Goal: Task Accomplishment & Management: Manage account settings

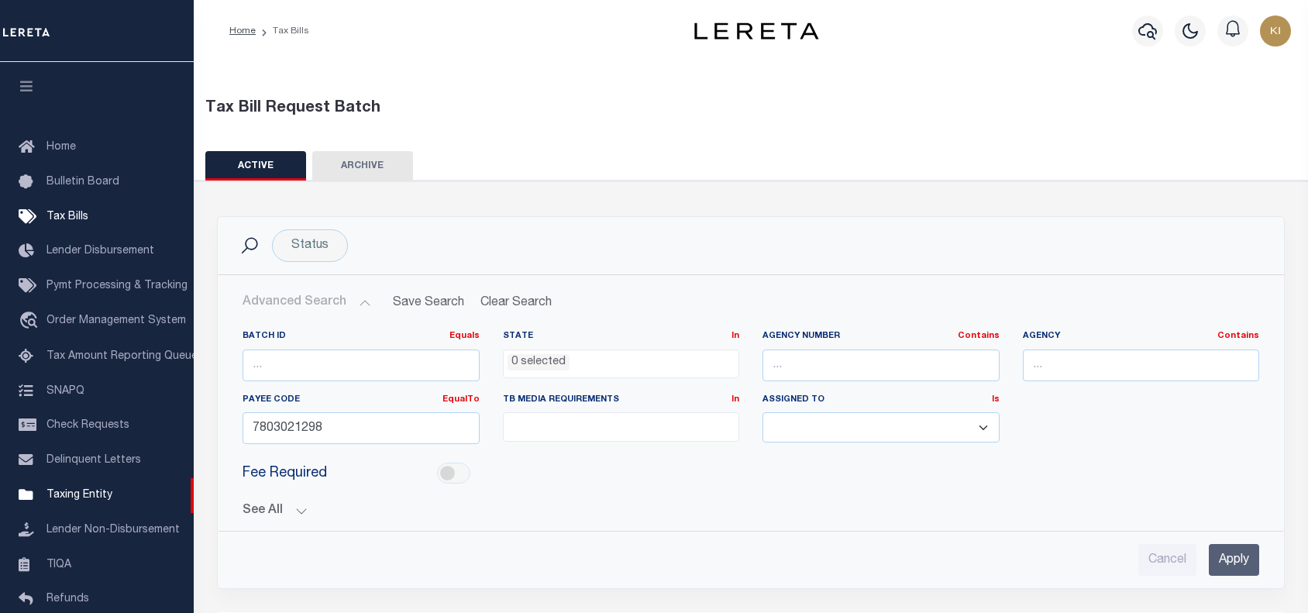
select select
click at [294, 425] on input "7803021298" at bounding box center [361, 428] width 237 height 32
paste input "4710100000"
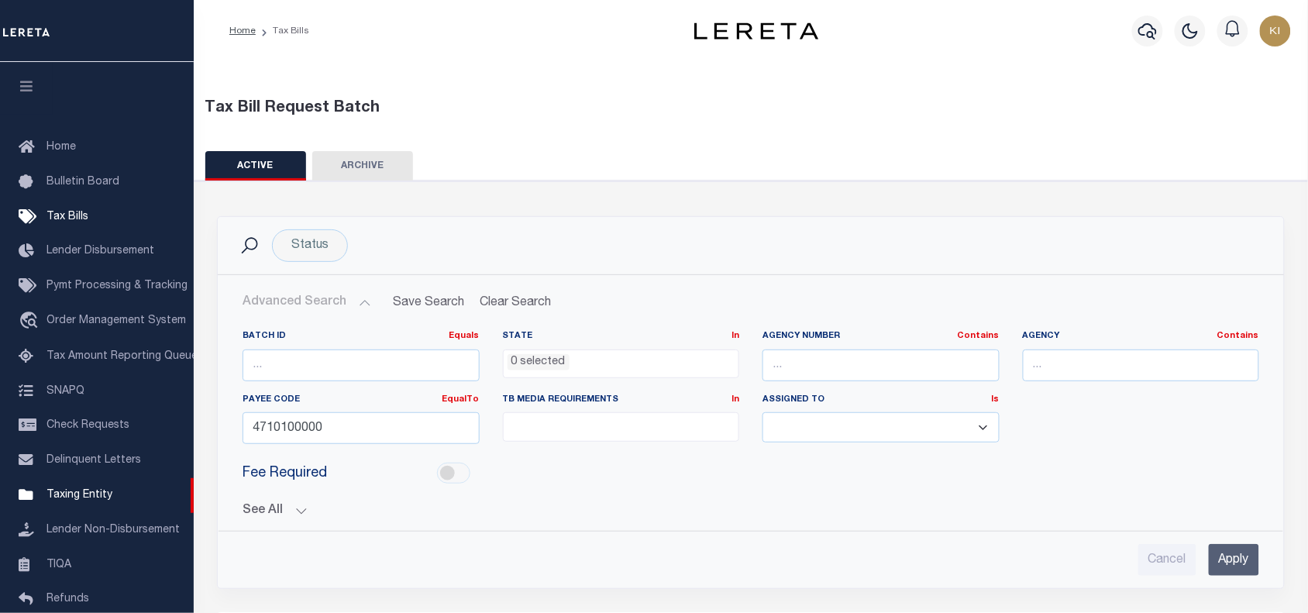
click at [1234, 566] on input "Apply" at bounding box center [1234, 560] width 50 height 32
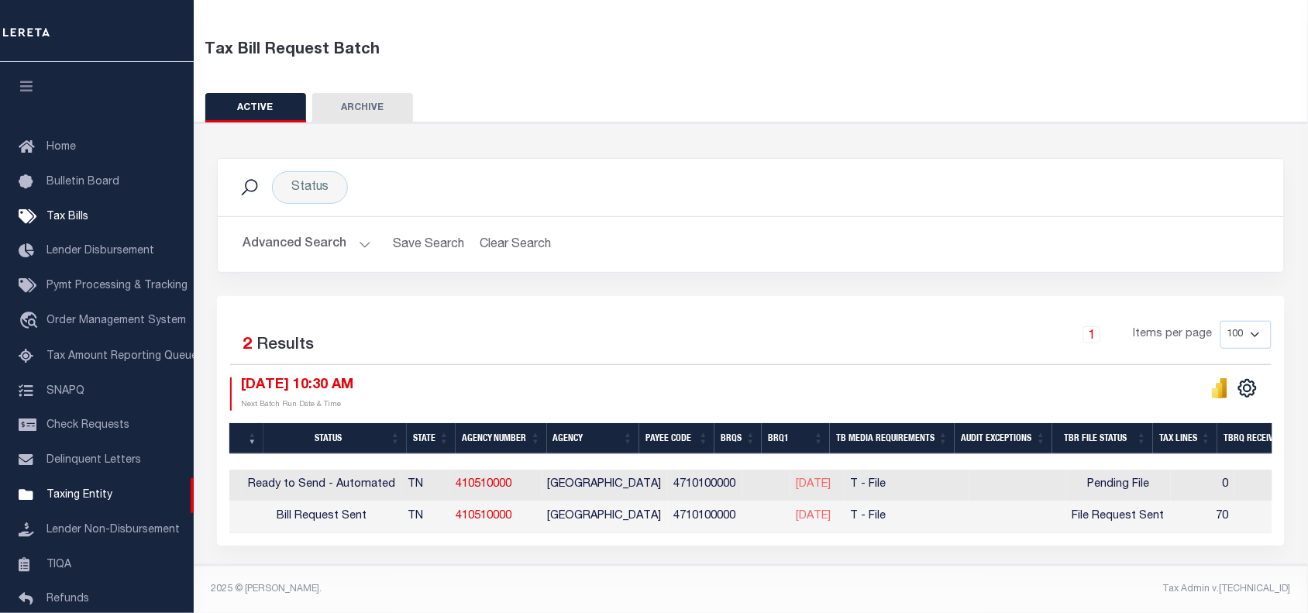
scroll to position [0, 138]
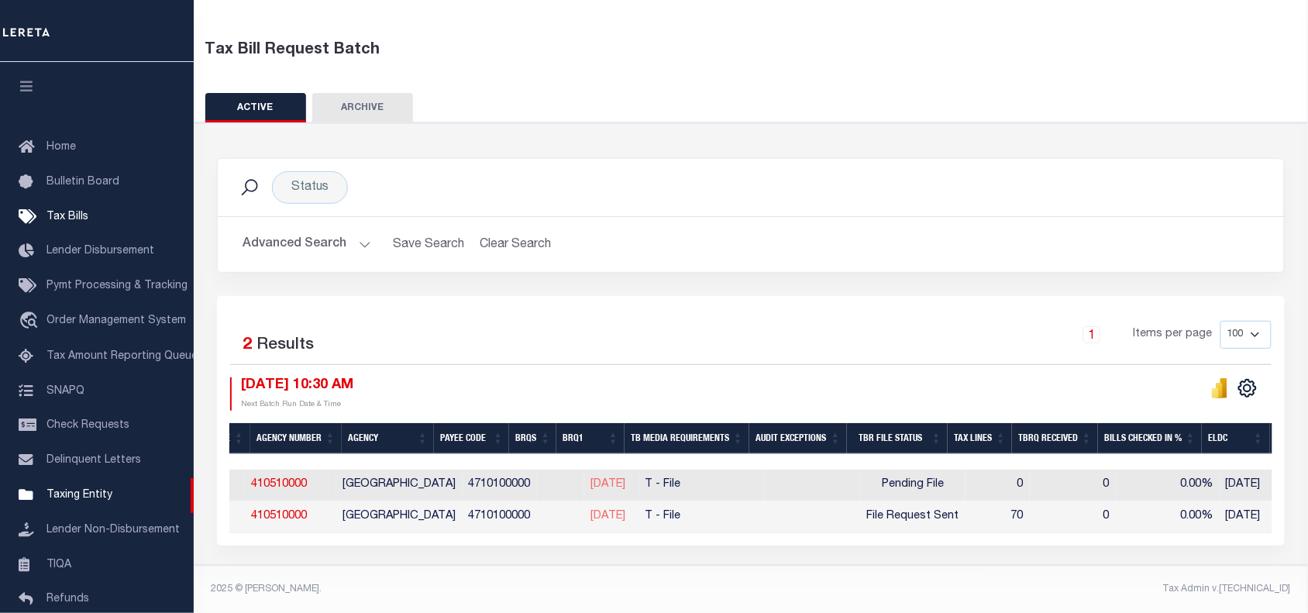
click at [859, 545] on div "Selected 2 Results 1 Items per page 100 200 500 1000 10/01/2025 10:30 AM" at bounding box center [751, 421] width 1068 height 250
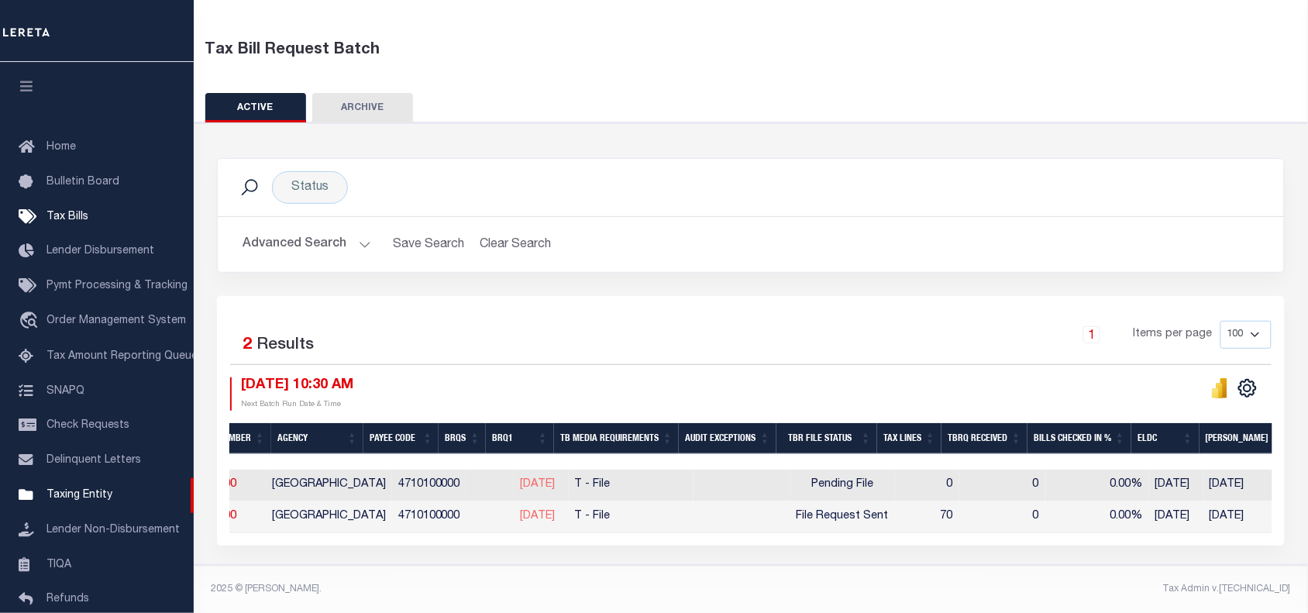
click at [359, 232] on button "Advanced Search" at bounding box center [307, 244] width 129 height 30
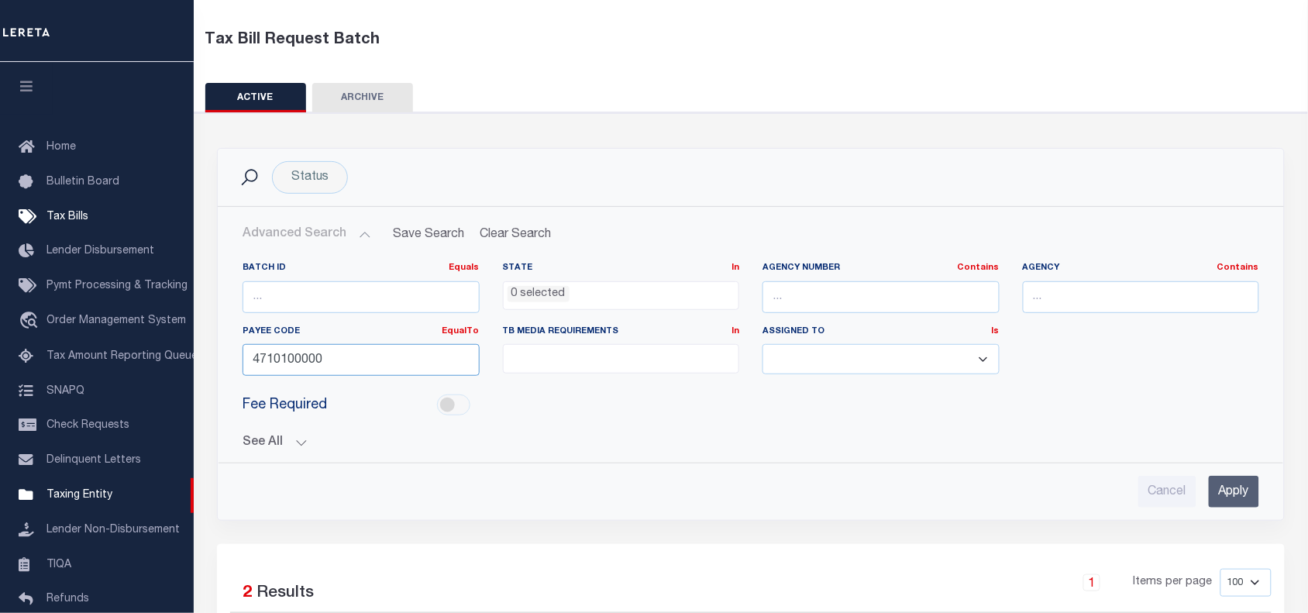
click at [293, 355] on input "4710100000" at bounding box center [361, 360] width 237 height 32
paste input "0143"
click at [1225, 489] on input "Apply" at bounding box center [1234, 492] width 50 height 32
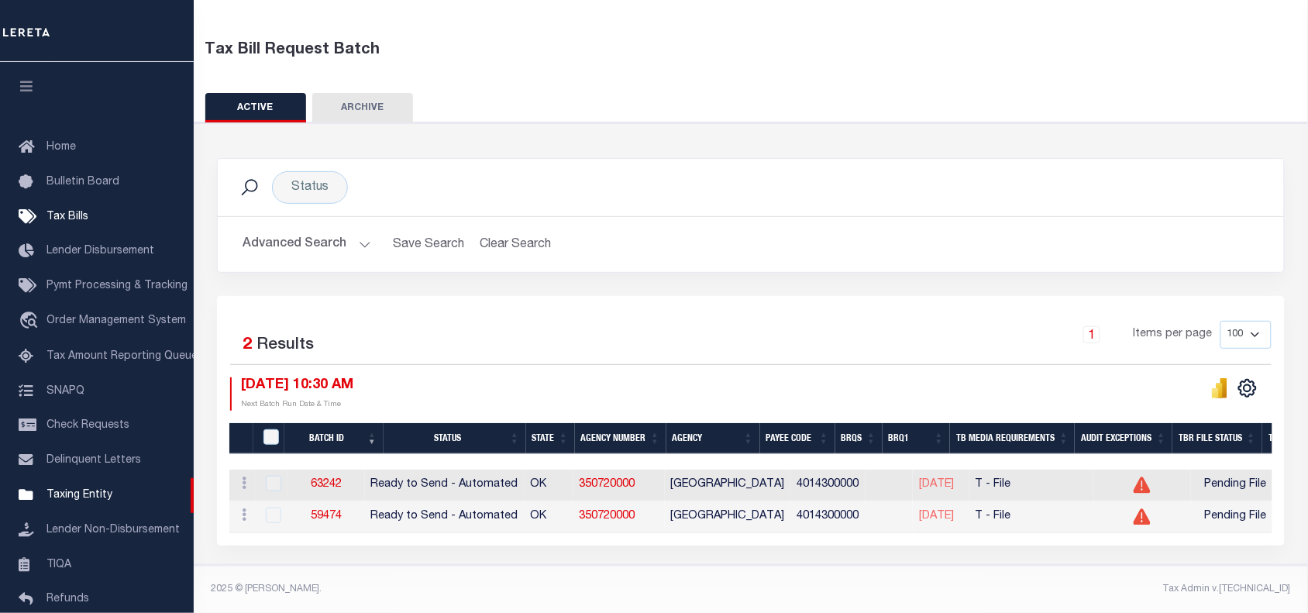
click at [642, 556] on div "Status Search Advanced Search Save Search Clear Search Equals" at bounding box center [751, 343] width 1129 height 443
click at [567, 568] on footer "2025 © LERETA. Tax Admin v.1.0.0.0" at bounding box center [751, 589] width 1114 height 46
click at [363, 236] on button "Advanced Search" at bounding box center [307, 244] width 129 height 30
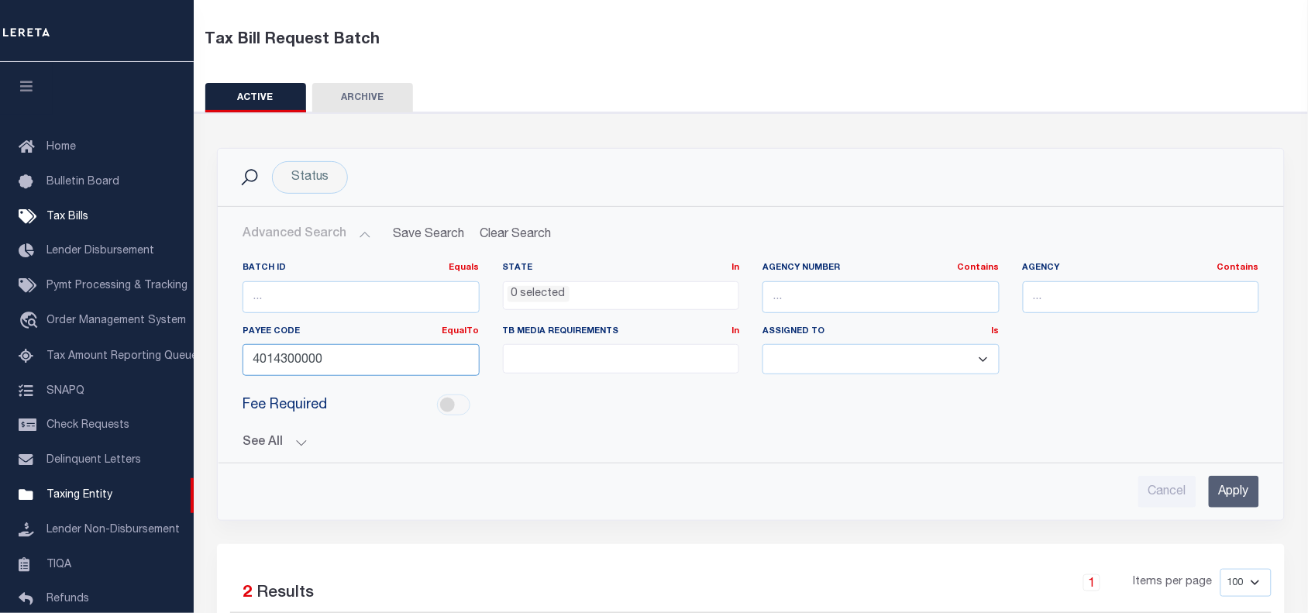
click at [277, 367] on input "4014300000" at bounding box center [361, 360] width 237 height 32
paste input "8039"
click at [1241, 494] on input "Apply" at bounding box center [1234, 492] width 50 height 32
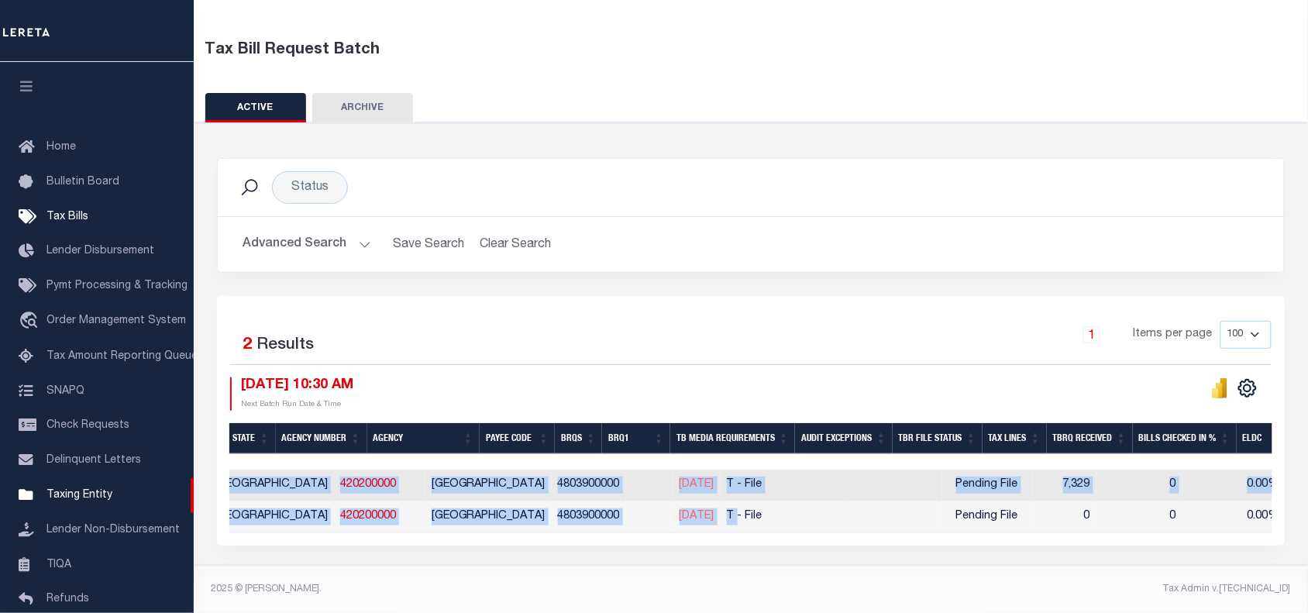
drag, startPoint x: 713, startPoint y: 522, endPoint x: 405, endPoint y: 529, distance: 307.7
click at [405, 529] on div "Batch ID Status State Agency Number Agency Payee Code BRQS BRQ1 TB Media Requir…" at bounding box center [750, 502] width 1043 height 64
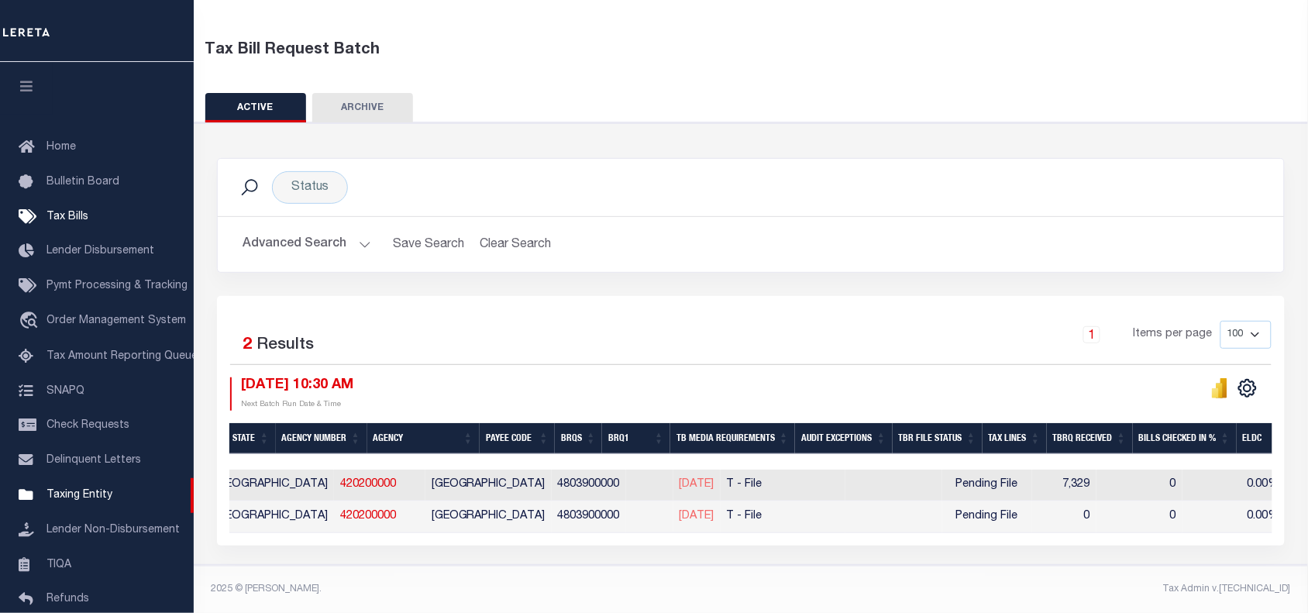
click at [601, 338] on div "1 Items per page 100 200 500 1000" at bounding box center [885, 341] width 776 height 40
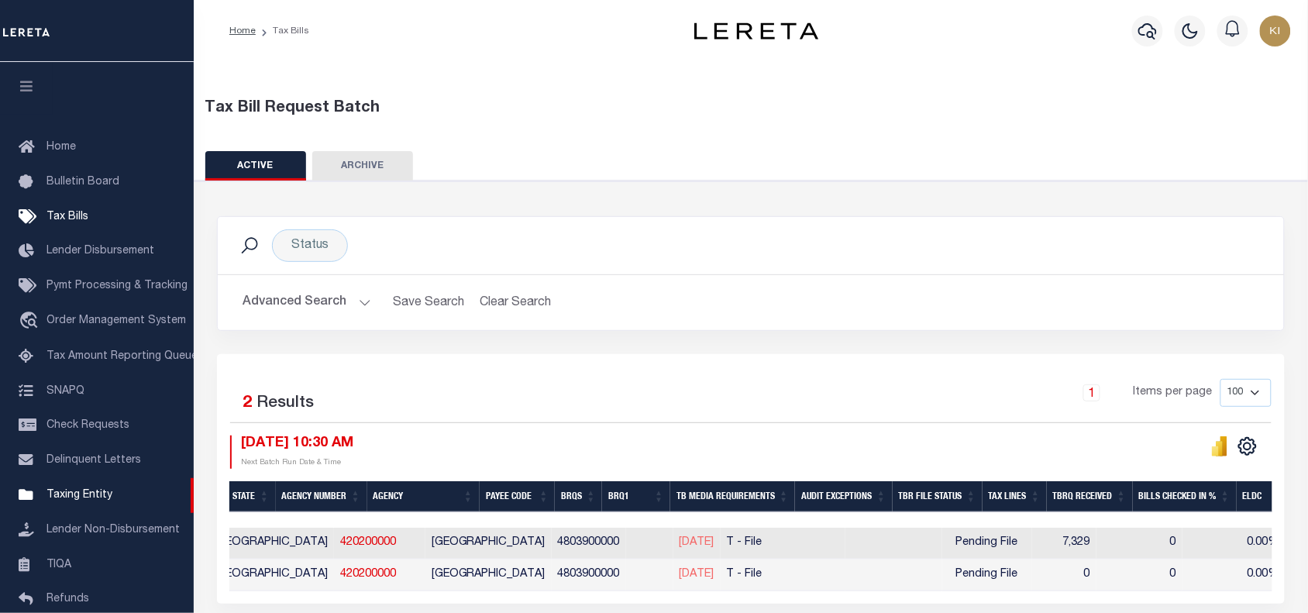
click at [363, 299] on button "Advanced Search" at bounding box center [307, 302] width 129 height 30
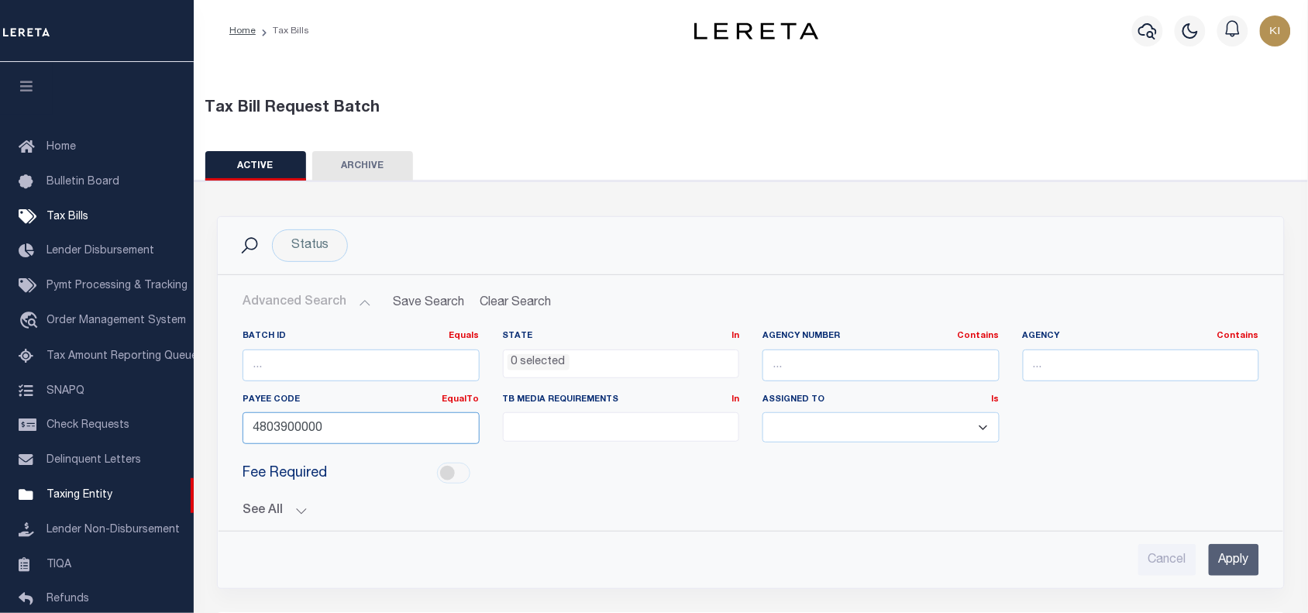
click at [293, 424] on input "4803900000" at bounding box center [361, 428] width 237 height 32
paste input "361"
click at [1238, 563] on input "Apply" at bounding box center [1234, 560] width 50 height 32
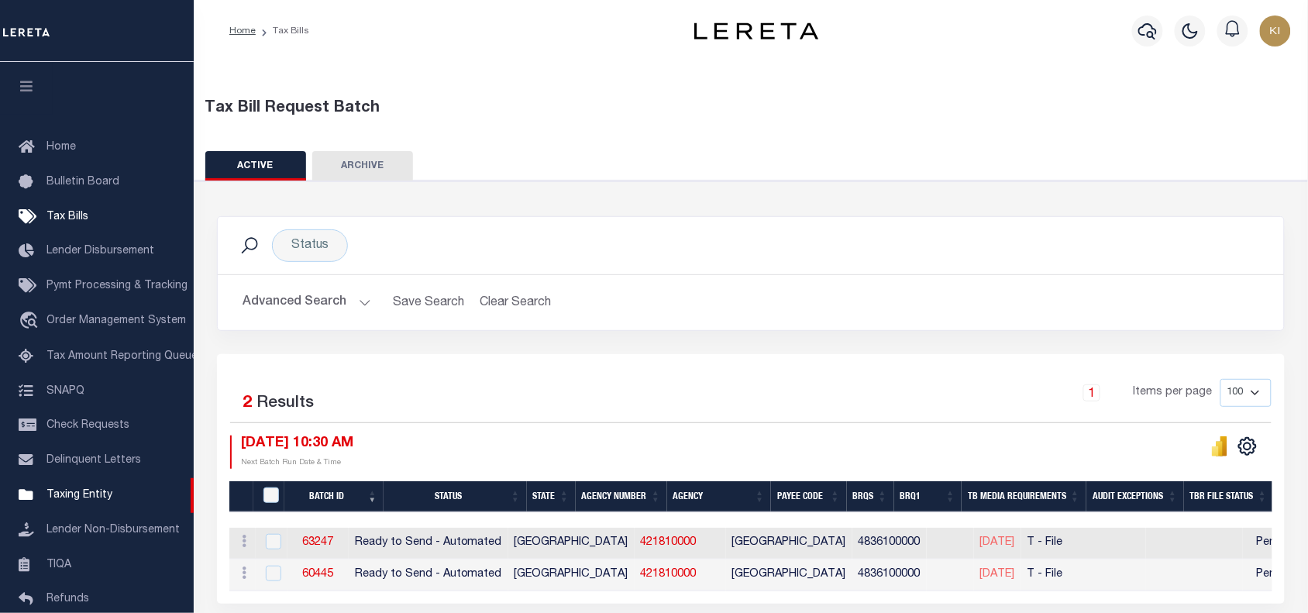
click at [616, 391] on div "1 Items per page 100 200 500 1000" at bounding box center [885, 399] width 776 height 40
click at [357, 303] on button "Advanced Search" at bounding box center [307, 302] width 129 height 30
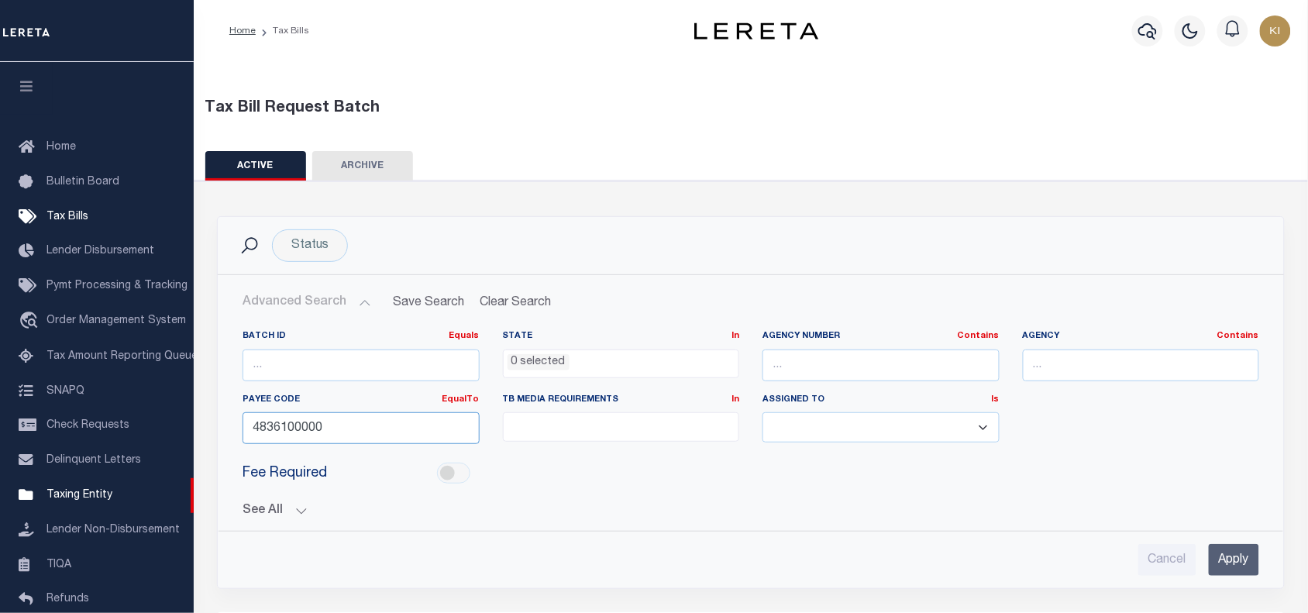
click at [291, 429] on input "4836100000" at bounding box center [361, 428] width 237 height 32
paste input "7173"
type input "4717300000"
click at [1231, 560] on input "Apply" at bounding box center [1234, 560] width 50 height 32
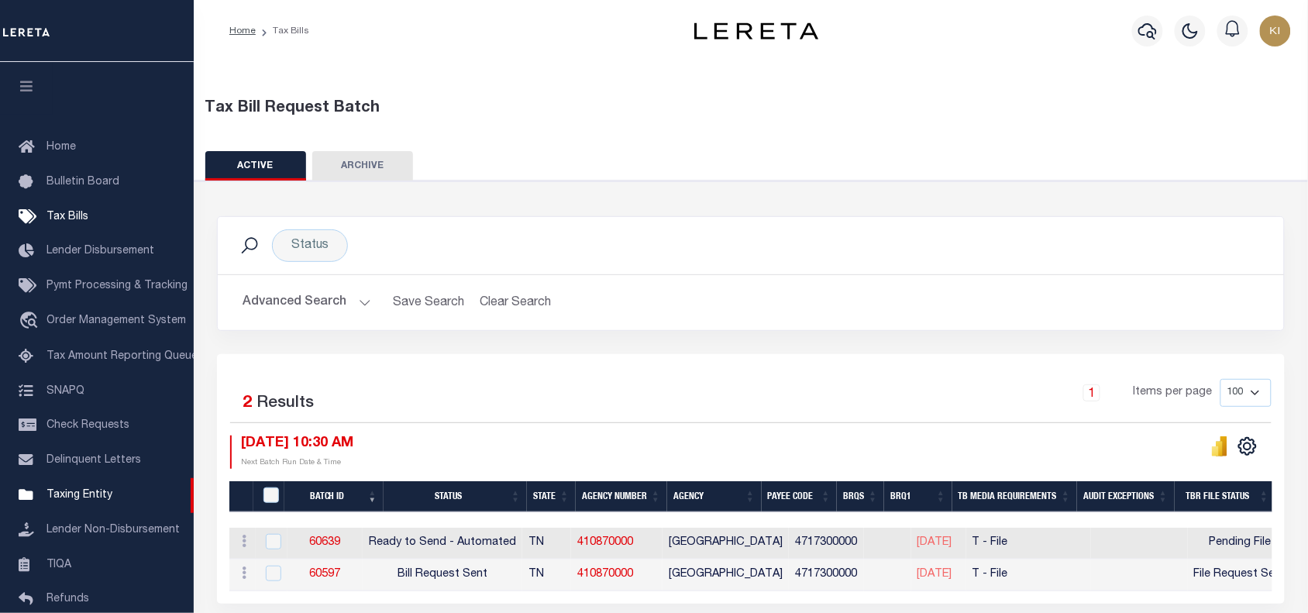
click at [553, 430] on div "Selected 2 Results 1 Items per page 100 200 500 1000 10/01/2025 10:30 AM Next B…" at bounding box center [751, 423] width 1066 height 89
click at [535, 432] on div "Selected 2 Results 1 Items per page 100 200 500 1000 10/01/2025 10:30 AM Next B…" at bounding box center [751, 423] width 1066 height 89
drag, startPoint x: 423, startPoint y: 573, endPoint x: 520, endPoint y: 578, distance: 97.0
click at [520, 578] on td "Bill Request Sent" at bounding box center [443, 575] width 160 height 32
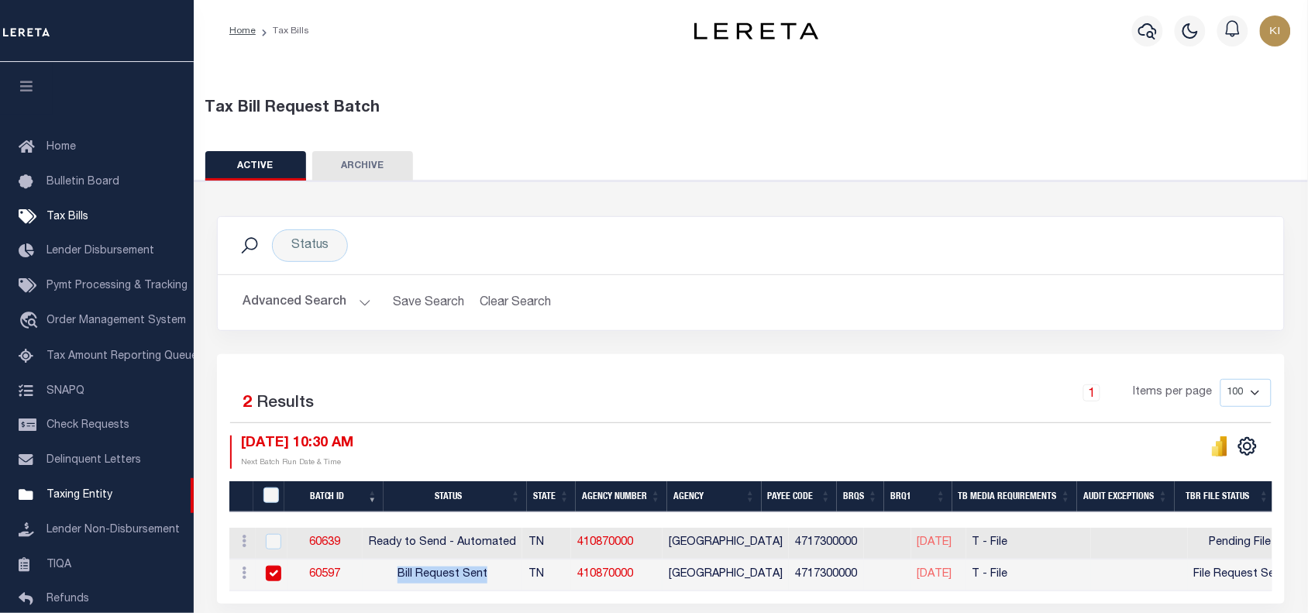
checkbox input "true"
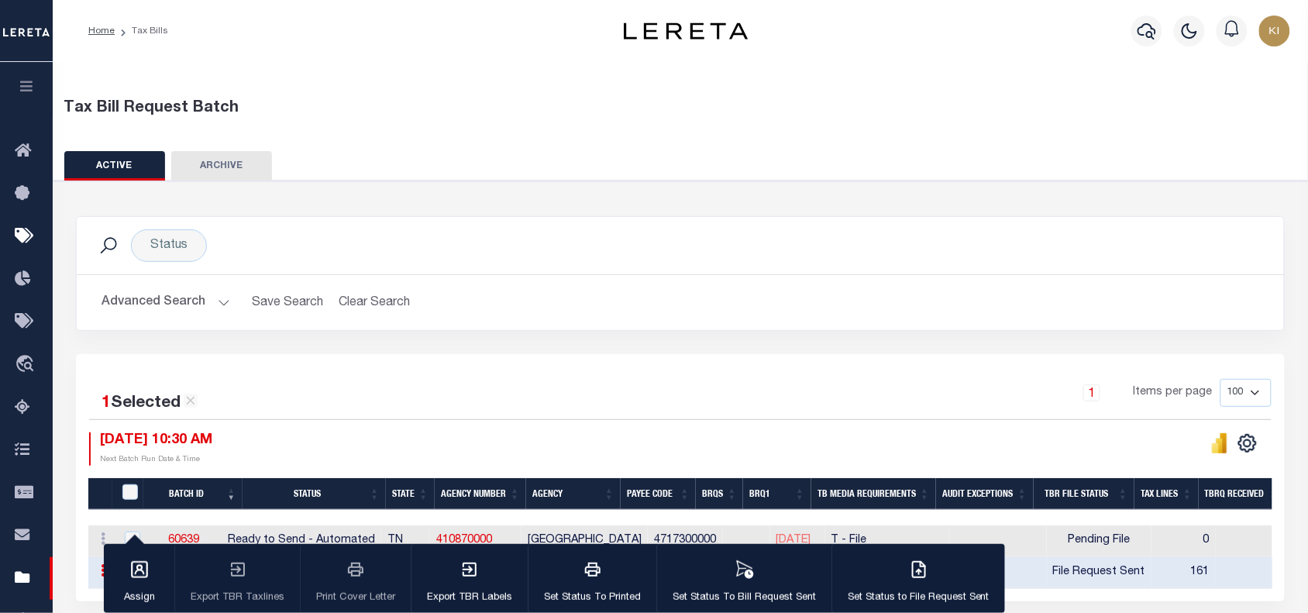
click at [573, 429] on div "1 Selected 2 Results 1 Items per page 100 200 500 1000 10/01/2025 10:30 AM Next…" at bounding box center [680, 422] width 1207 height 87
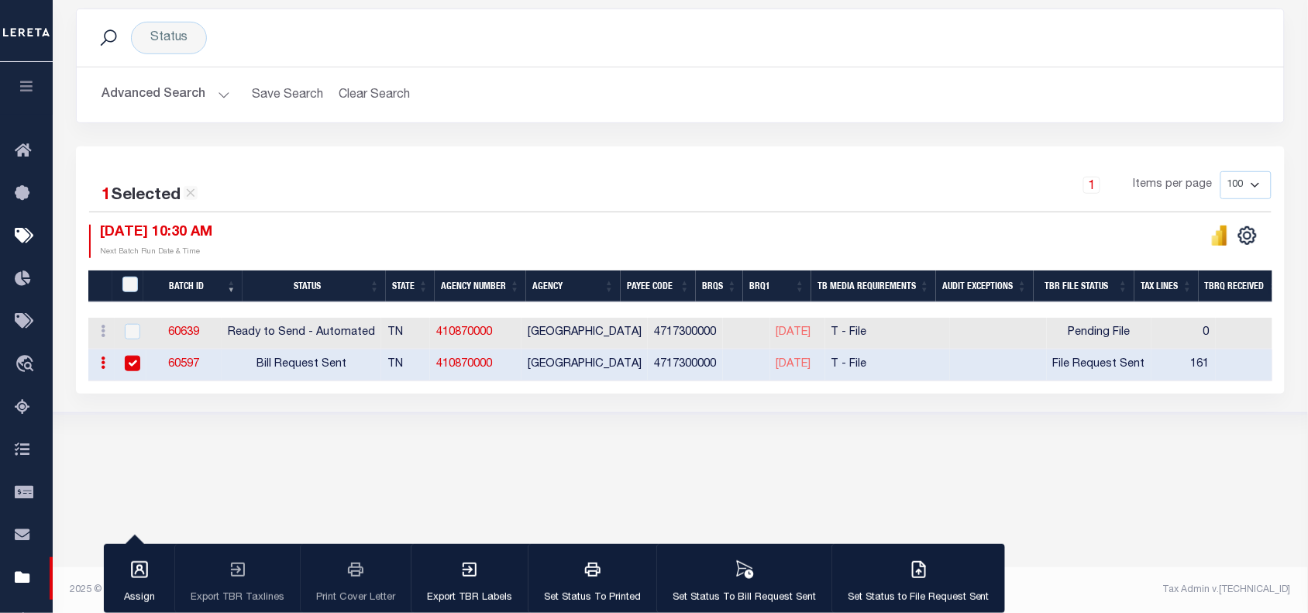
click at [199, 366] on link "60597" at bounding box center [183, 364] width 31 height 11
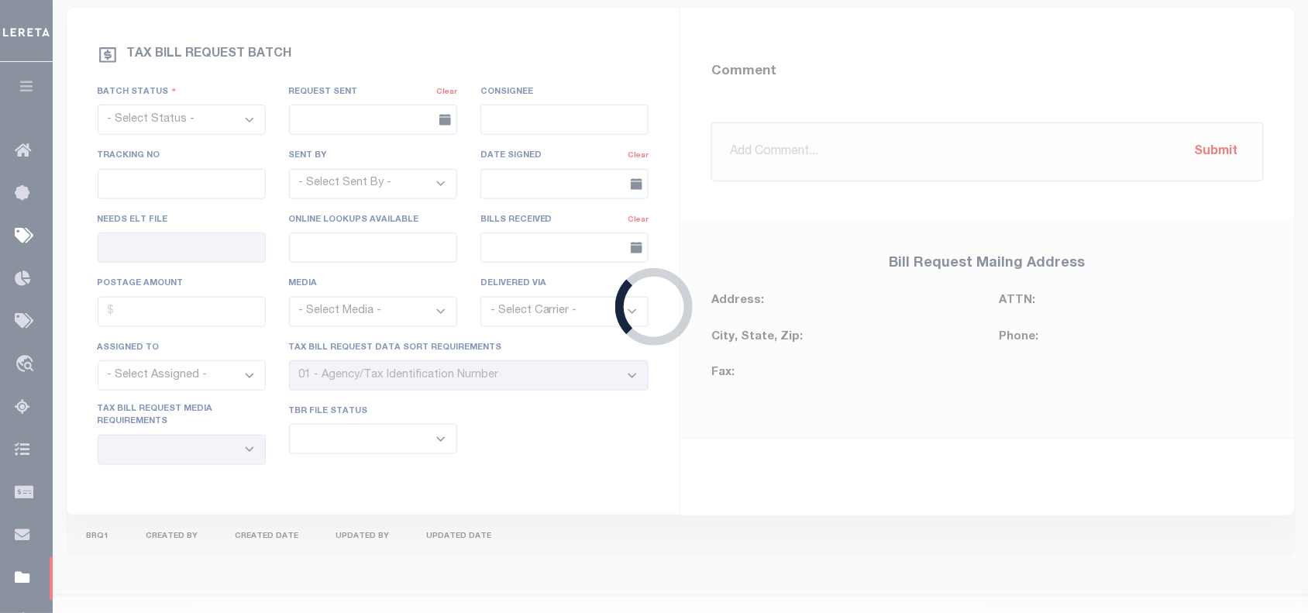
select select "RST"
type input "07/23/2025"
select select
type input "Yes"
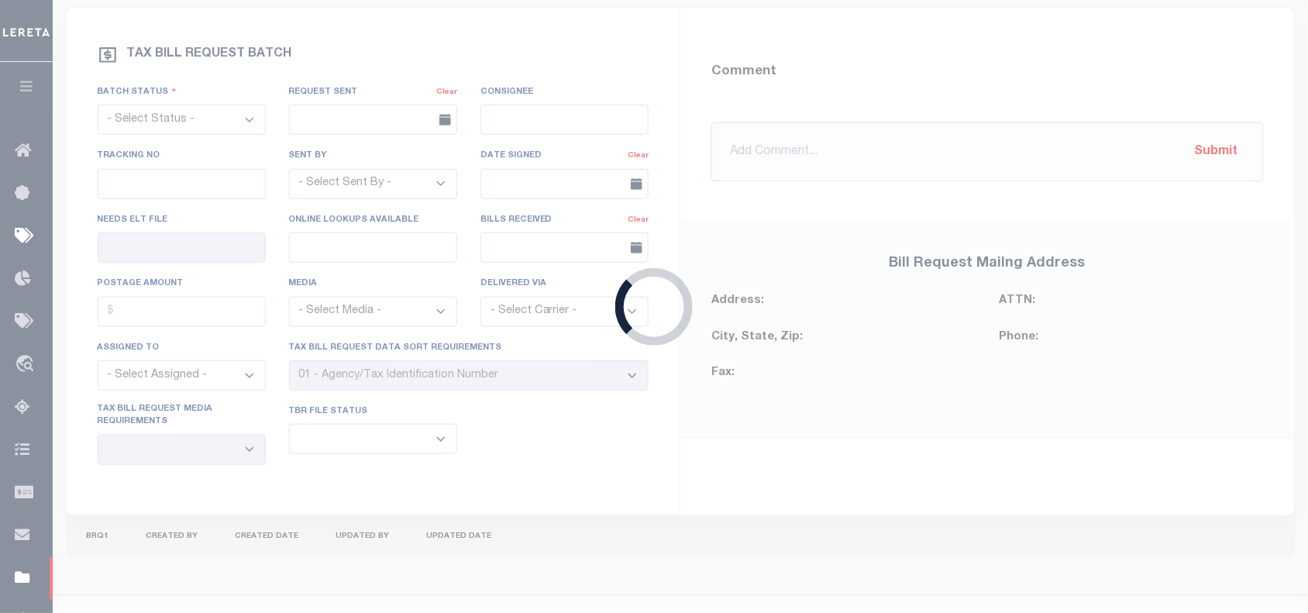
select select "30"
select select "22"
select select "3"
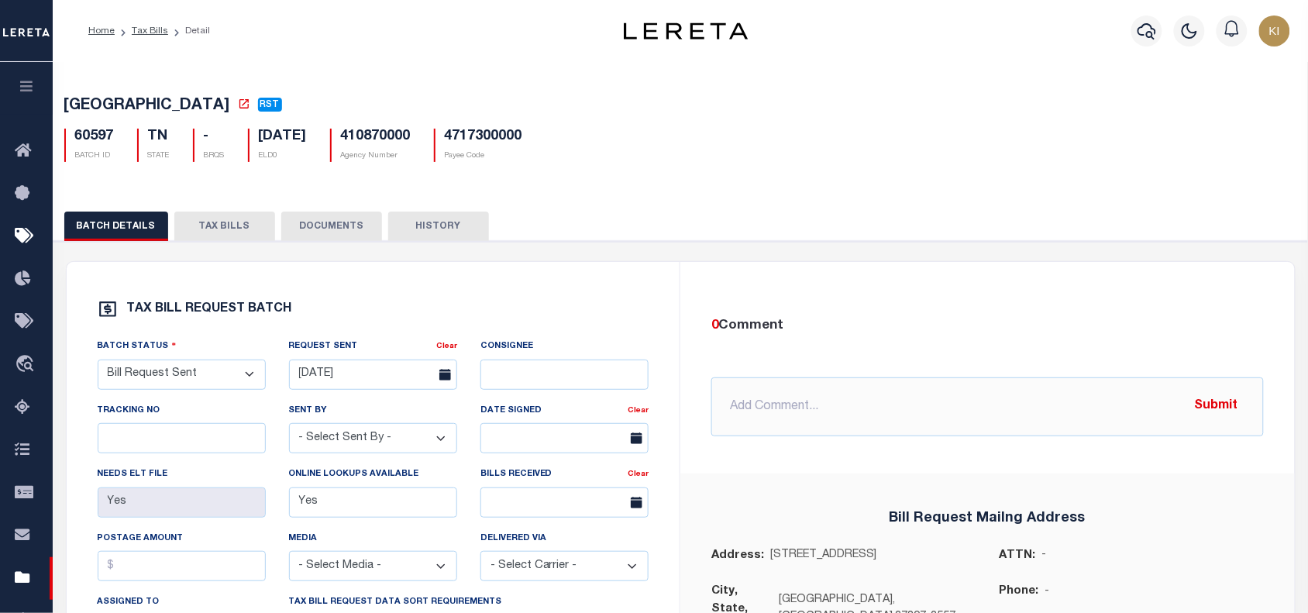
click at [214, 226] on button "TAX BILLS" at bounding box center [224, 226] width 101 height 29
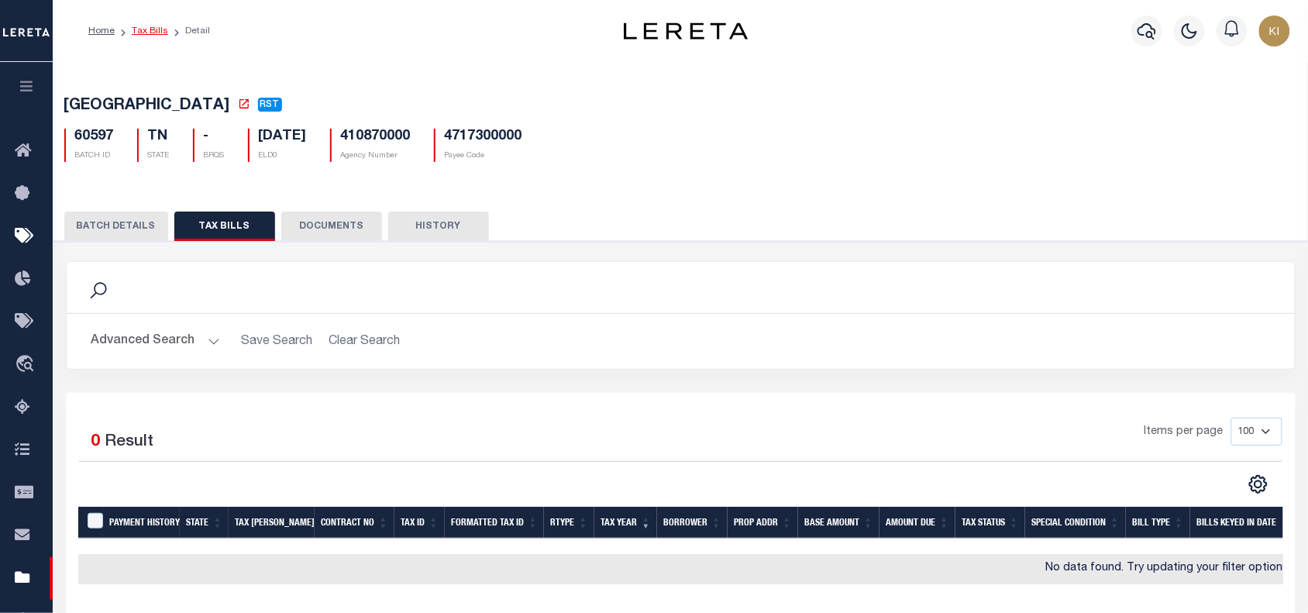
click at [147, 32] on link "Tax Bills" at bounding box center [150, 30] width 36 height 9
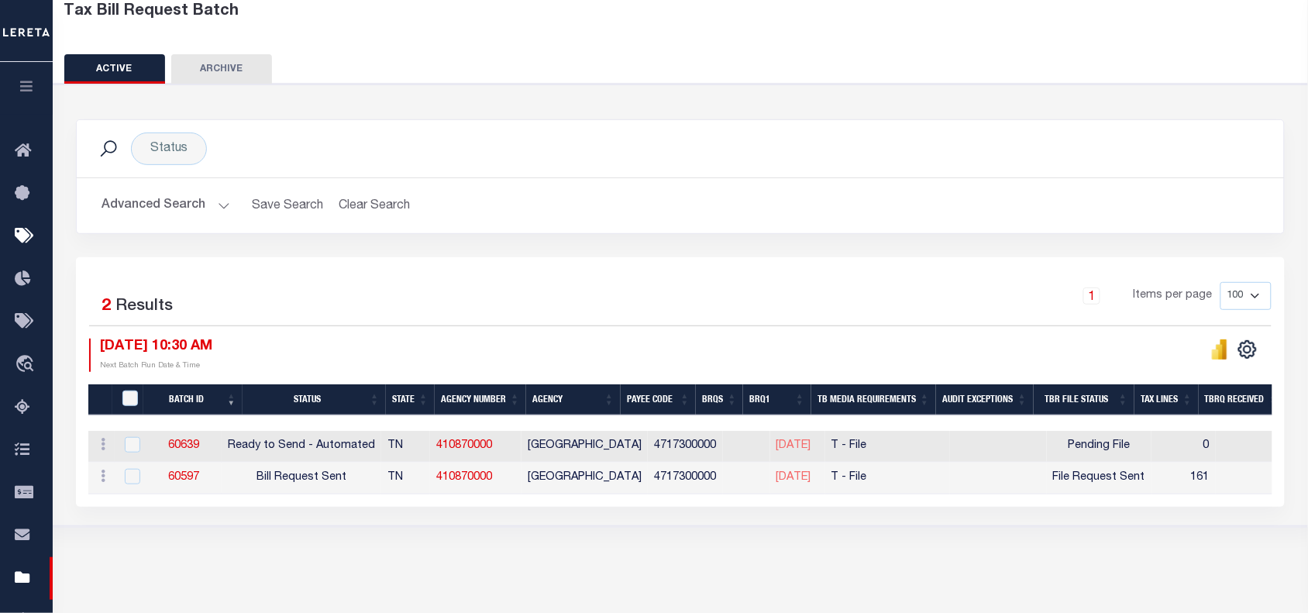
click at [394, 349] on div "10/01/2025 10:30 AM Next Batch Run Date & Time" at bounding box center [384, 355] width 591 height 33
click at [404, 349] on div "10/01/2025 10:30 AM Next Batch Run Date & Time" at bounding box center [384, 355] width 591 height 33
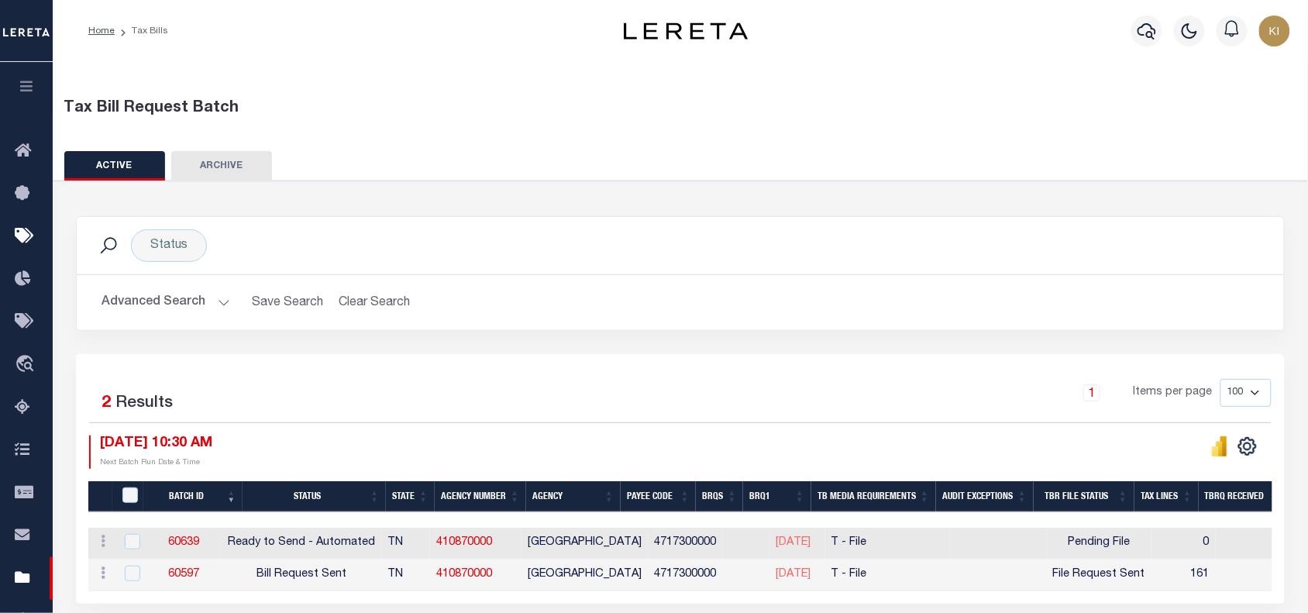
click at [208, 306] on button "Advanced Search" at bounding box center [166, 302] width 129 height 30
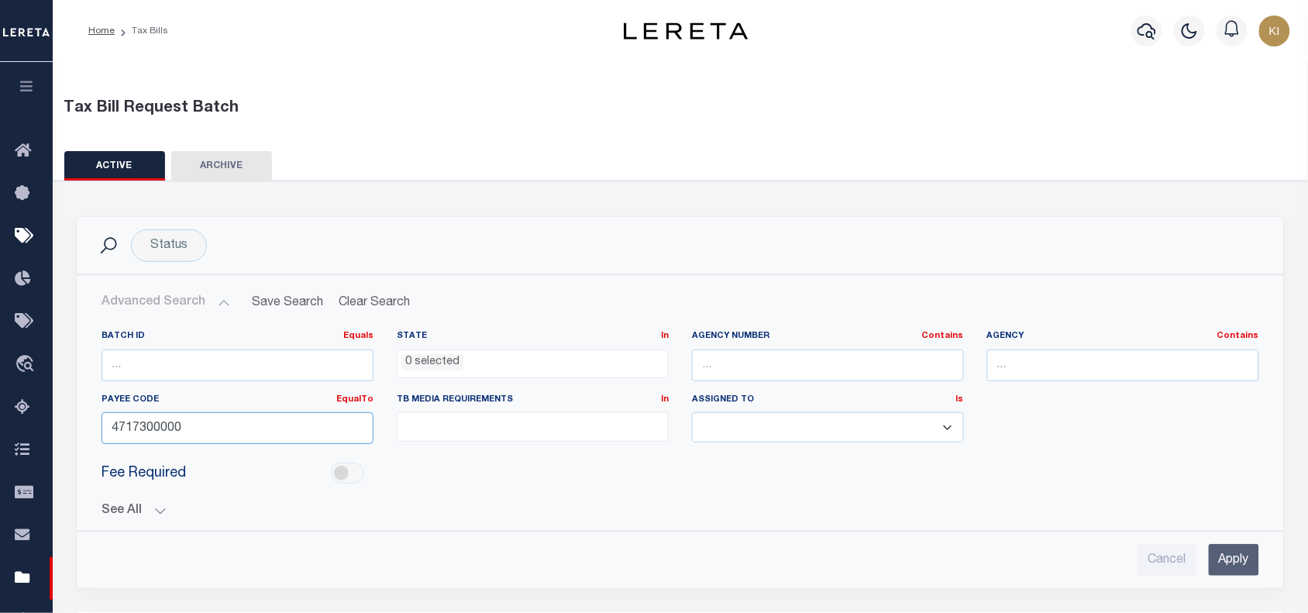
click at [157, 426] on input "4717300000" at bounding box center [238, 428] width 272 height 32
paste input "3602704"
type input "3602704000"
click at [1238, 562] on input "Apply" at bounding box center [1234, 560] width 50 height 32
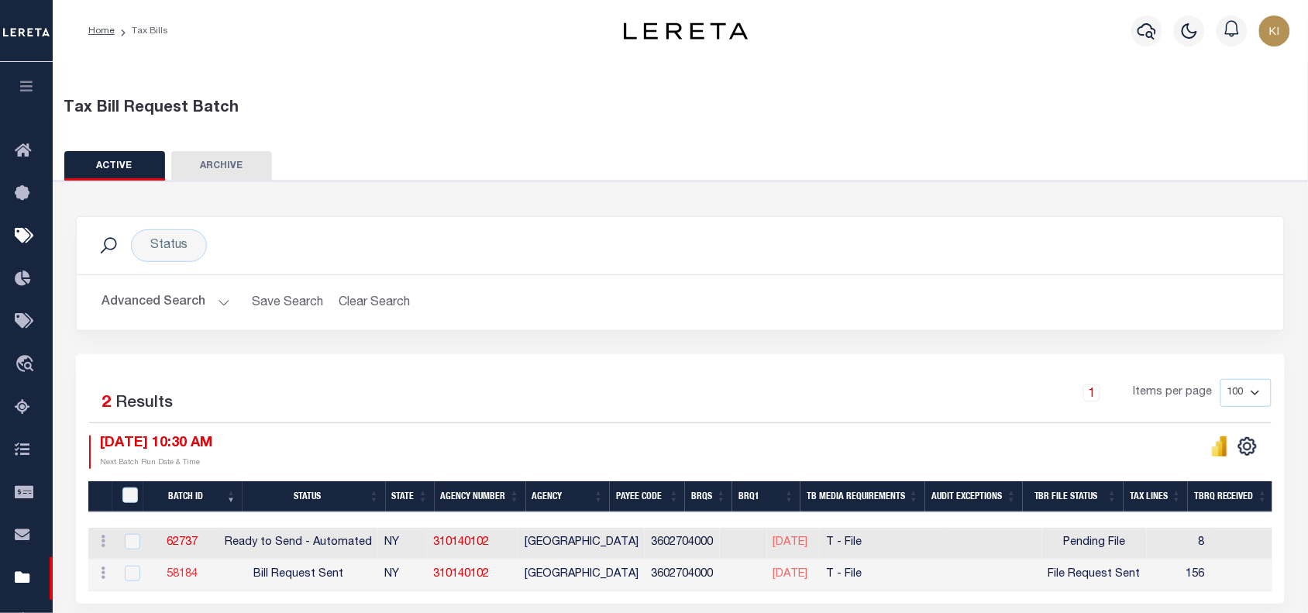
click at [196, 579] on link "58184" at bounding box center [182, 574] width 31 height 11
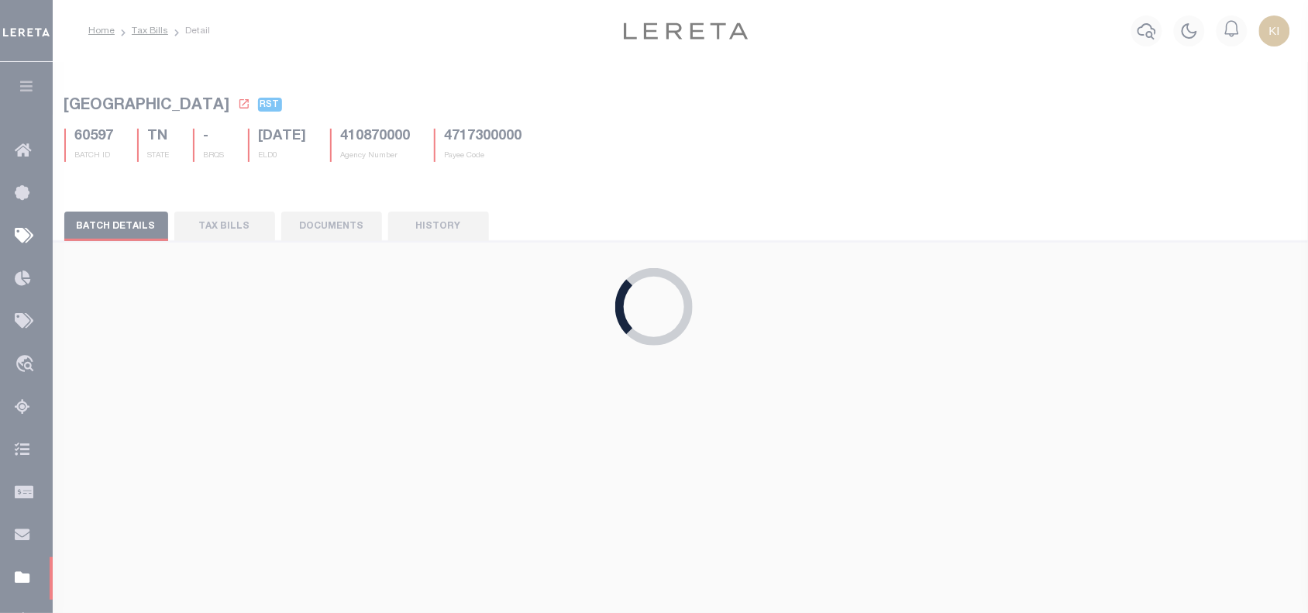
type input "[DATE]"
select select
type input "No"
select select "25"
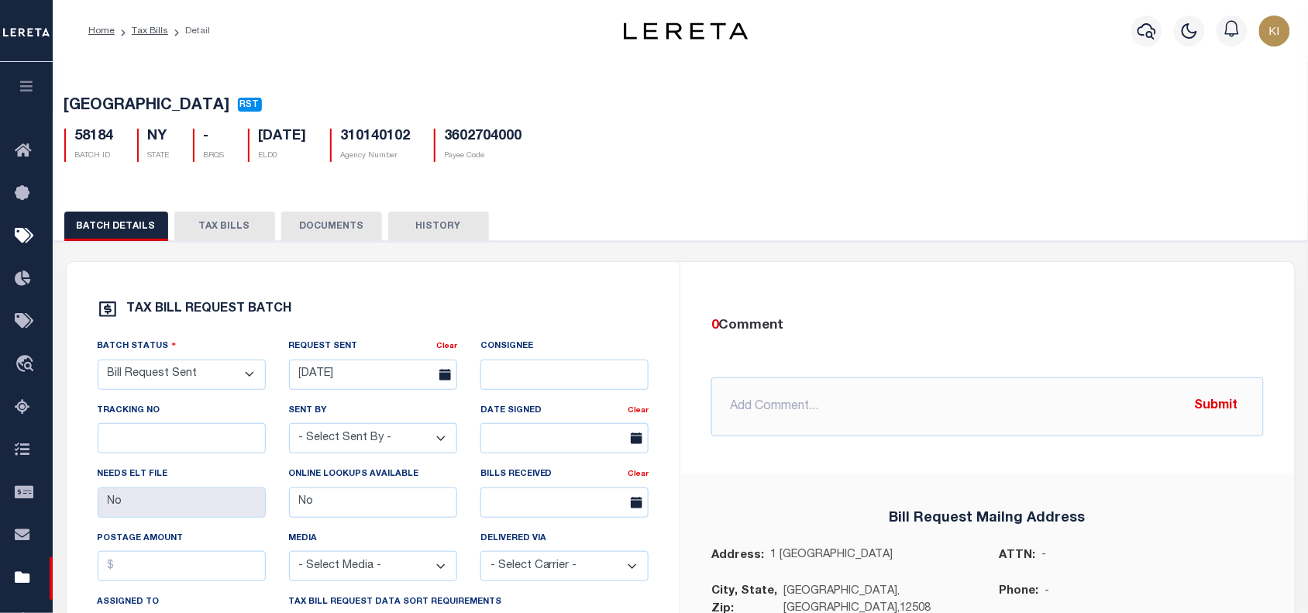
click at [215, 226] on button "TAX BILLS" at bounding box center [224, 226] width 101 height 29
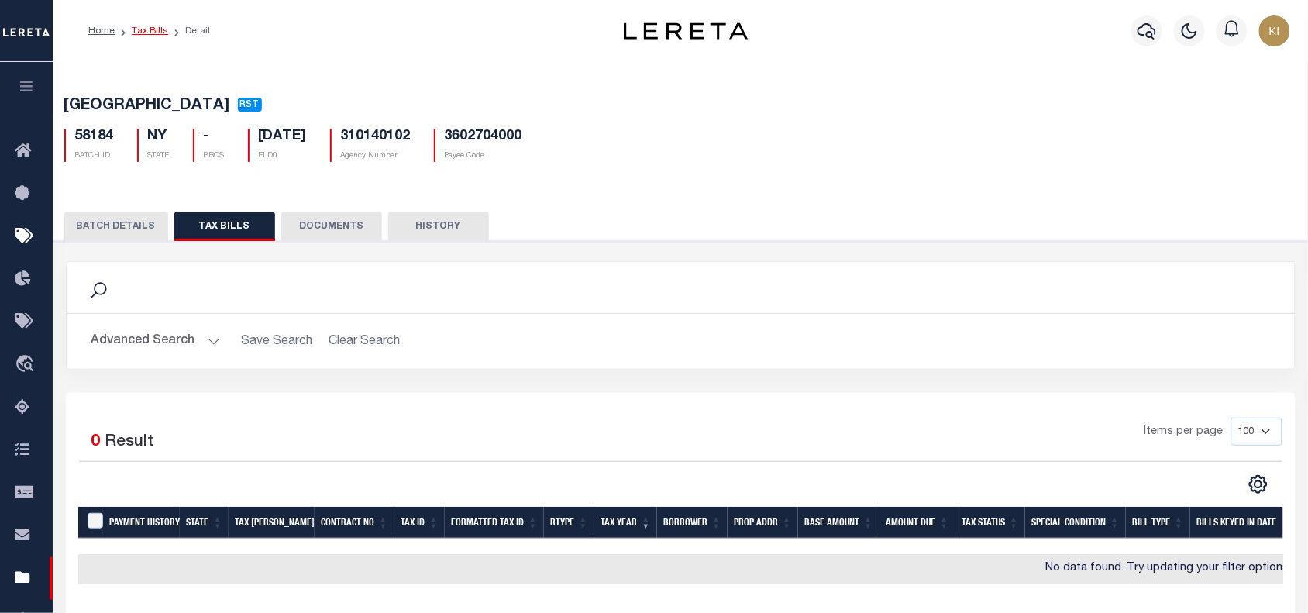
click at [148, 31] on link "Tax Bills" at bounding box center [150, 30] width 36 height 9
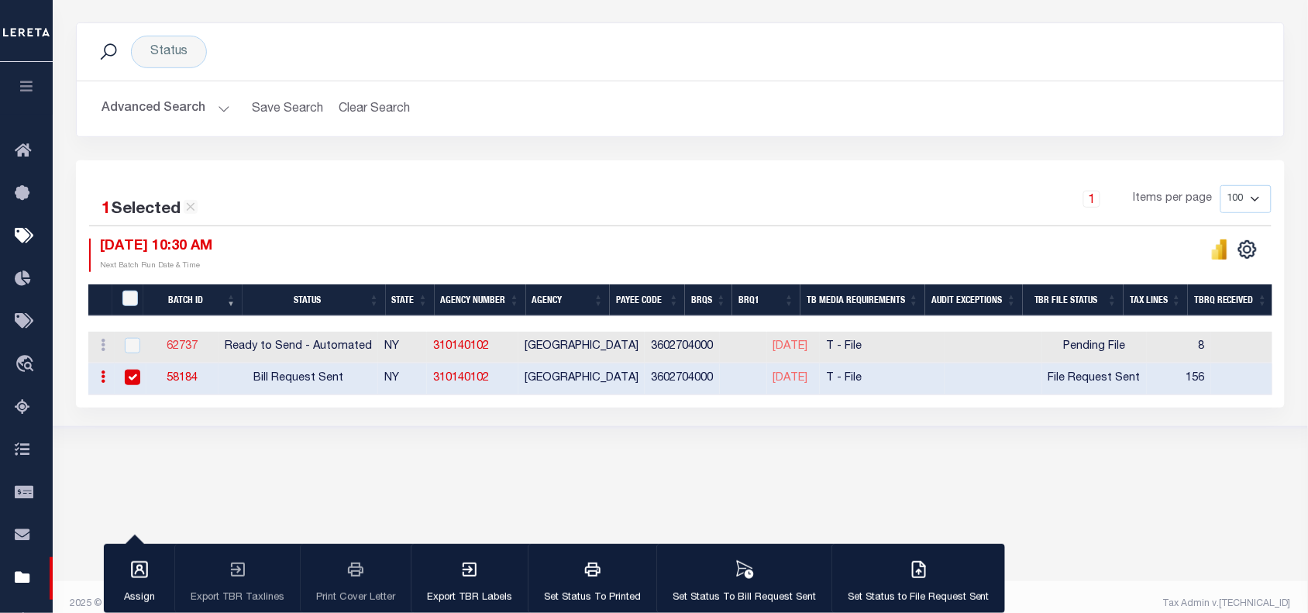
click at [198, 346] on link "62737" at bounding box center [182, 346] width 31 height 11
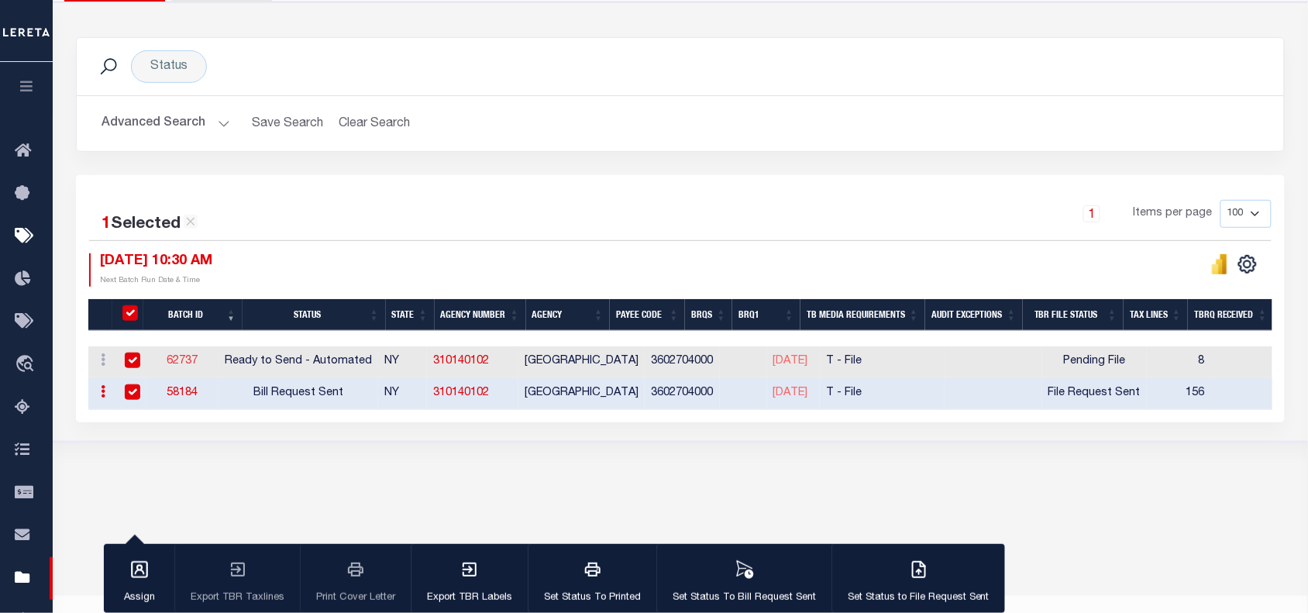
select select "RTA"
select select "1"
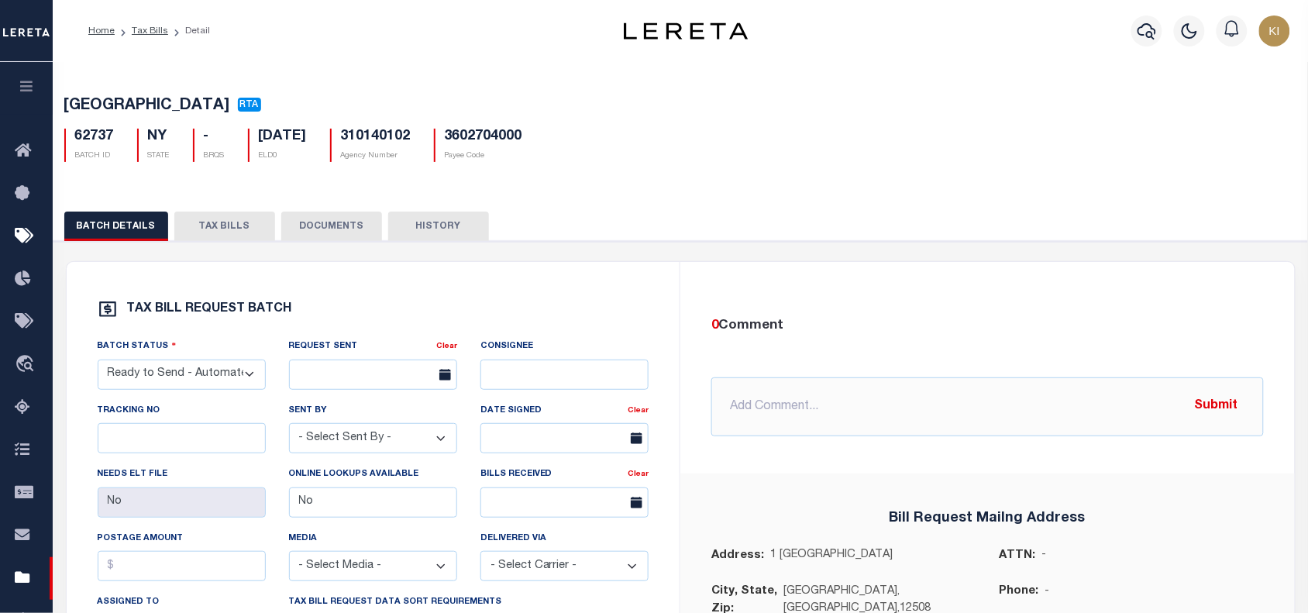
click at [222, 227] on button "TAX BILLS" at bounding box center [224, 226] width 101 height 29
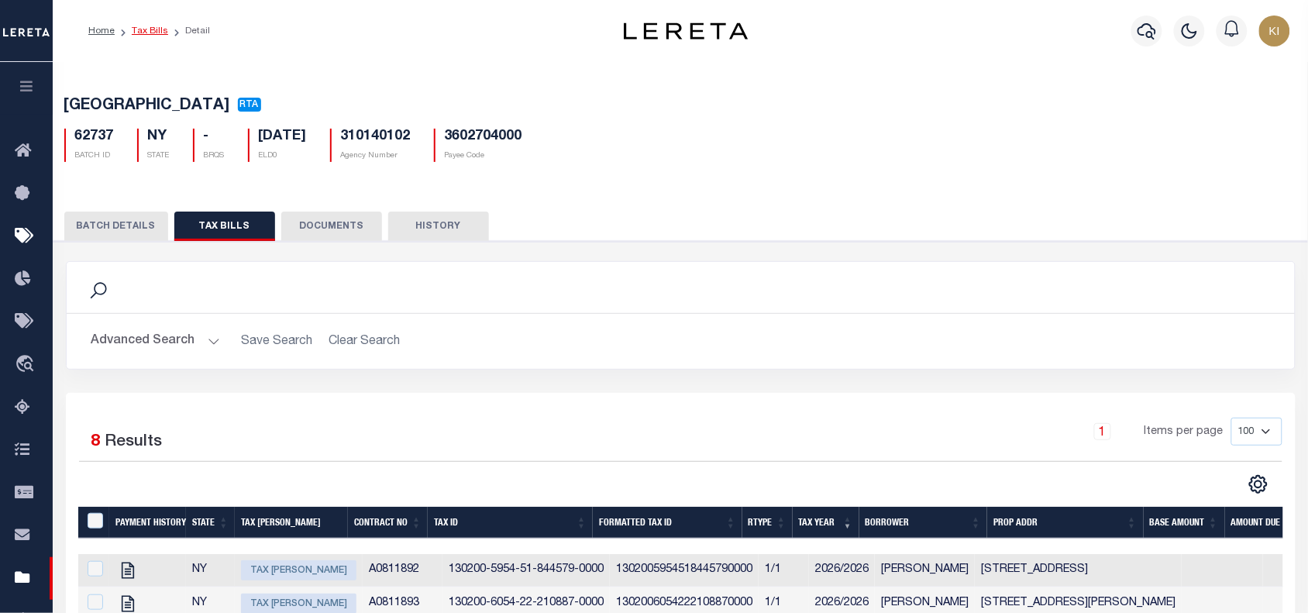
click at [148, 32] on link "Tax Bills" at bounding box center [150, 30] width 36 height 9
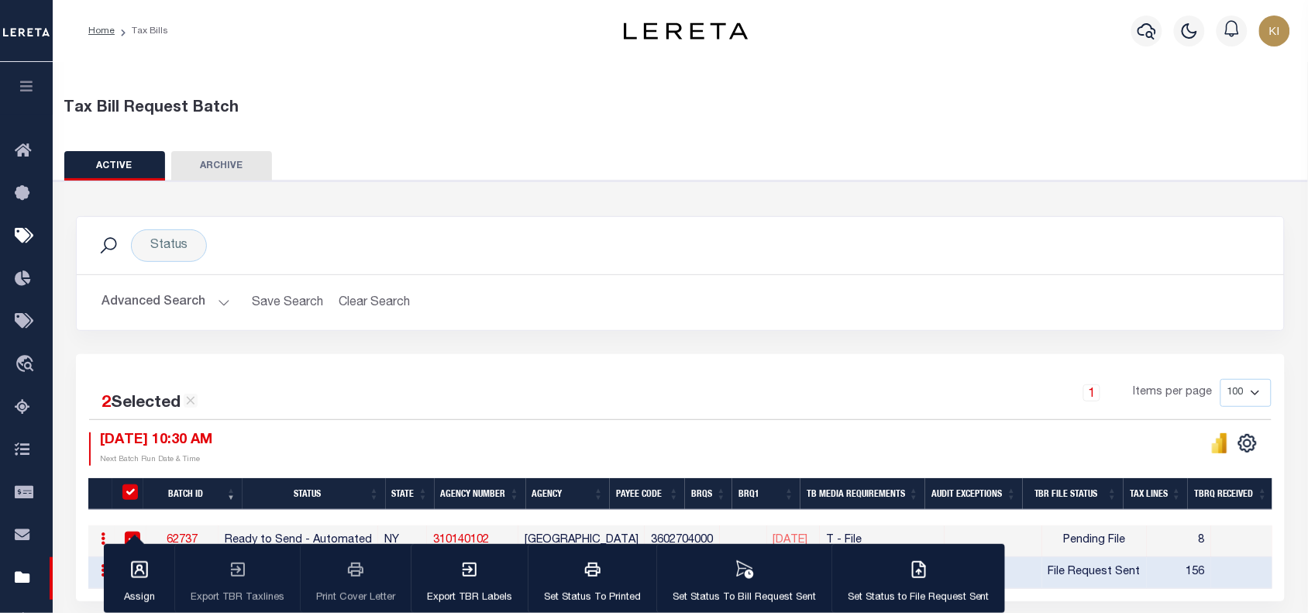
click at [473, 416] on div "1 Items per page 100 200 500 1000" at bounding box center [831, 399] width 881 height 40
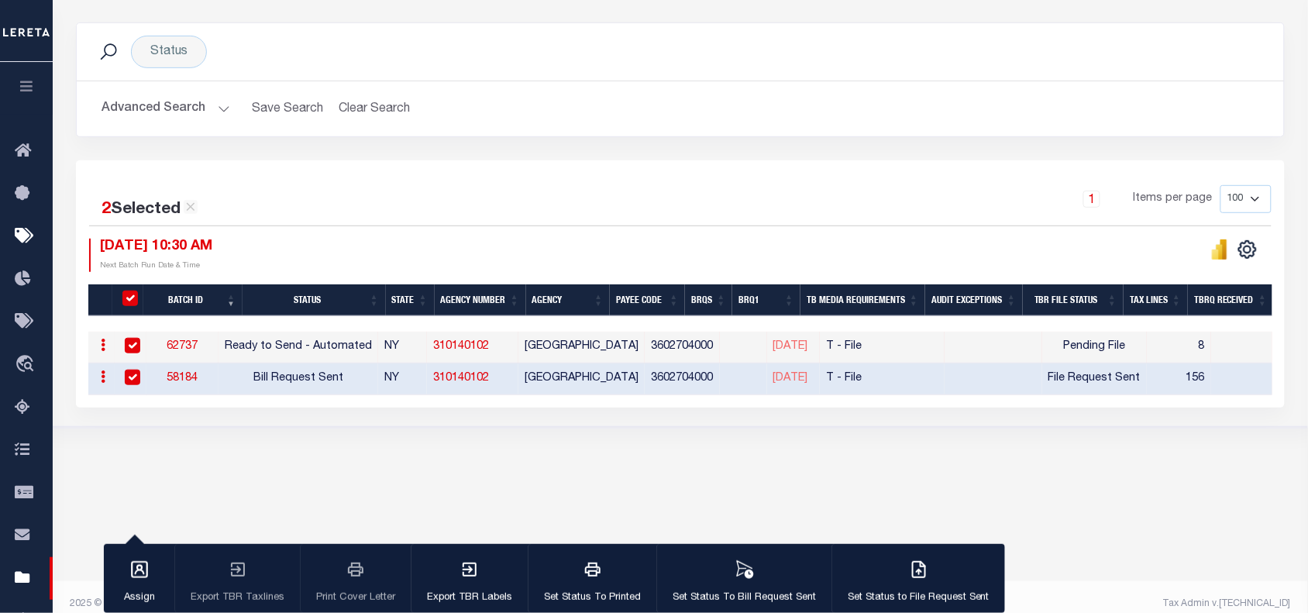
click at [427, 249] on div "10/01/2025 10:30 AM Next Batch Run Date & Time" at bounding box center [384, 255] width 591 height 33
click at [129, 297] on input "TaxBillRequestBatchId" at bounding box center [129, 298] width 15 height 15
checkbox input "false"
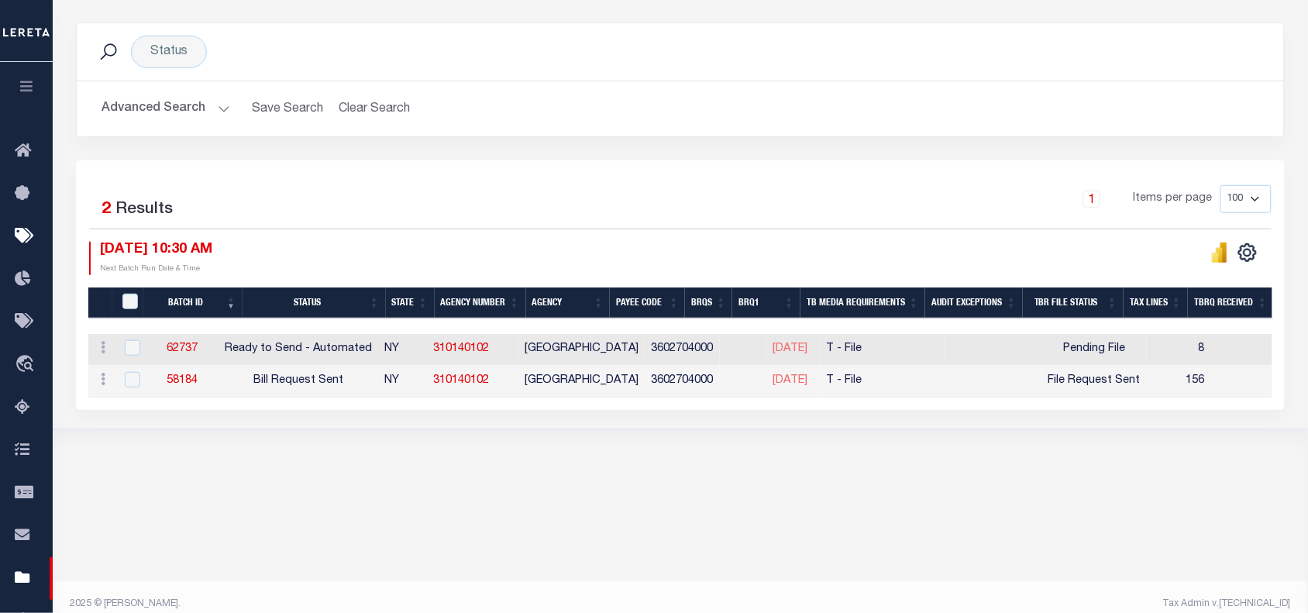
click at [490, 208] on div "1 Items per page 100 200 500 1000" at bounding box center [831, 205] width 881 height 40
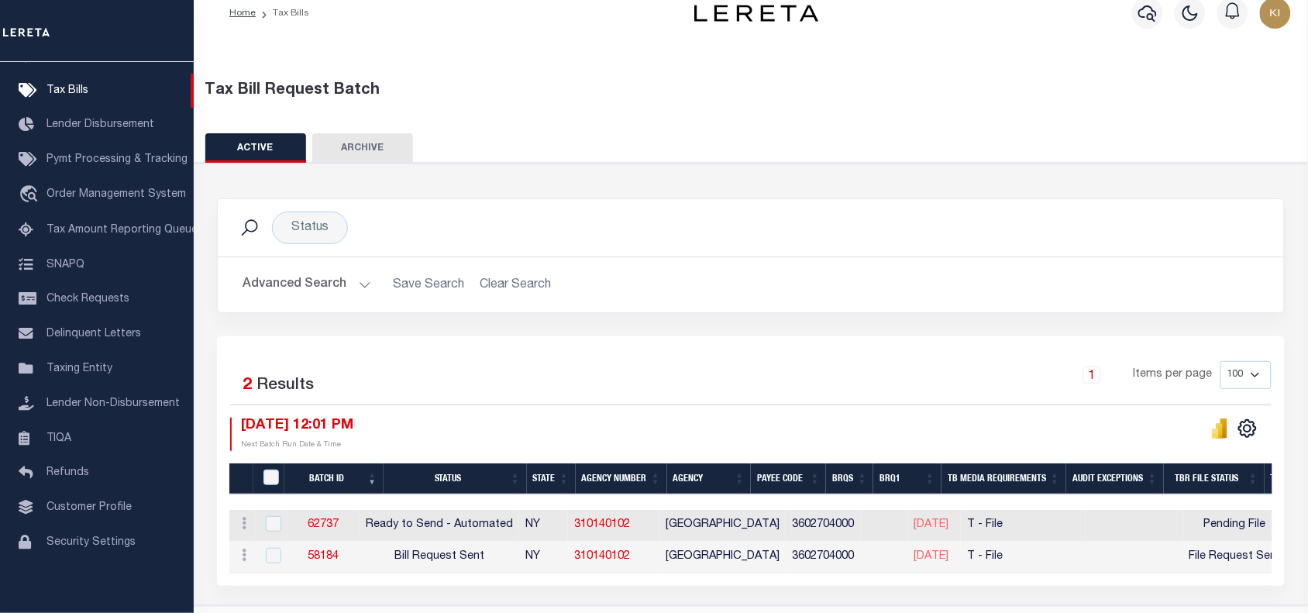
scroll to position [68, 0]
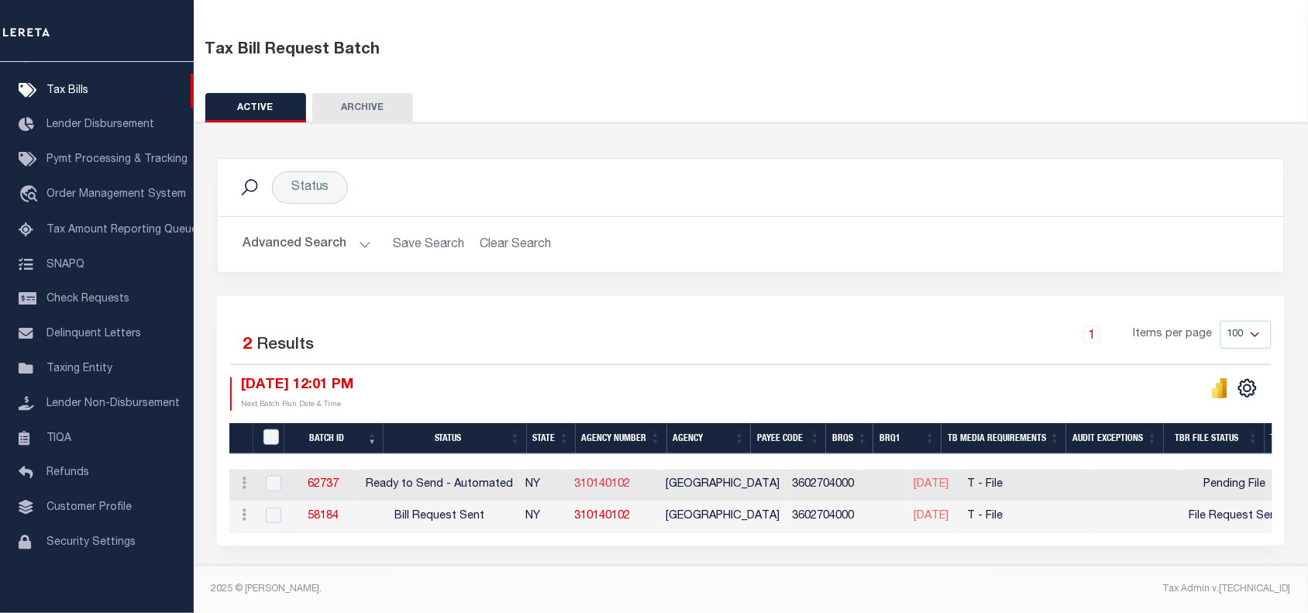
click at [630, 479] on link "310140102" at bounding box center [602, 484] width 56 height 11
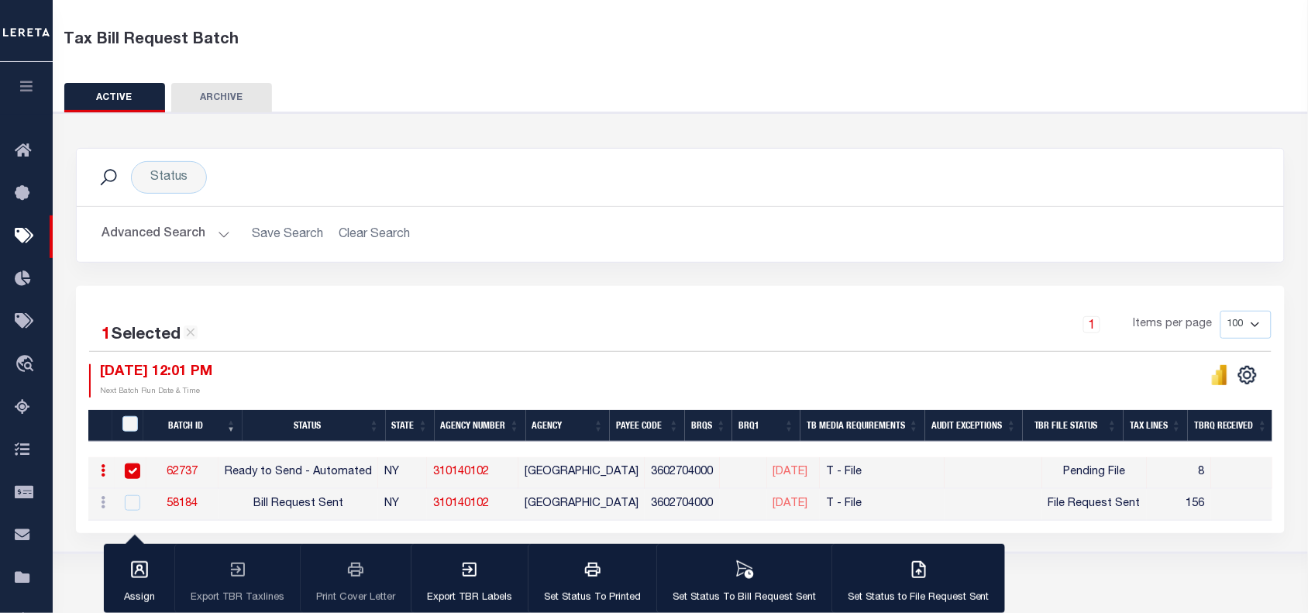
scroll to position [66, 0]
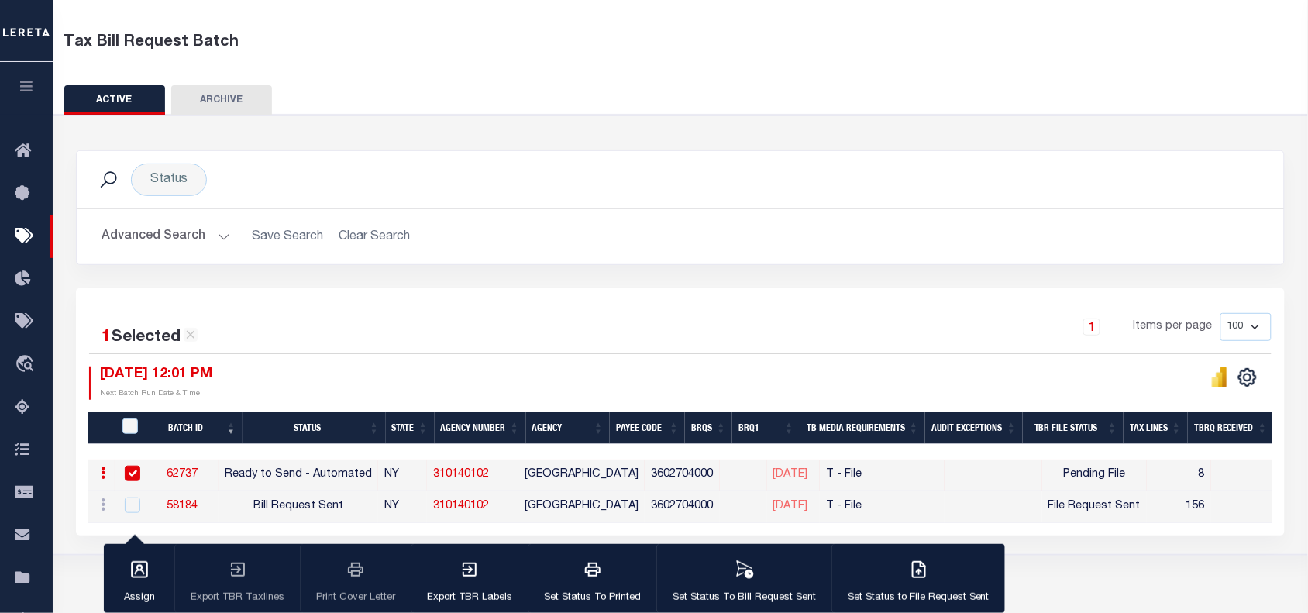
drag, startPoint x: 217, startPoint y: 477, endPoint x: 180, endPoint y: 473, distance: 37.3
click at [164, 480] on td "62737" at bounding box center [182, 476] width 72 height 32
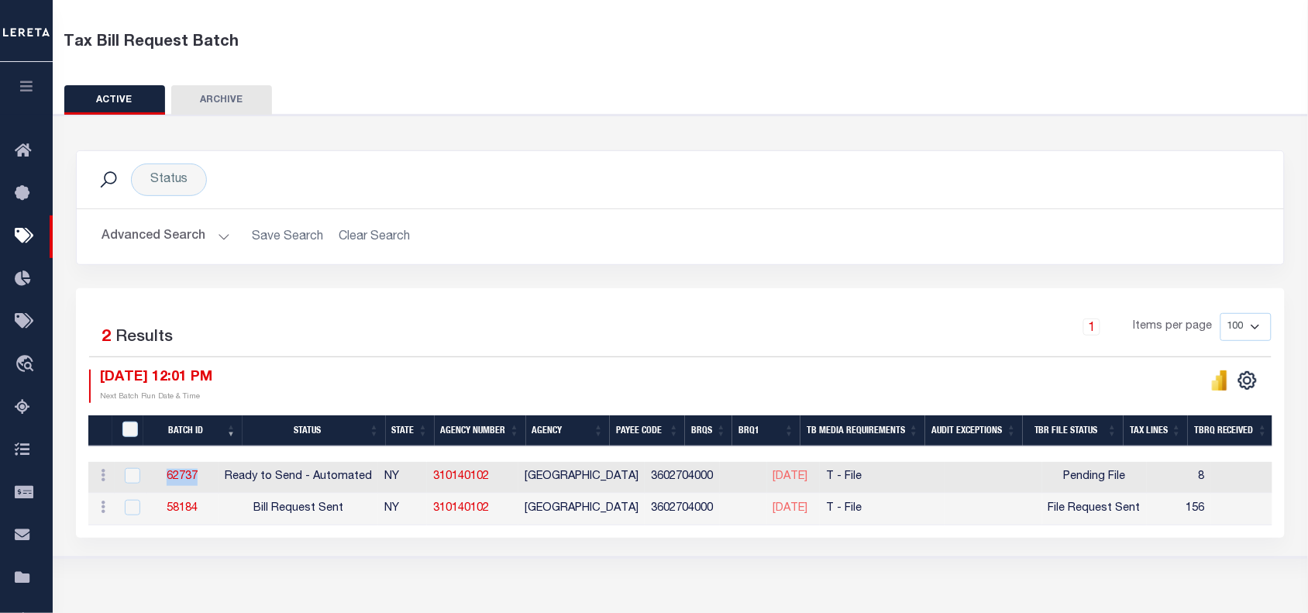
drag, startPoint x: 217, startPoint y: 481, endPoint x: 173, endPoint y: 483, distance: 44.2
click at [173, 483] on td "62737" at bounding box center [182, 478] width 72 height 32
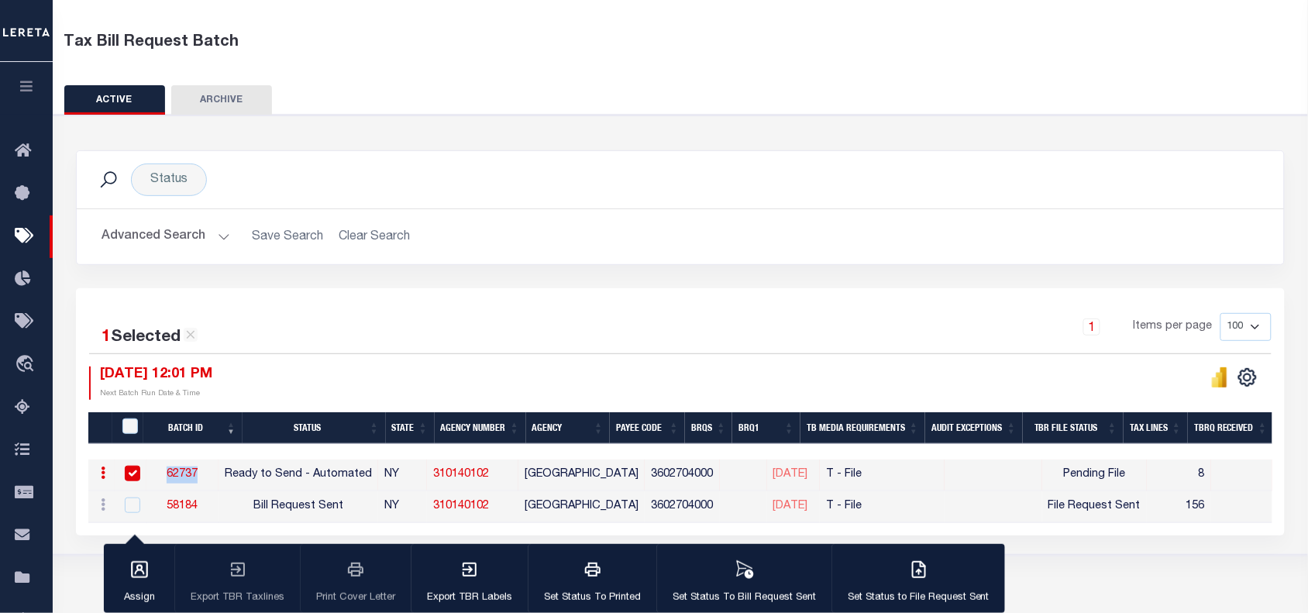
copy link "62737"
drag, startPoint x: 518, startPoint y: 479, endPoint x: 457, endPoint y: 477, distance: 60.5
click at [457, 477] on td "310140102" at bounding box center [472, 476] width 91 height 32
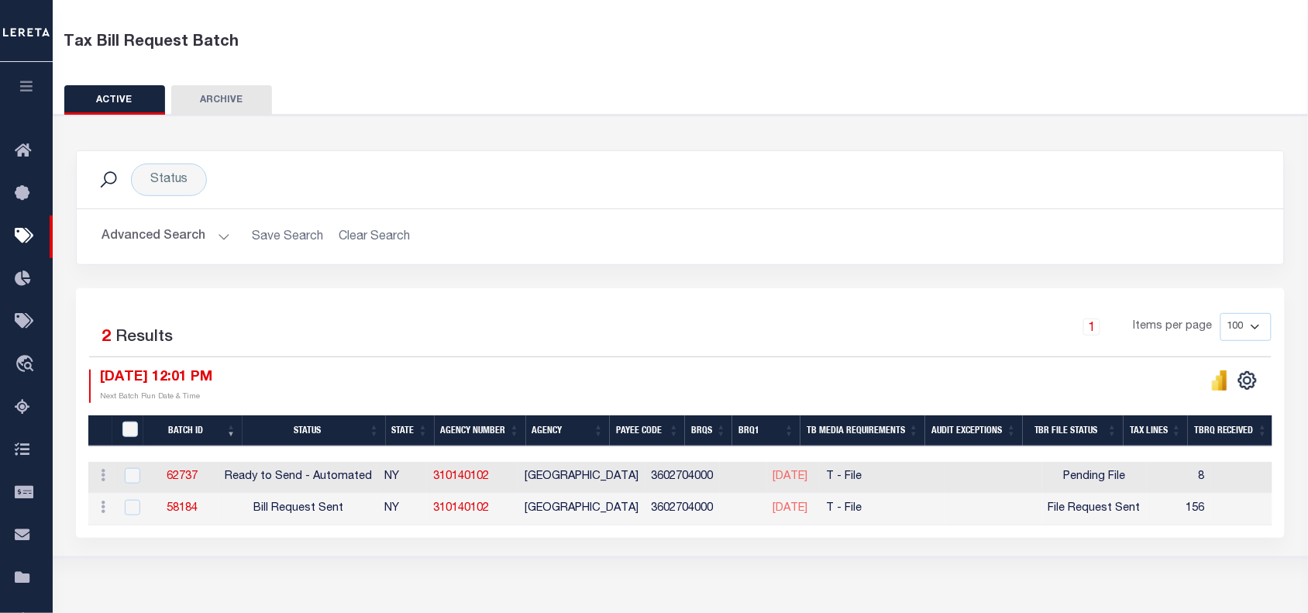
click at [660, 480] on td "3602704000" at bounding box center [682, 478] width 75 height 32
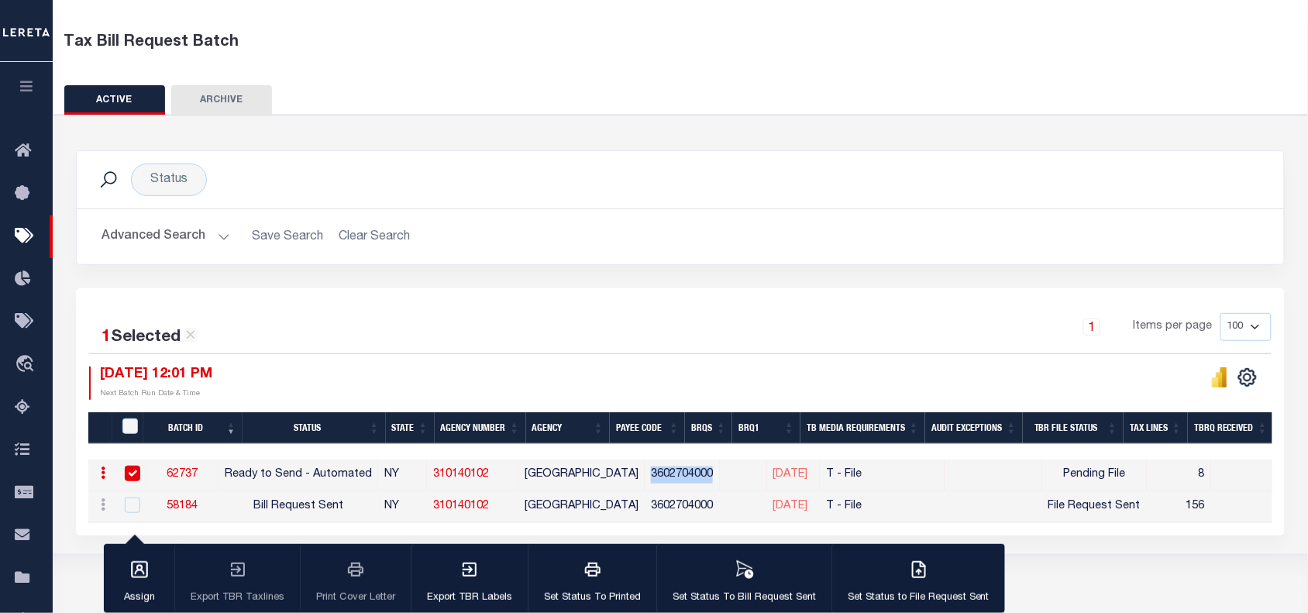
click at [660, 480] on td "3602704000" at bounding box center [682, 476] width 75 height 32
checkbox input "false"
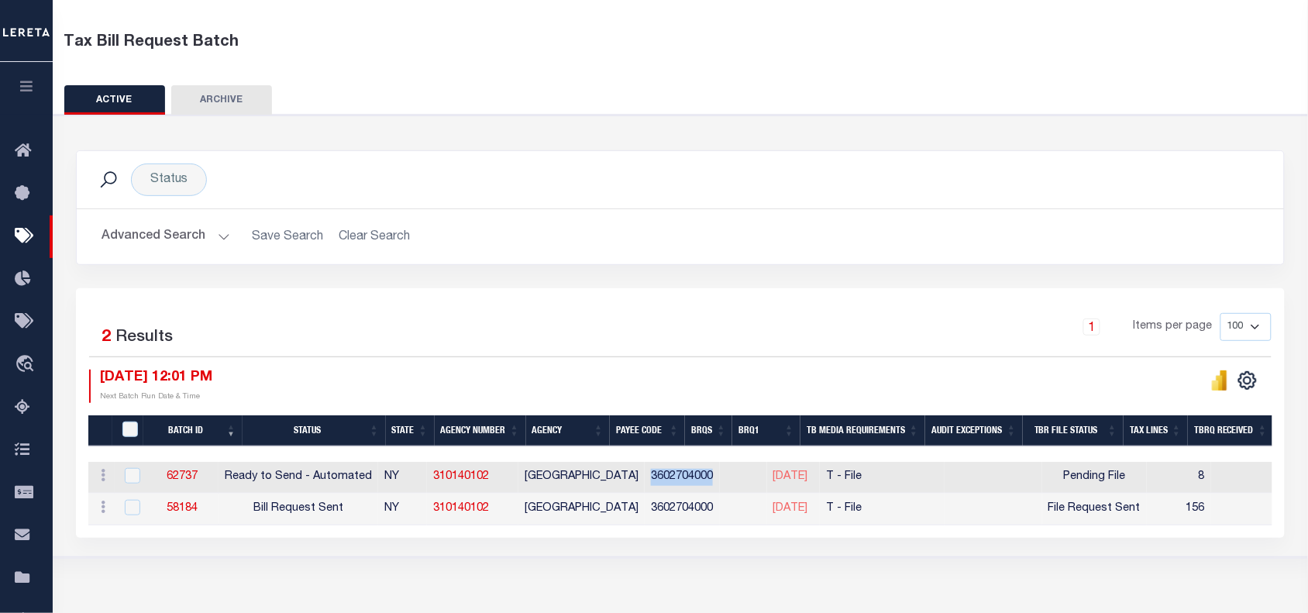
copy td "3602704000"
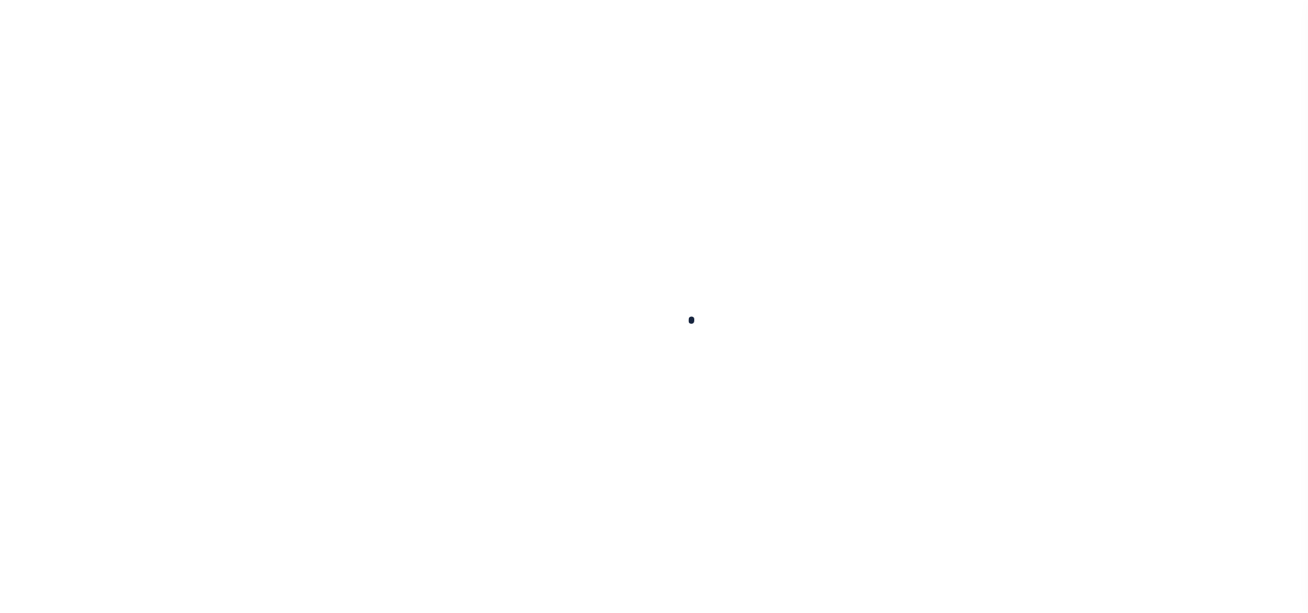
select select
checkbox input "false"
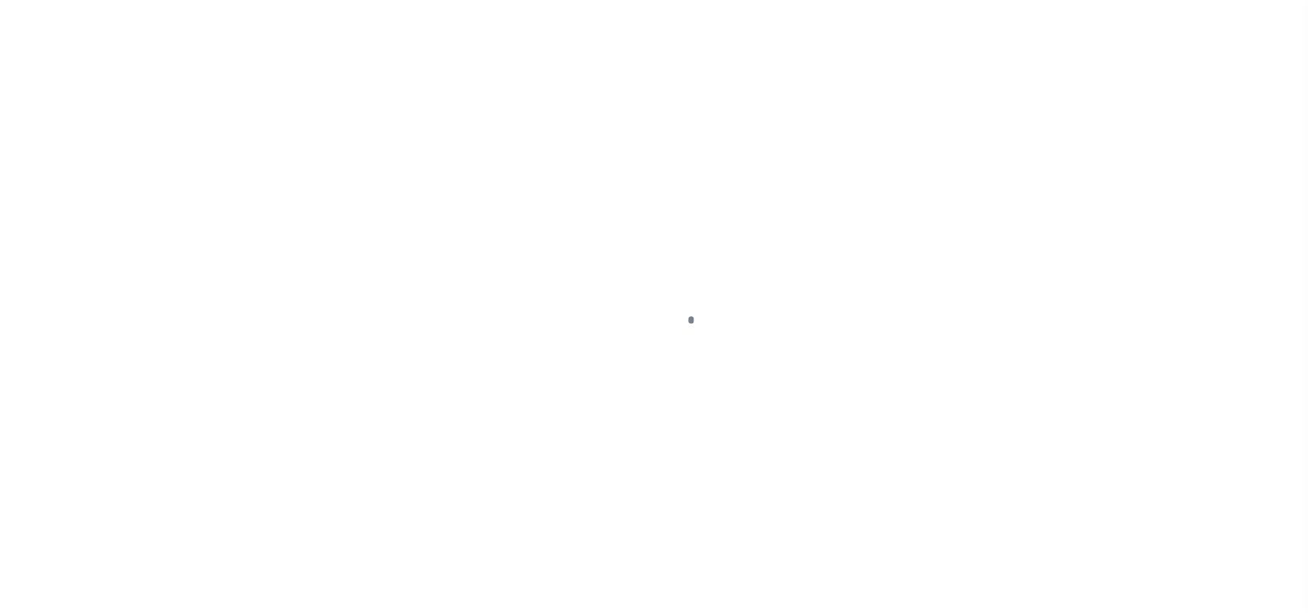
checkbox input "false"
type input "3602704000"
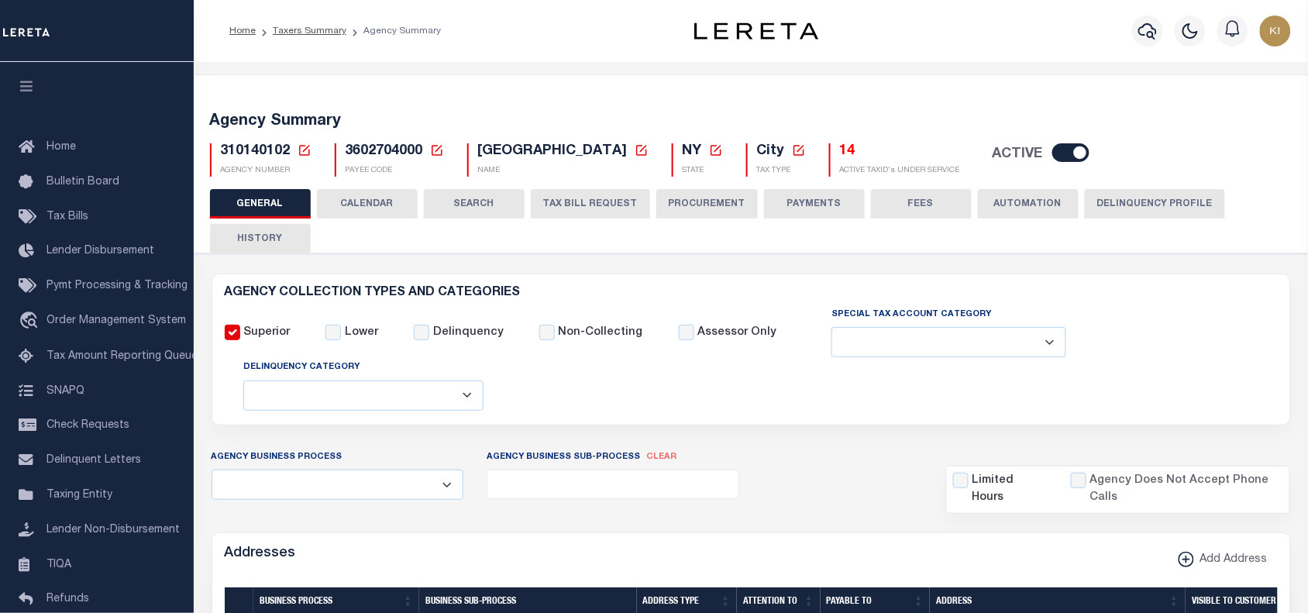
click at [567, 205] on button "TAX BILL REQUEST" at bounding box center [590, 203] width 119 height 29
select select "22"
select select "true"
select select "13"
select select "1"
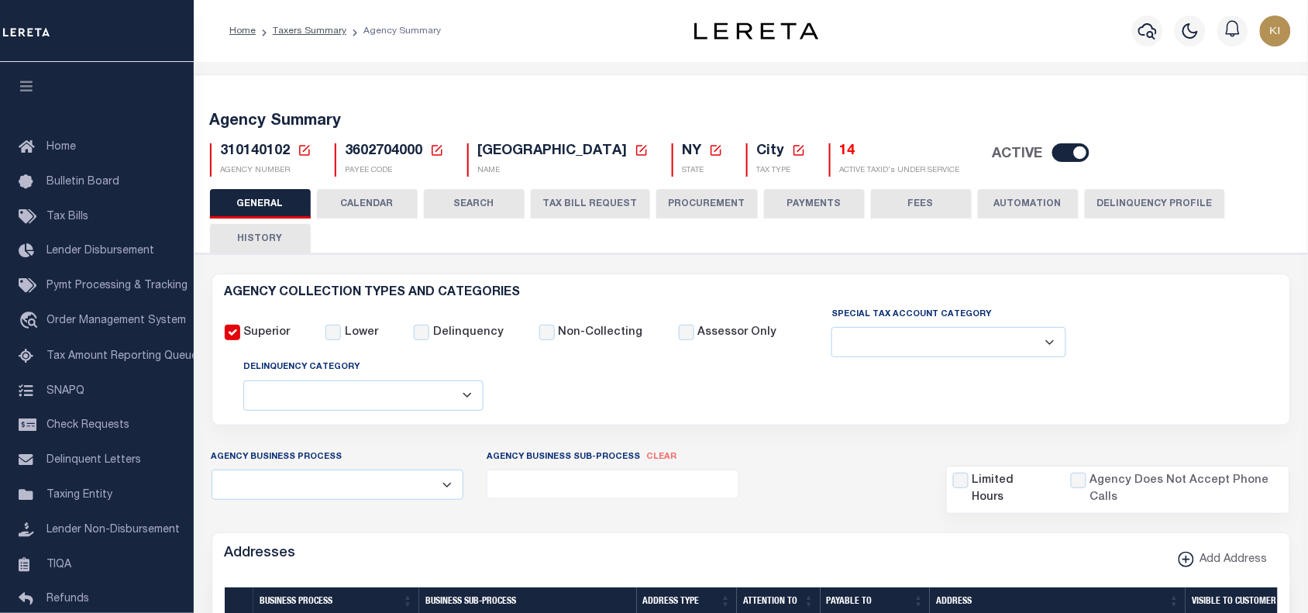
type input "L000000"
select select
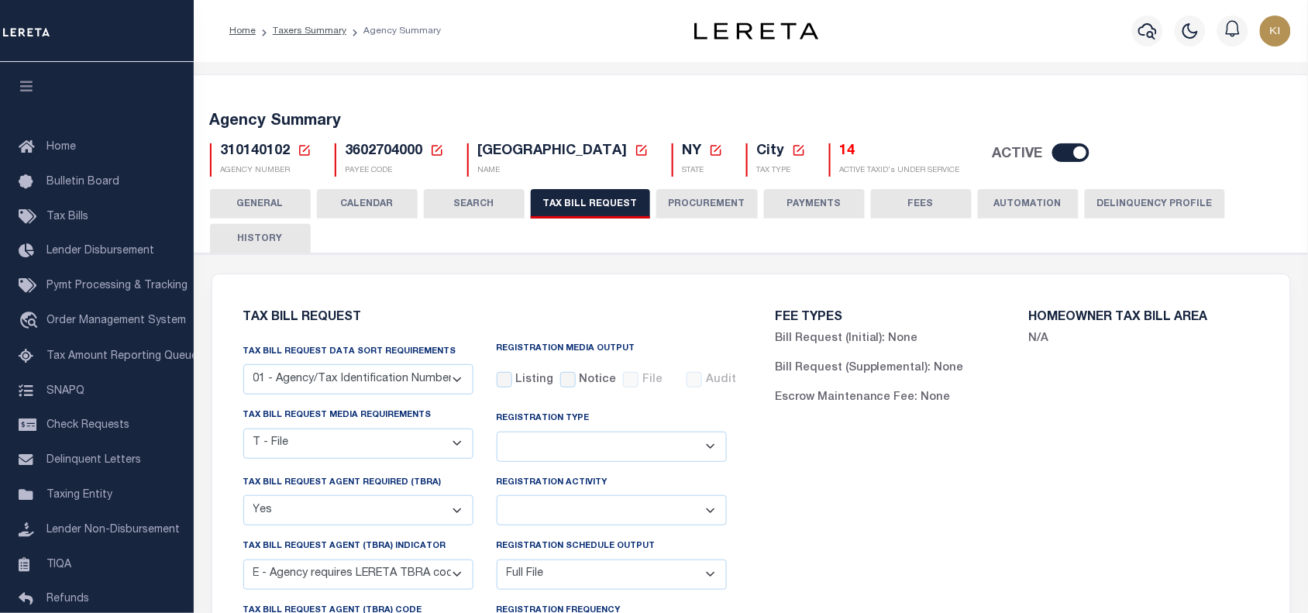
scroll to position [97, 0]
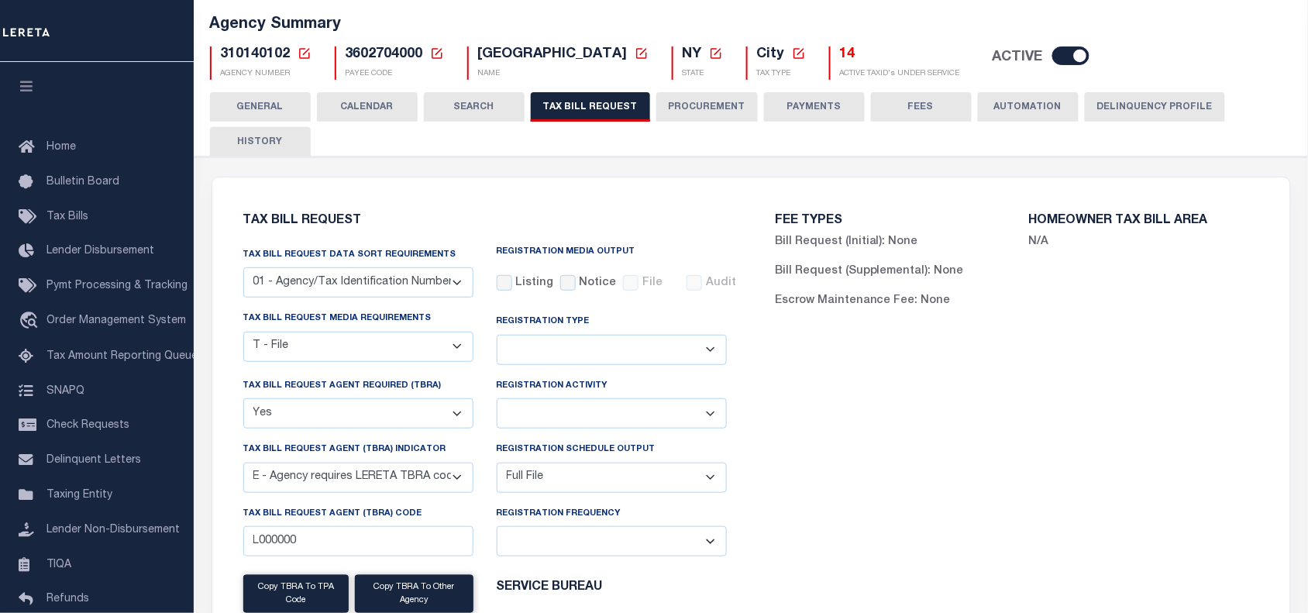
click at [545, 484] on select "Delta File Full File" at bounding box center [612, 478] width 230 height 30
select select
click at [497, 466] on select "Delta File Full File" at bounding box center [612, 478] width 230 height 30
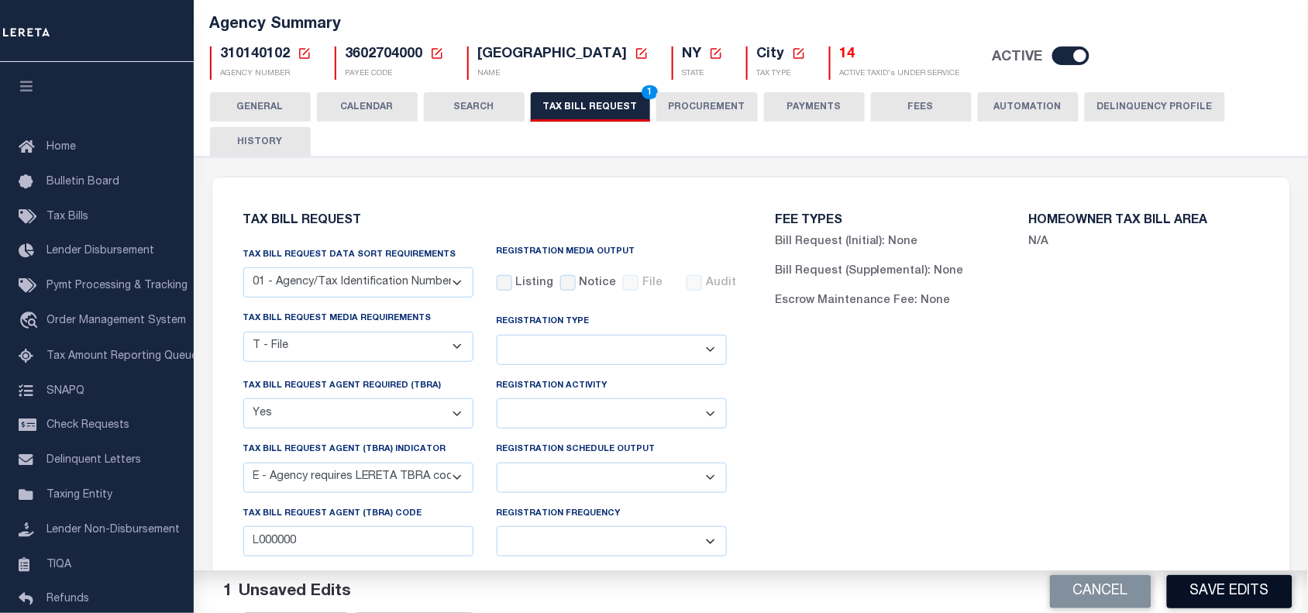
click at [1221, 587] on button "Save Edits" at bounding box center [1230, 591] width 126 height 33
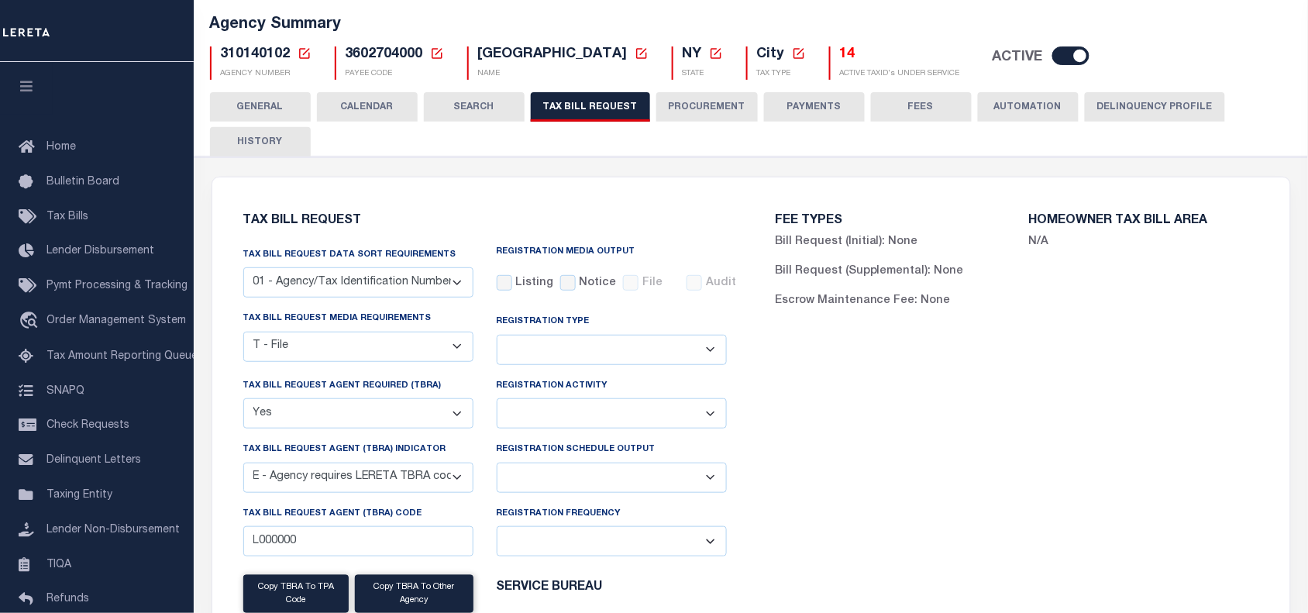
click at [845, 482] on div "FEE TYPES Bill Request (Initial): None Bill Request (Supplemental): None Escrow…" at bounding box center [1017, 493] width 532 height 594
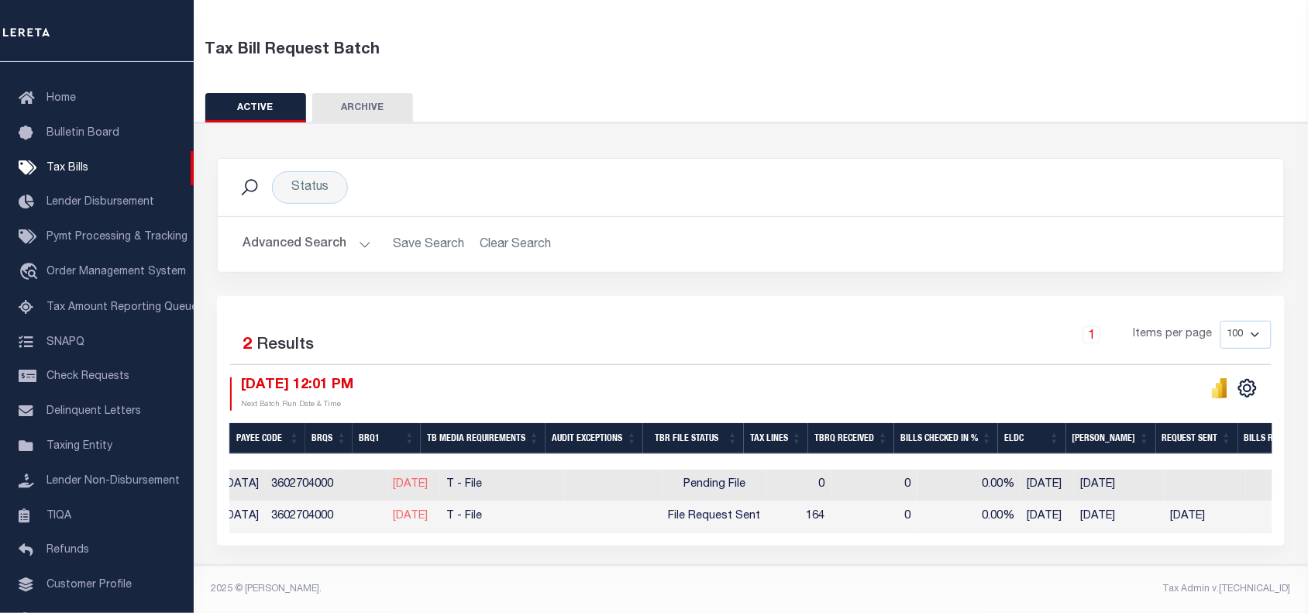
scroll to position [0, 529]
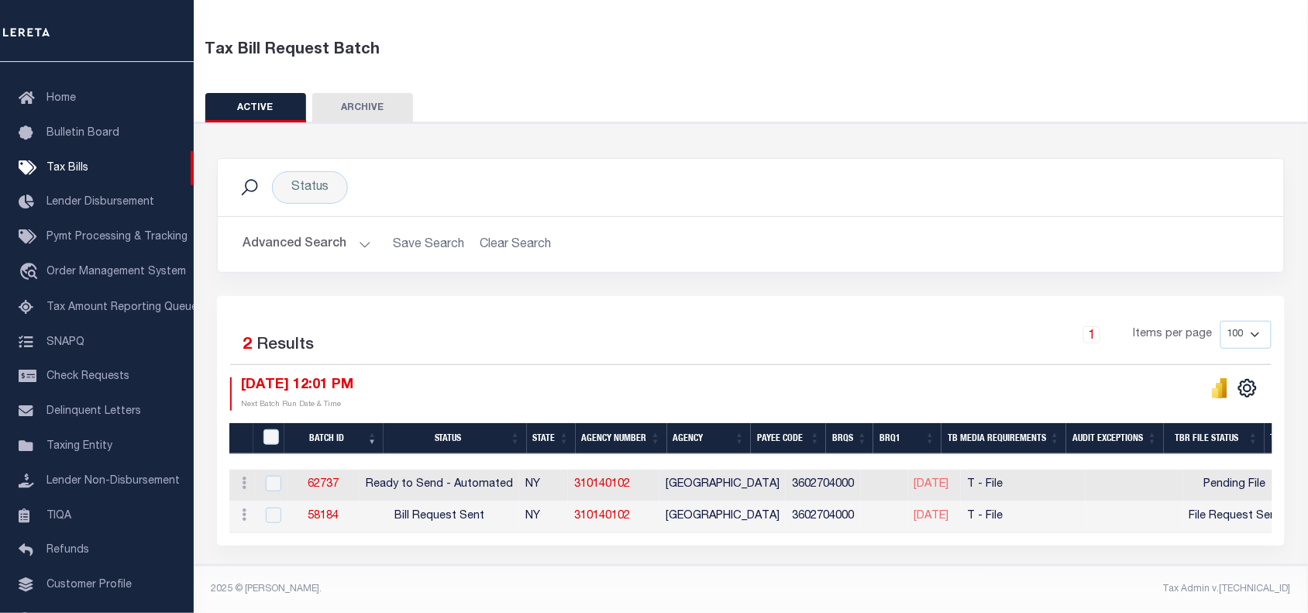
click at [705, 321] on div "1 Items per page 100 200 500 1000" at bounding box center [885, 341] width 776 height 40
click at [242, 477] on icon at bounding box center [244, 483] width 5 height 12
click at [269, 533] on link "Delete" at bounding box center [271, 534] width 71 height 26
checkbox input "true"
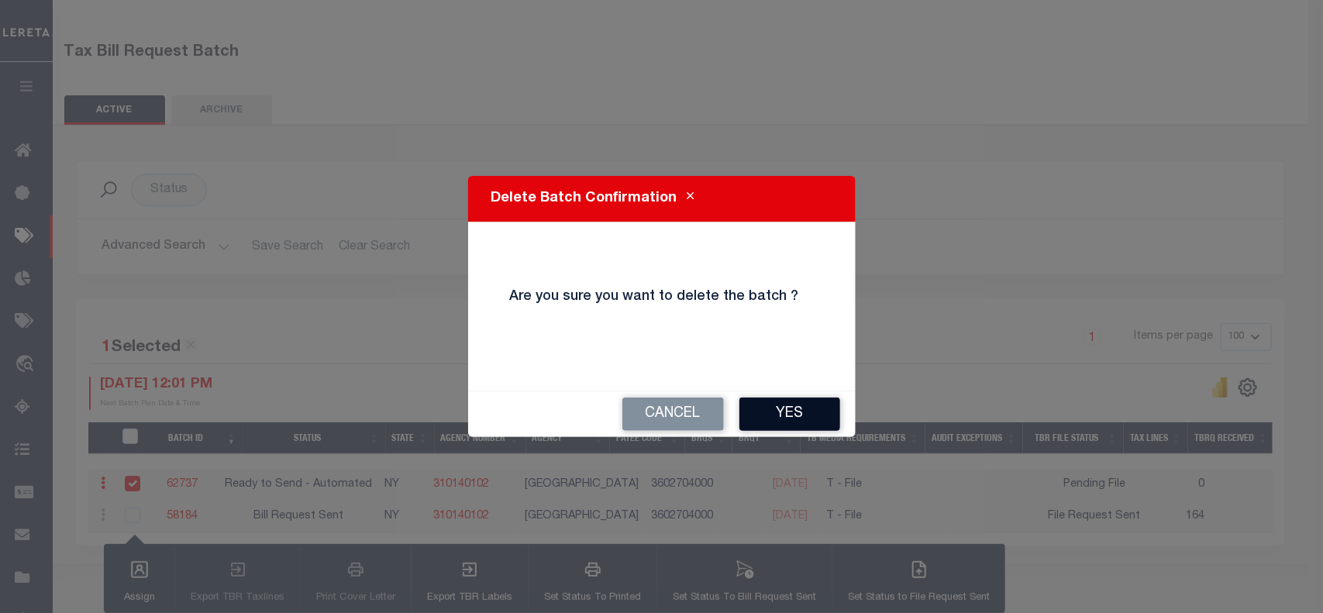
click at [780, 416] on button "Yes" at bounding box center [789, 414] width 101 height 33
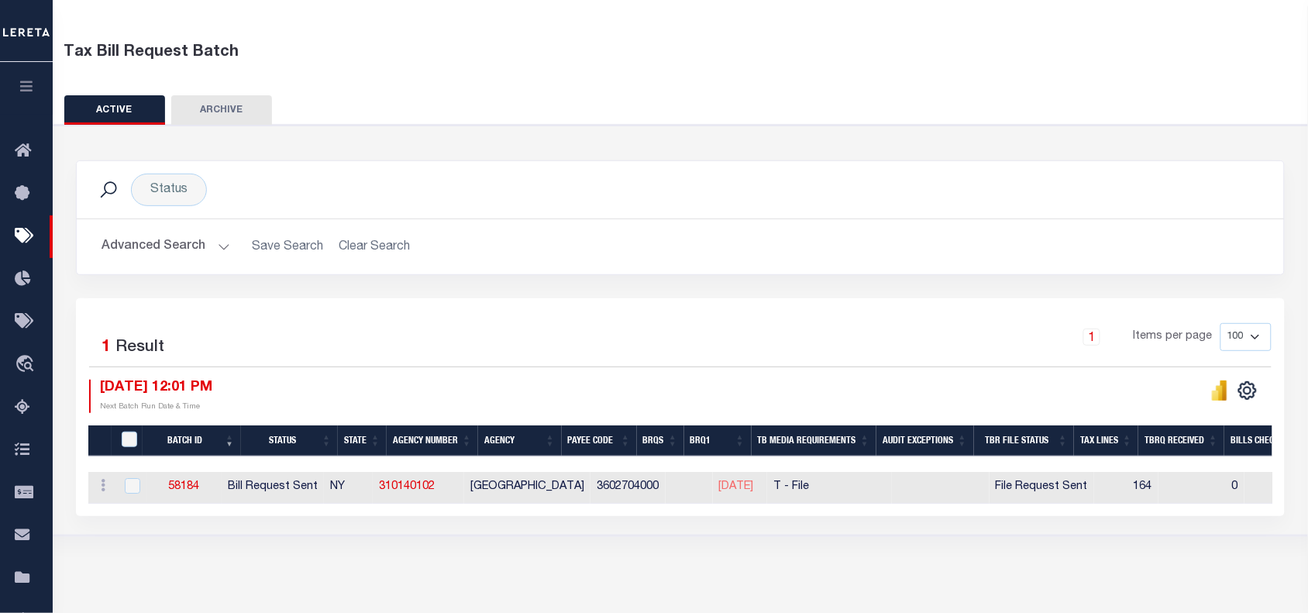
click at [493, 346] on div "1 Items per page 100 200 500 1000" at bounding box center [831, 343] width 881 height 40
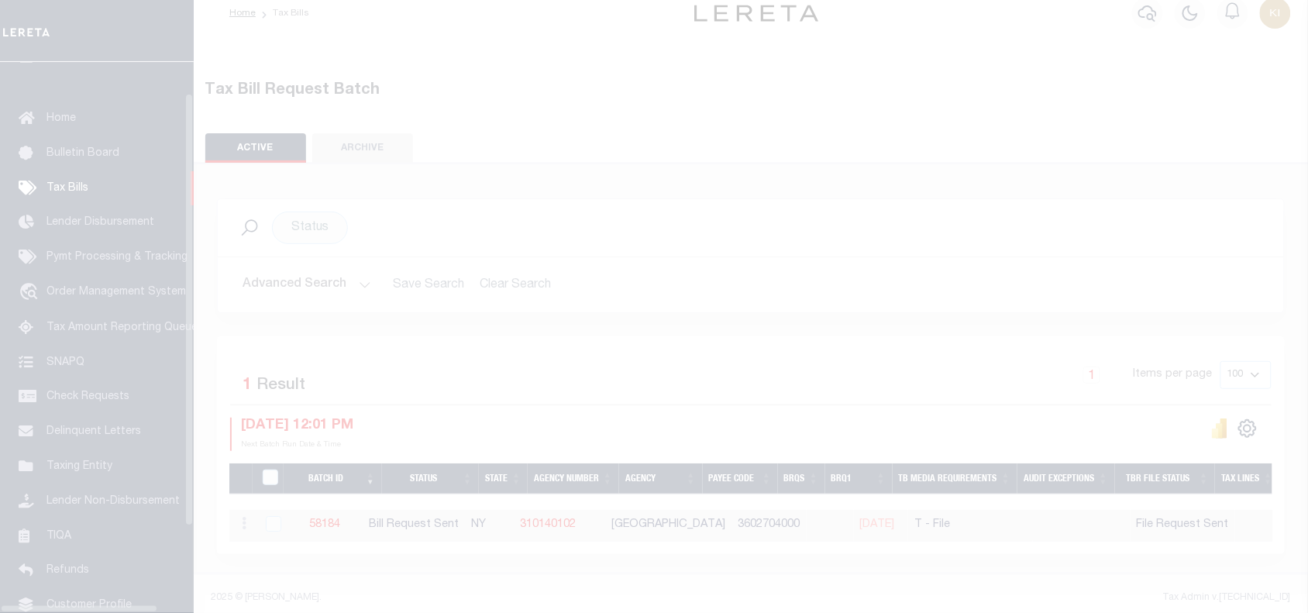
scroll to position [40, 0]
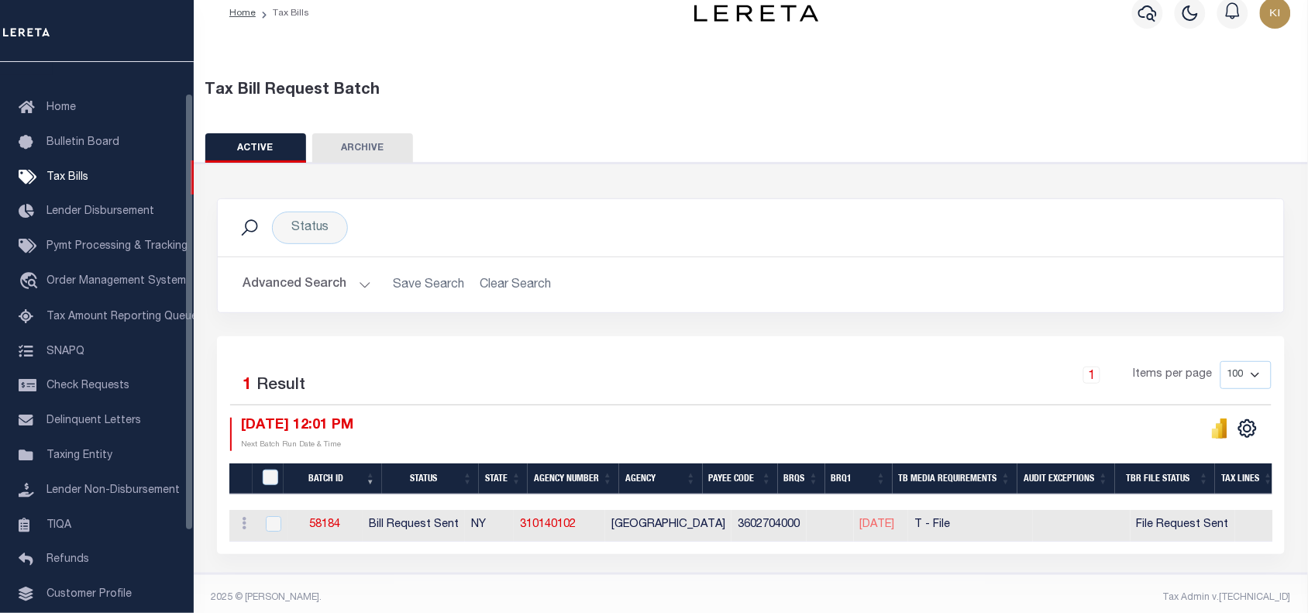
click at [667, 338] on div "Selected 1 Result 1 Items per page 100 200 500 1000 [DATE] 12:01 PM" at bounding box center [751, 445] width 1068 height 218
click at [682, 385] on div "1 Items per page 100 200 500 1000" at bounding box center [885, 381] width 776 height 40
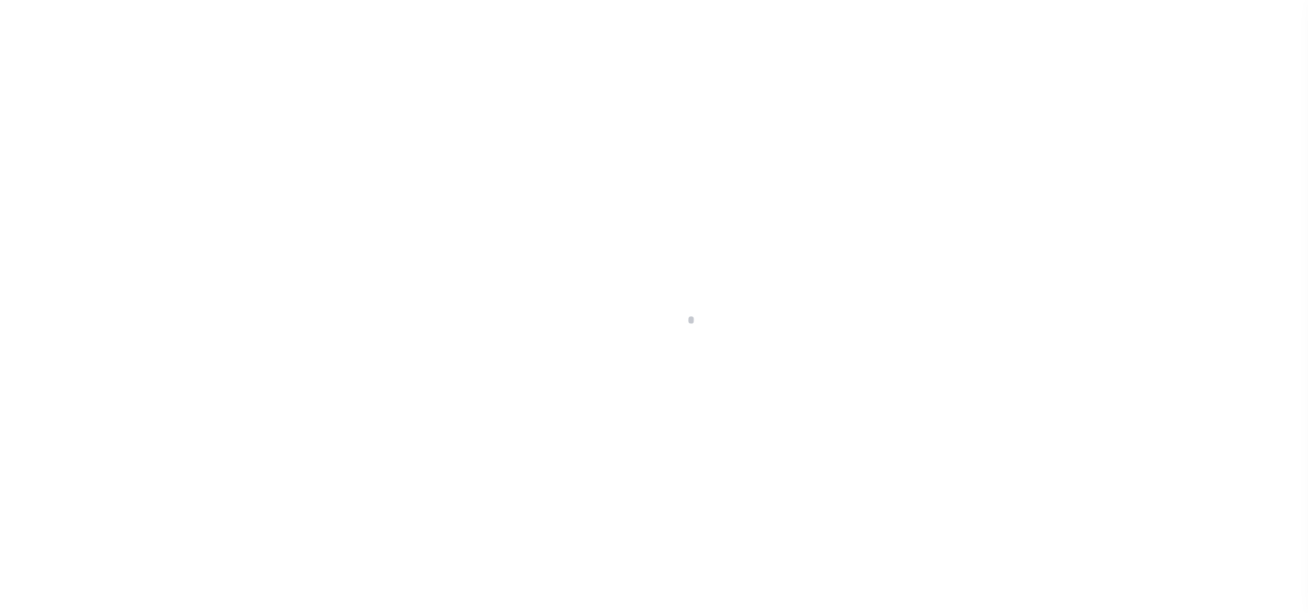
scroll to position [18, 0]
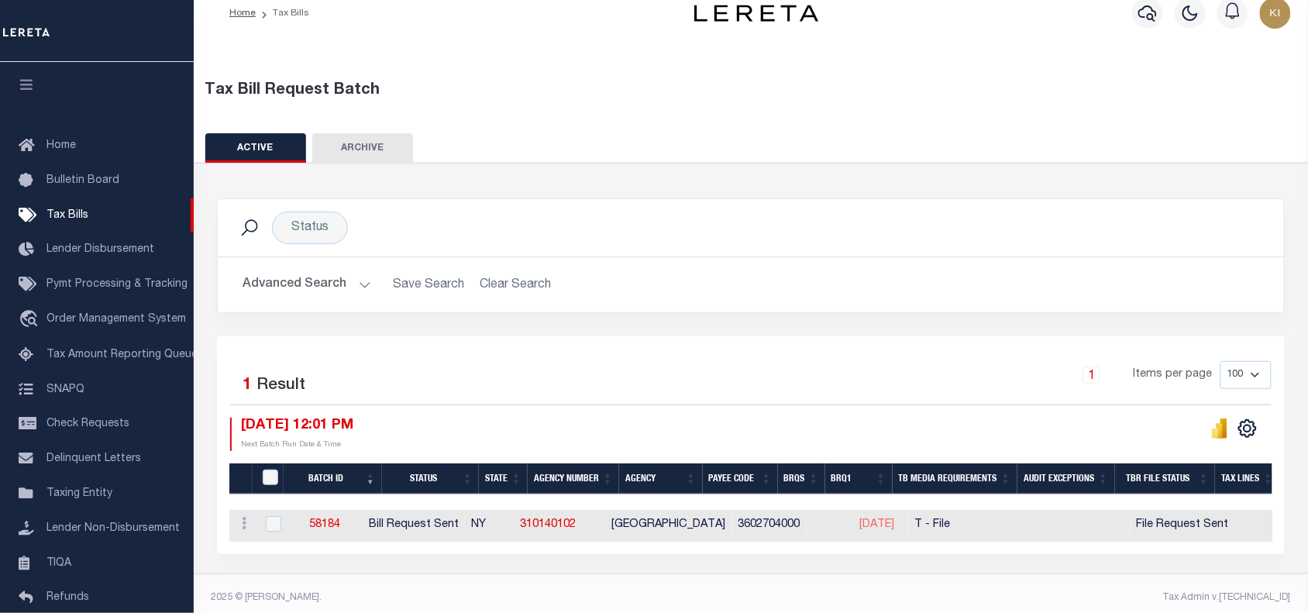
click at [705, 361] on div "1 Items per page 100 200 500 1000" at bounding box center [885, 381] width 776 height 40
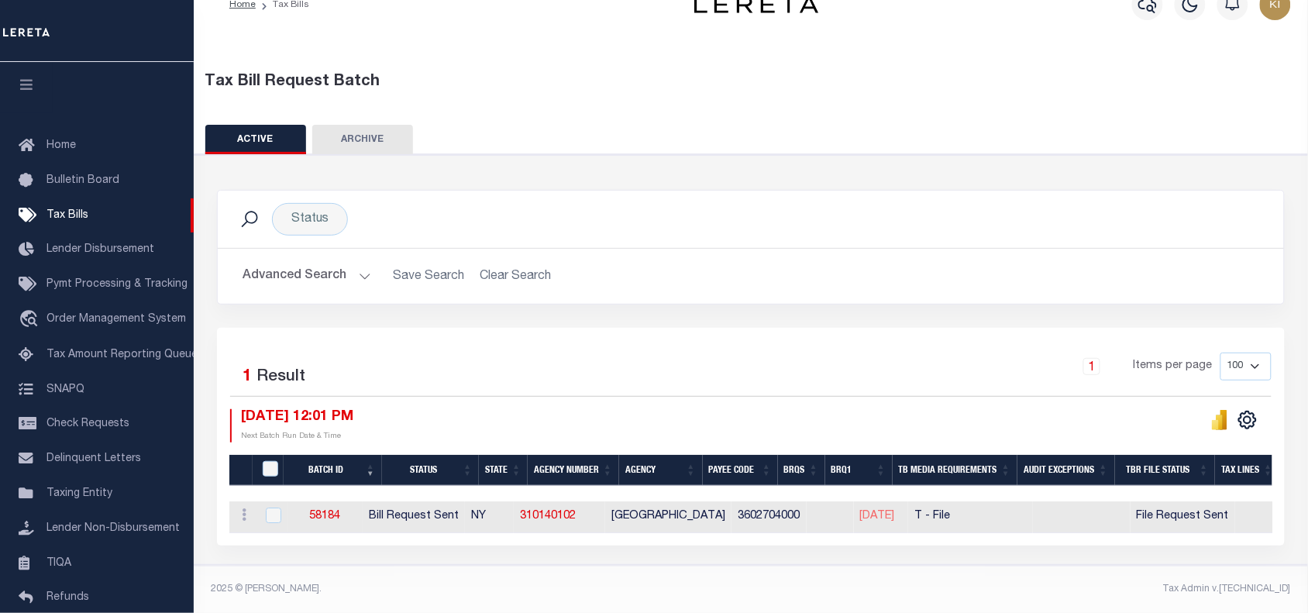
click at [783, 563] on div "Status Search Advanced Search Save Search Clear Search Equals" at bounding box center [751, 359] width 1129 height 411
drag, startPoint x: 608, startPoint y: 533, endPoint x: 1083, endPoint y: 528, distance: 474.3
click at [1121, 528] on div "Batch ID Status State Agency Number Agency Payee Code BRQS BRQ1 TB Media Requir…" at bounding box center [750, 517] width 1043 height 32
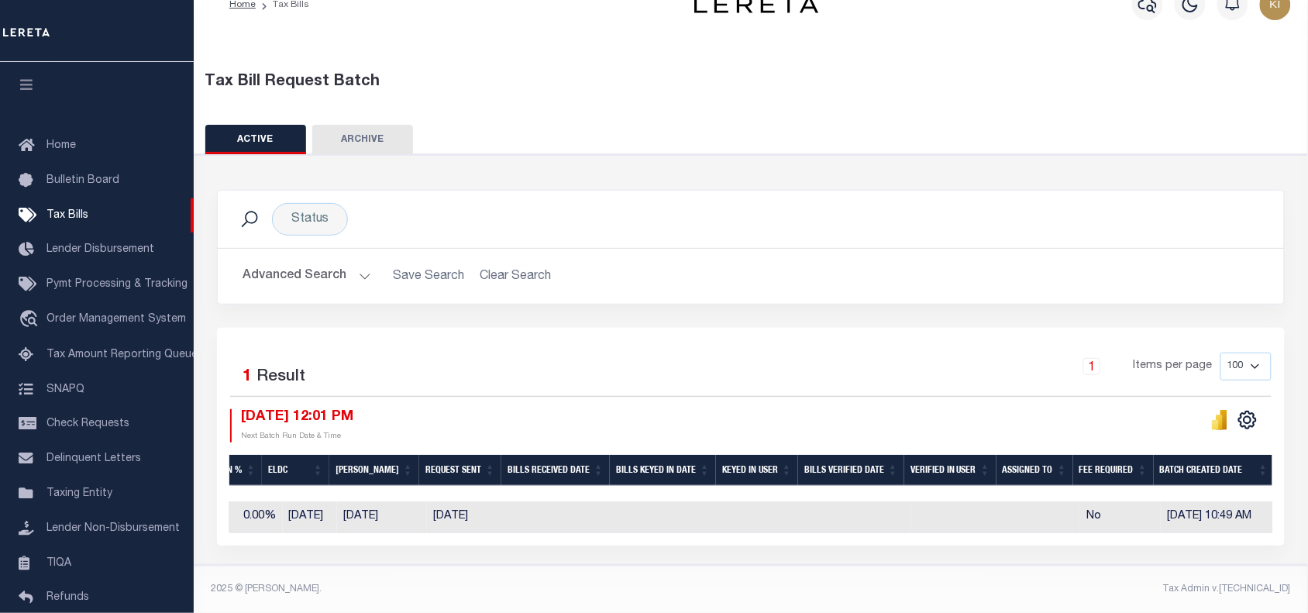
scroll to position [0, 1187]
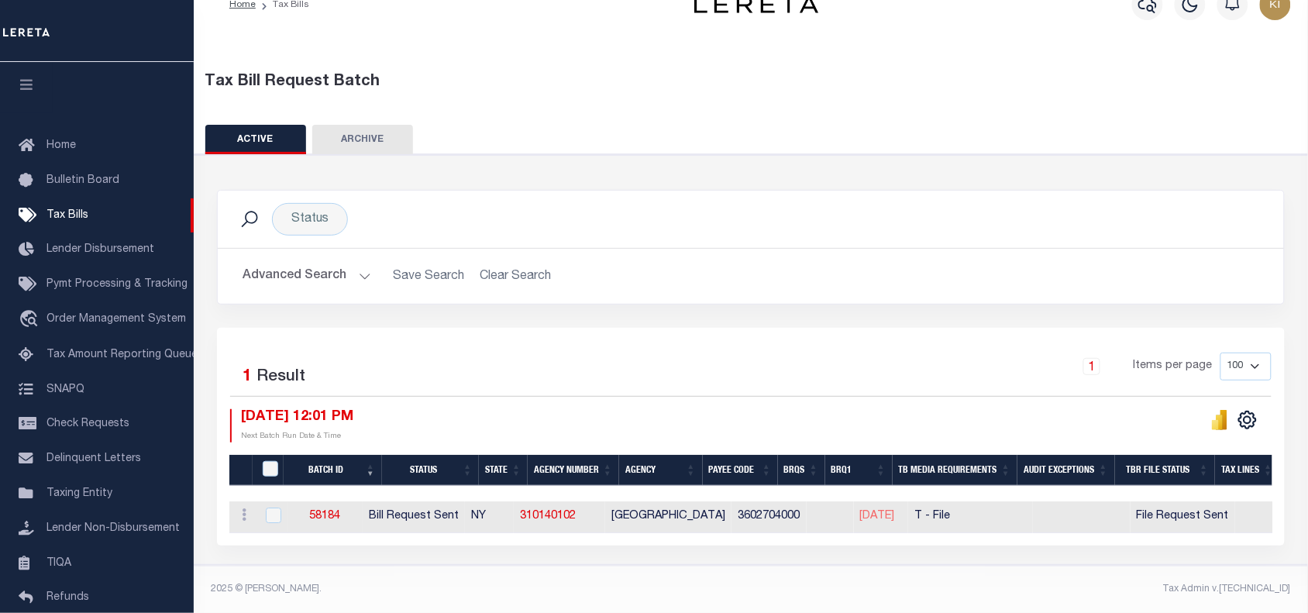
click at [566, 551] on div "Status Search Advanced Search Save Search Clear Search Equals" at bounding box center [751, 359] width 1129 height 411
drag, startPoint x: 533, startPoint y: 376, endPoint x: 429, endPoint y: 346, distance: 108.7
click at [532, 376] on div "1 Items per page 100 200 500 1000" at bounding box center [885, 373] width 776 height 40
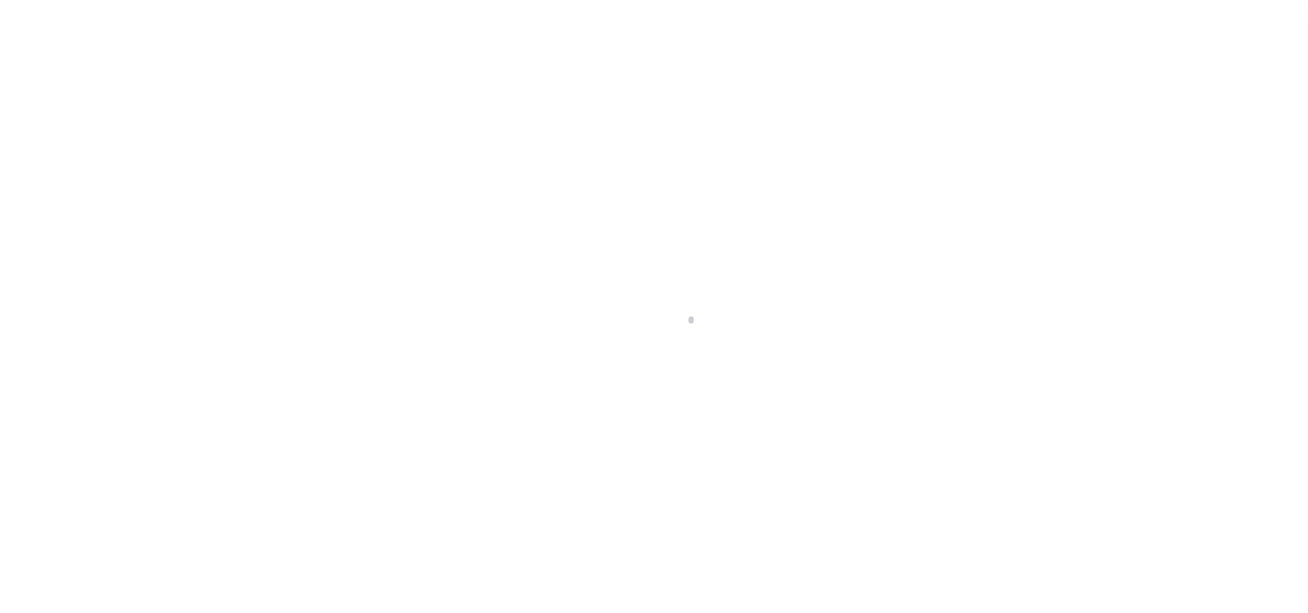
scroll to position [18, 0]
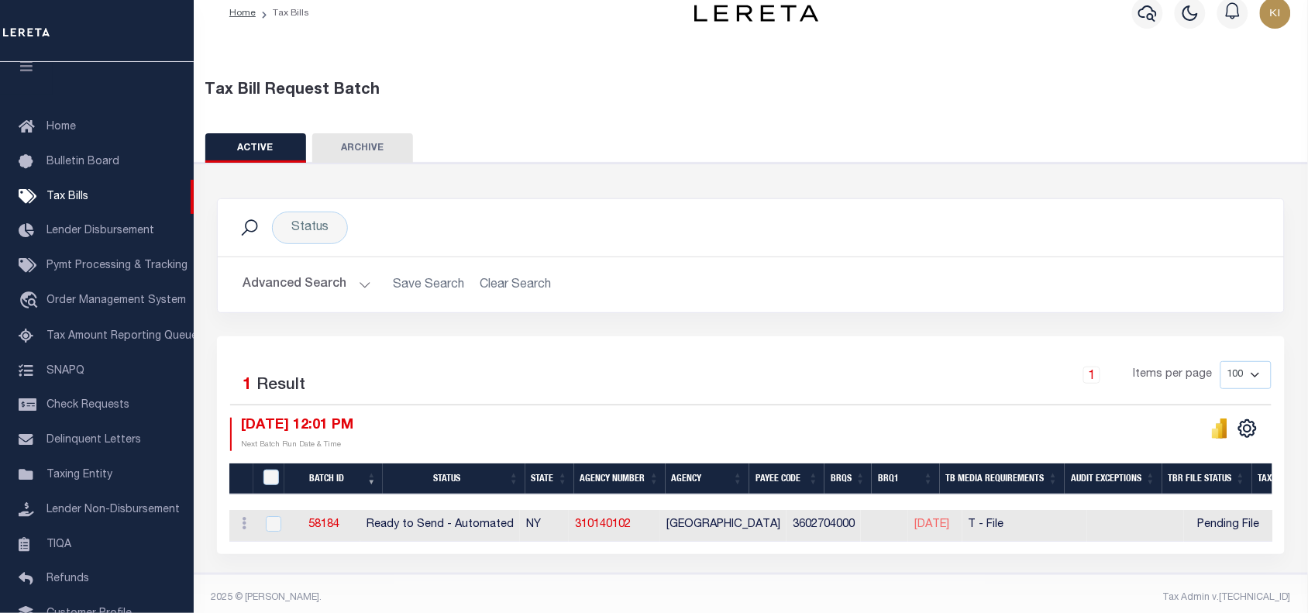
click at [696, 373] on div "1 Items per page 100 200 500 1000" at bounding box center [885, 381] width 776 height 40
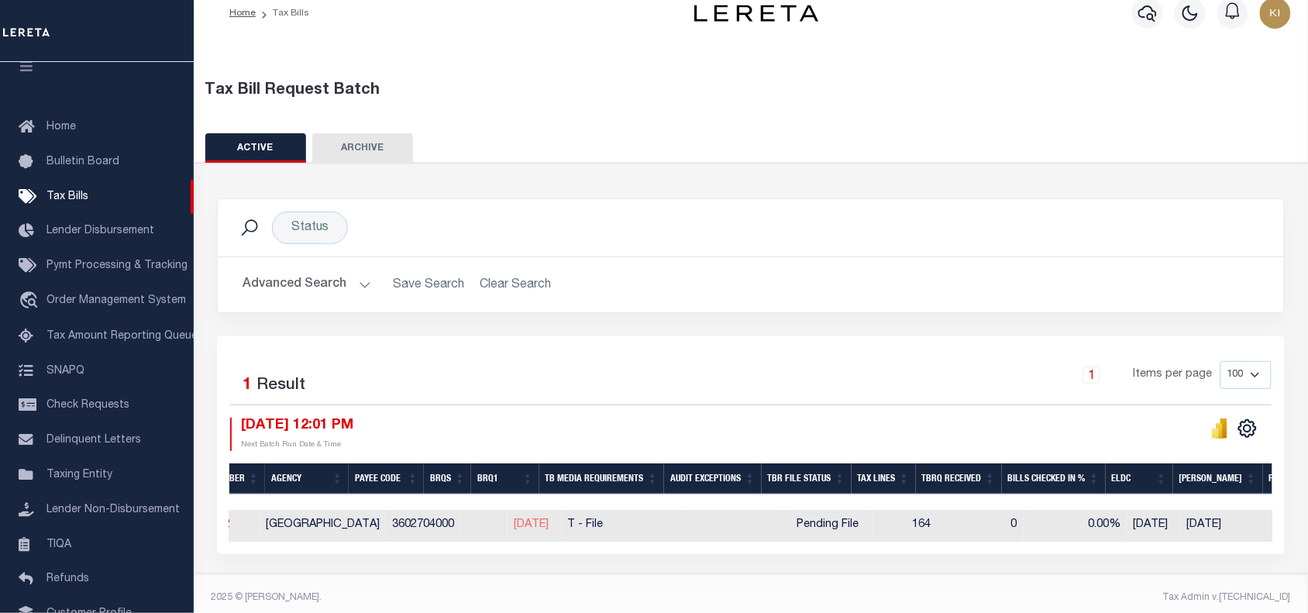
scroll to position [0, 490]
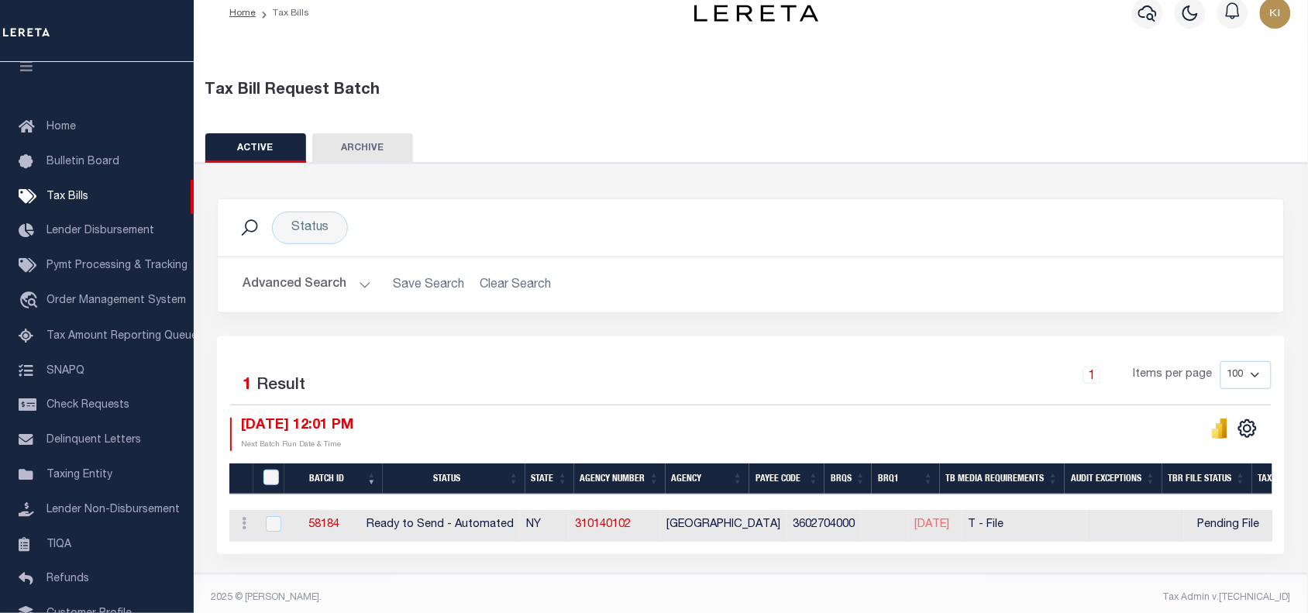
click at [711, 389] on div "1 Items per page 100 200 500 1000" at bounding box center [885, 381] width 776 height 40
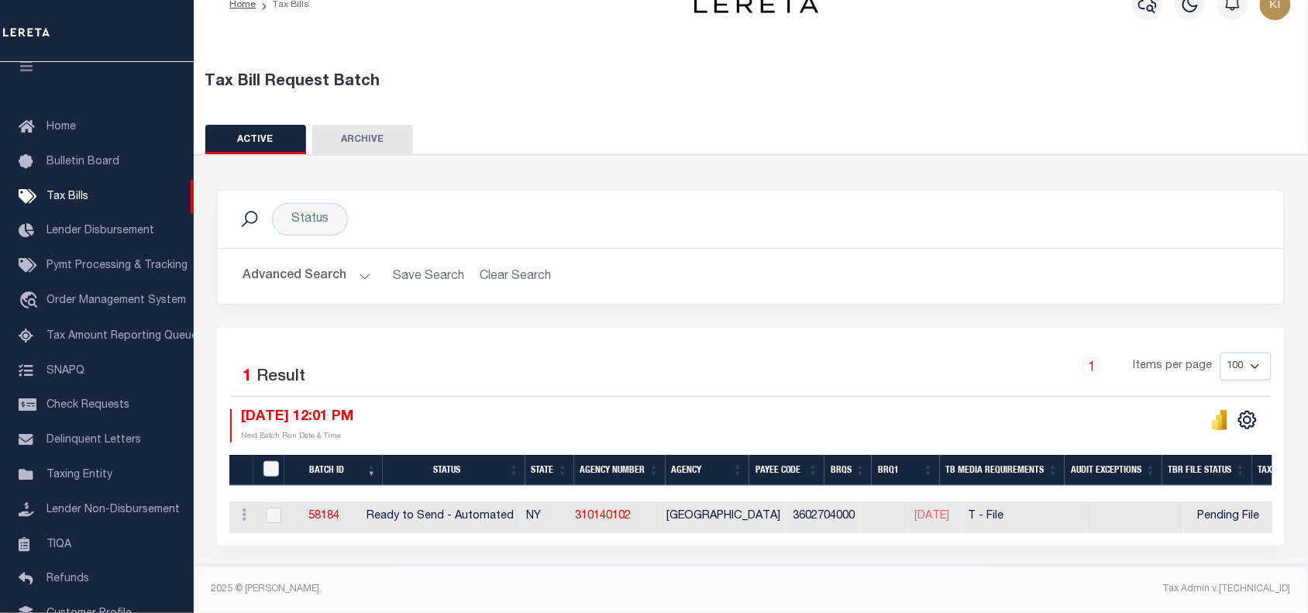
click at [621, 373] on div "1 Items per page 100 200 500 1000" at bounding box center [885, 373] width 776 height 40
click at [618, 370] on div "1 Items per page 100 200 500 1000" at bounding box center [885, 373] width 776 height 40
click at [631, 511] on link "310140102" at bounding box center [603, 516] width 56 height 11
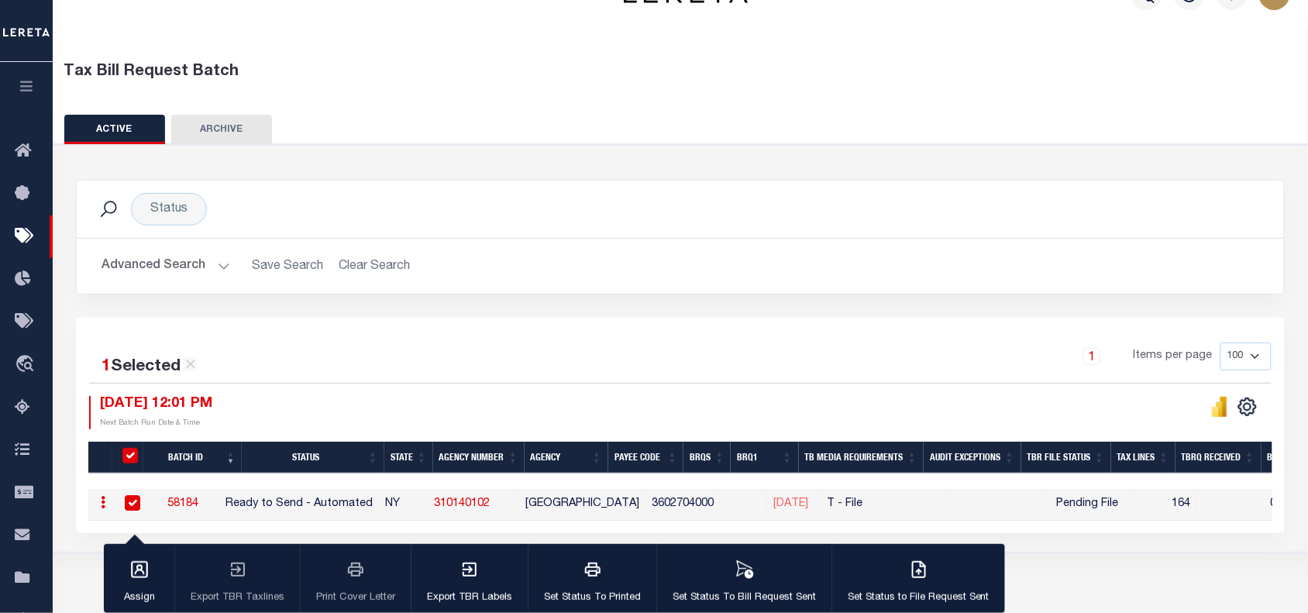
checkbox input "true"
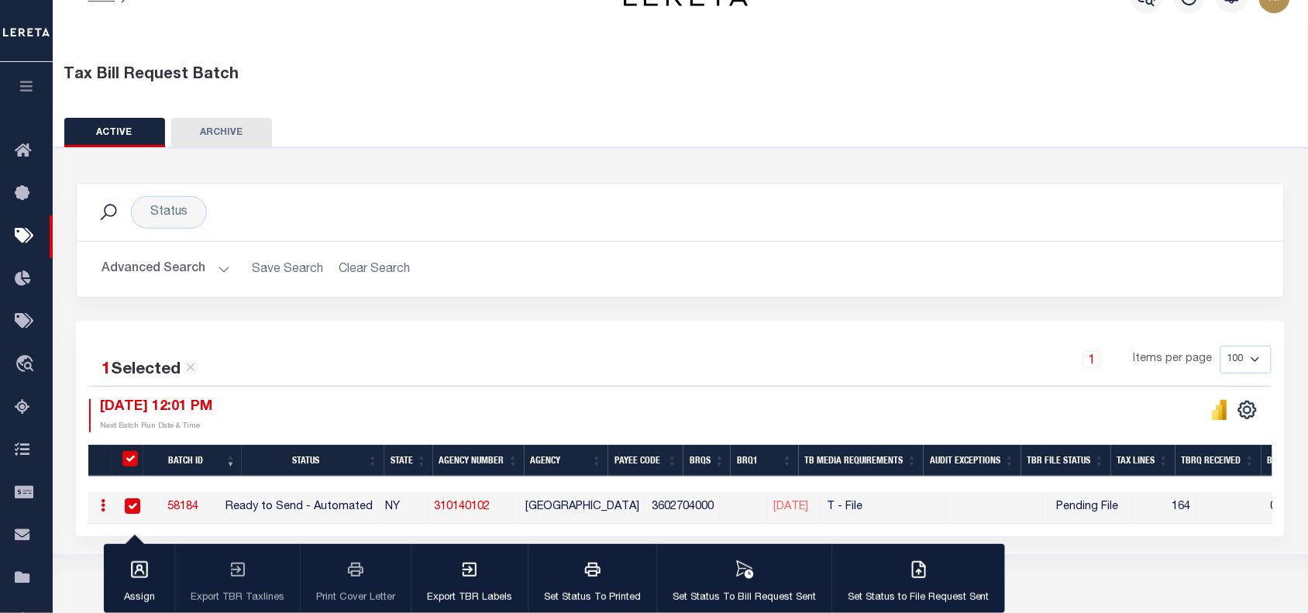
click at [198, 504] on link "58184" at bounding box center [182, 506] width 31 height 11
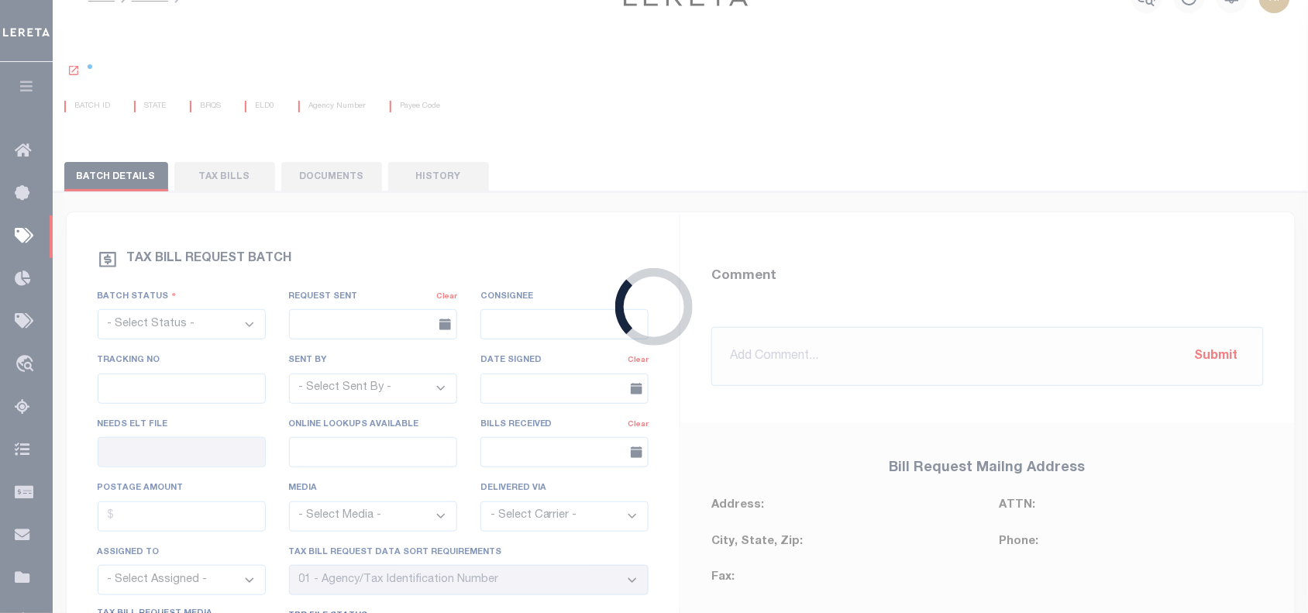
select select "RTA"
type input "08/02/2025"
select select
type input "No"
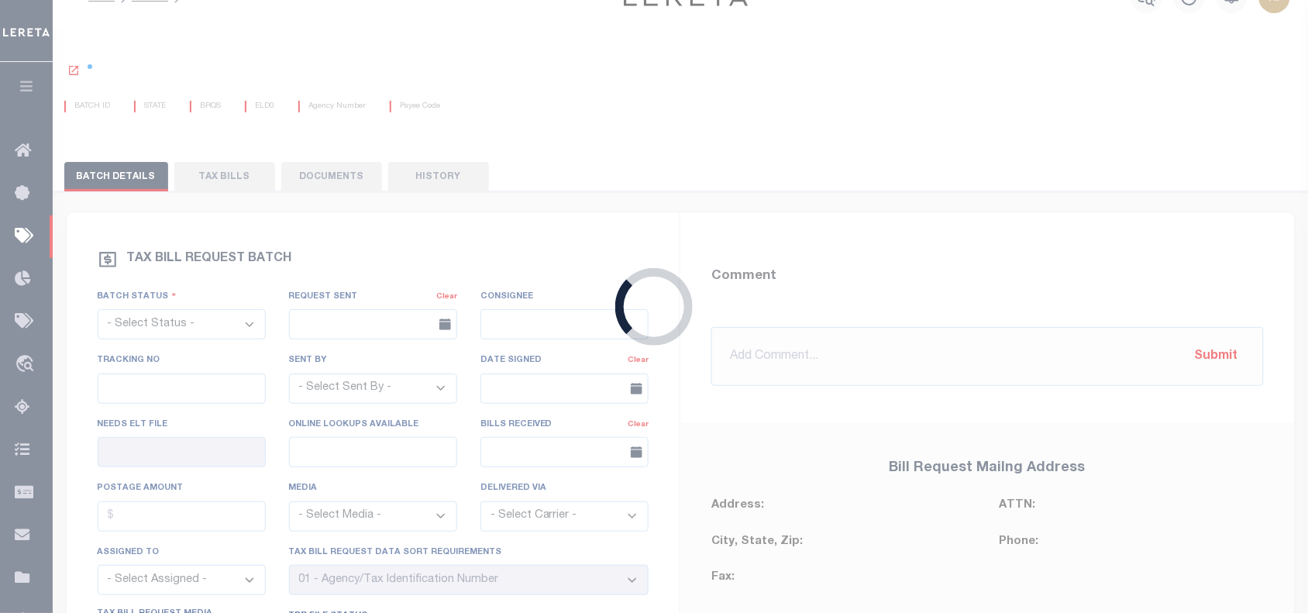
select select "22"
select select "1"
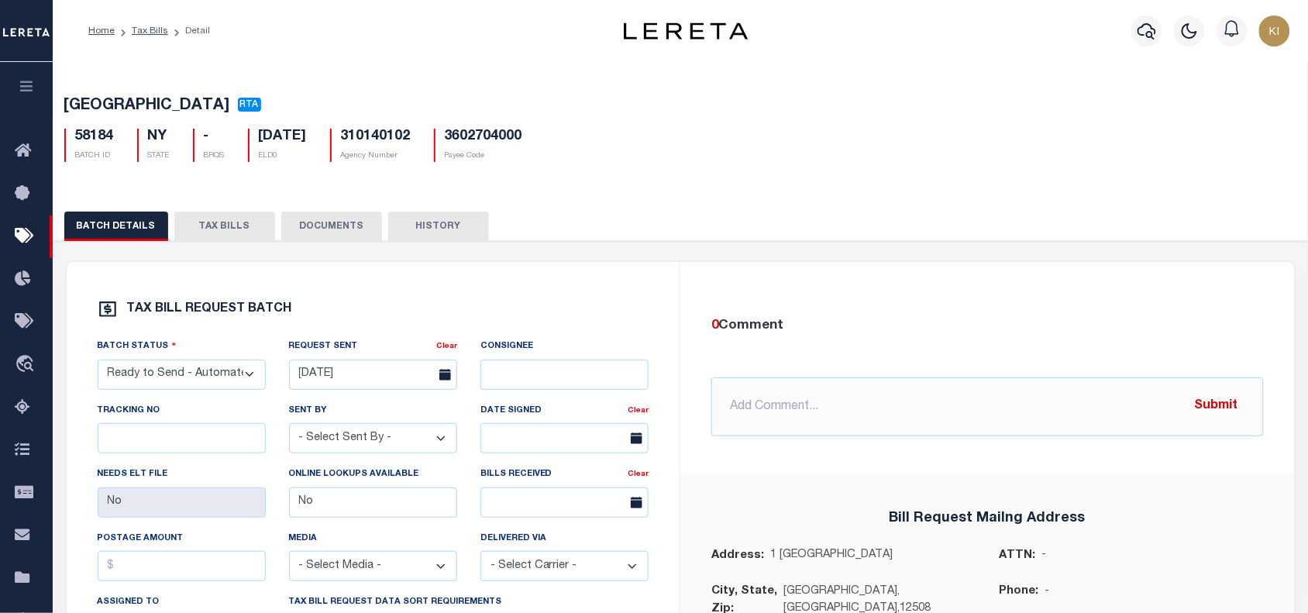
click at [209, 231] on button "TAX BILLS" at bounding box center [224, 226] width 101 height 29
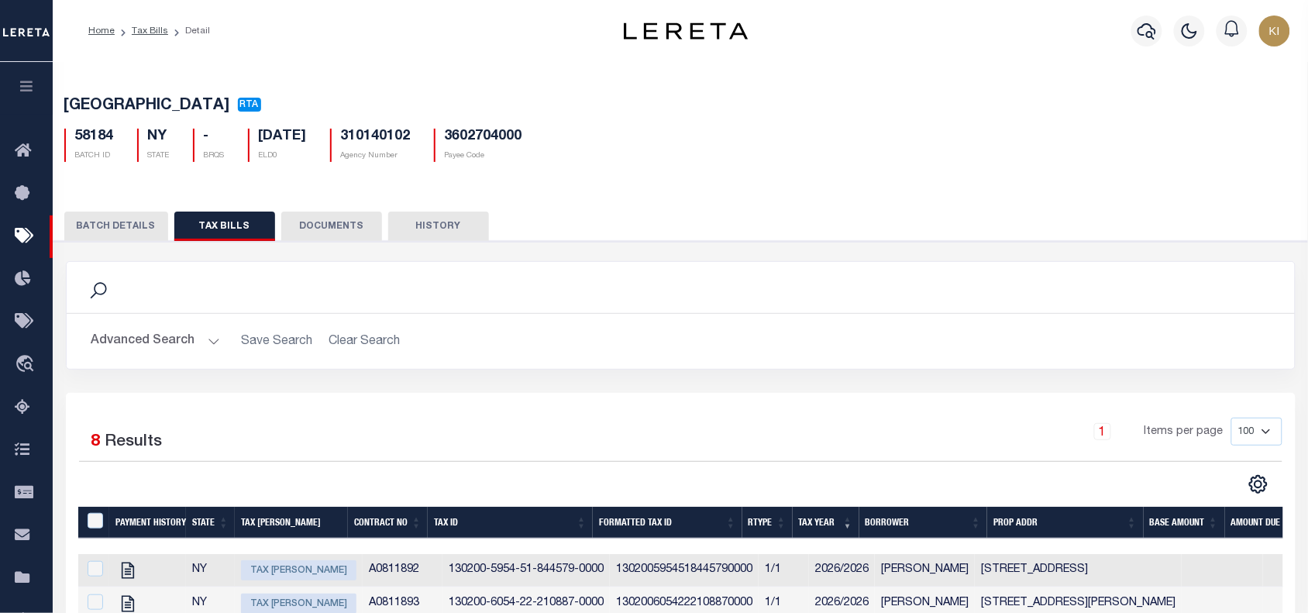
click at [109, 227] on button "BATCH DETAILS" at bounding box center [116, 226] width 104 height 29
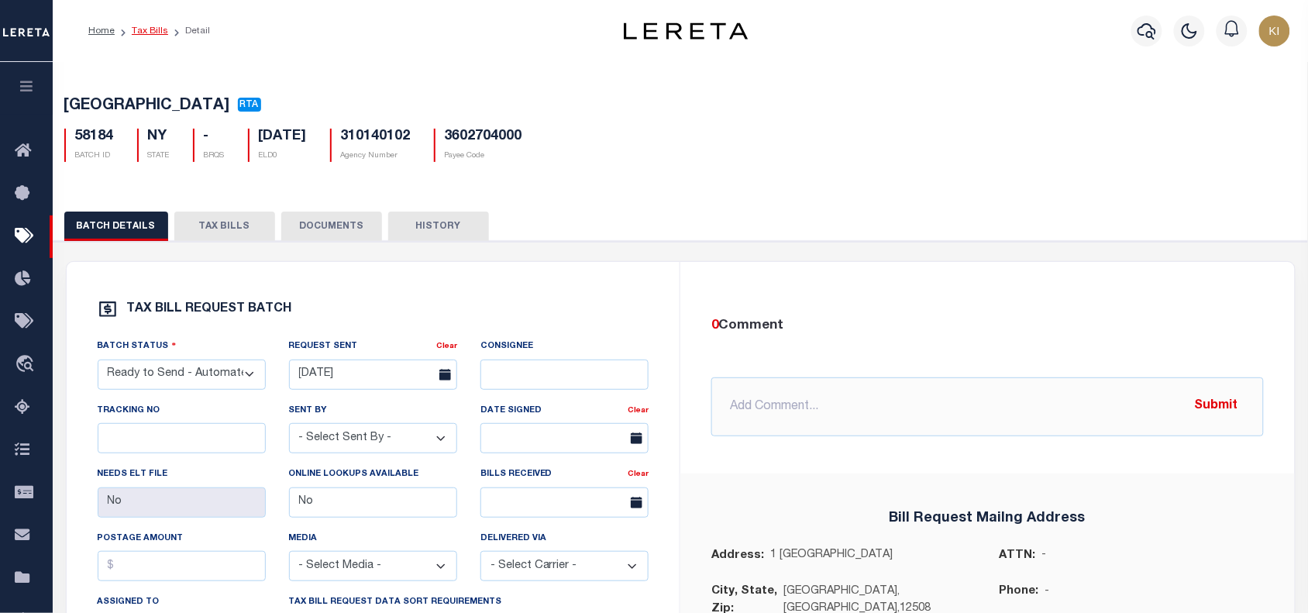
click at [149, 27] on link "Tax Bills" at bounding box center [150, 30] width 36 height 9
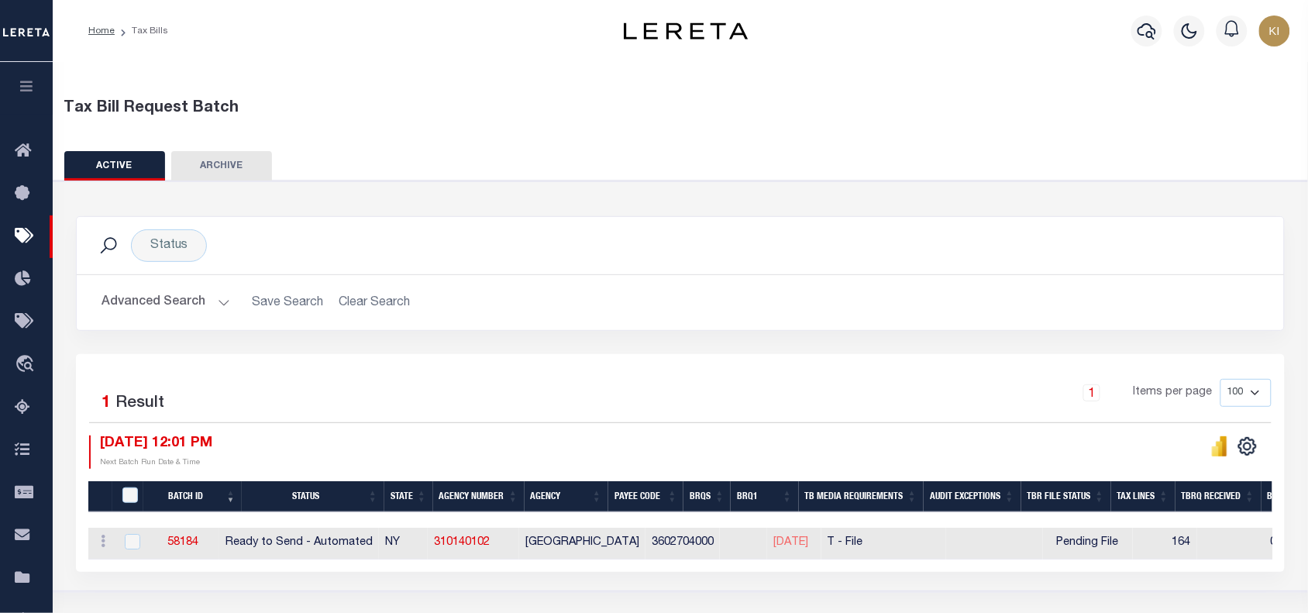
scroll to position [194, 0]
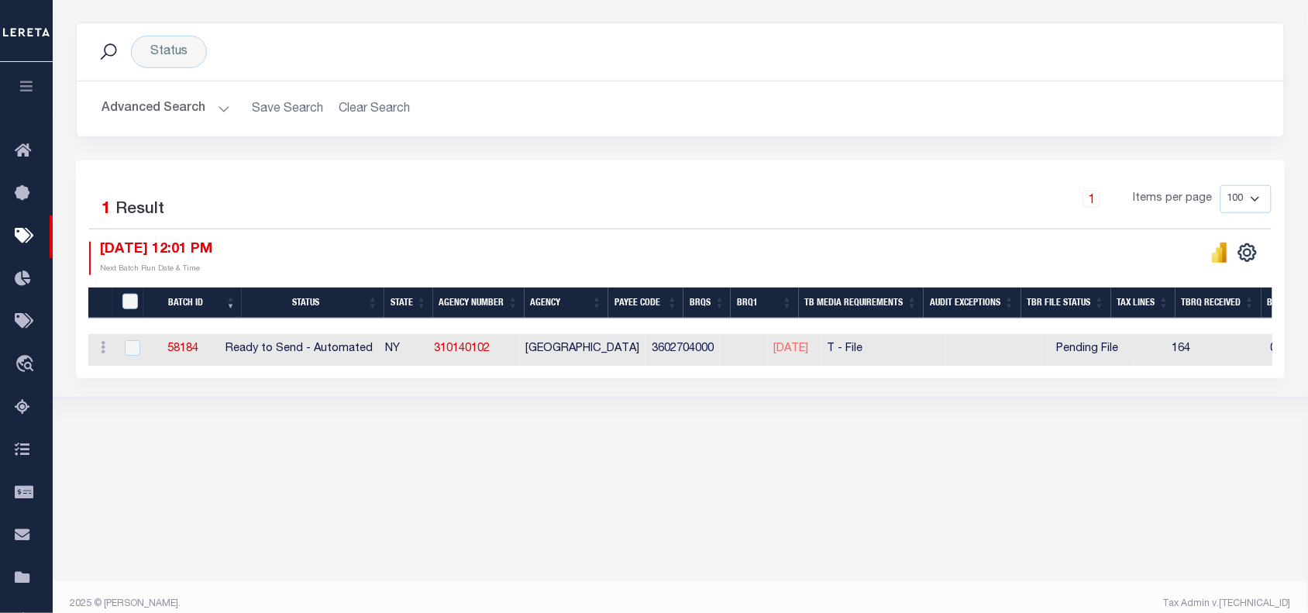
click at [640, 469] on body "Home Tax Bills" at bounding box center [654, 216] width 1308 height 821
click at [492, 446] on div "Tax Bill Request Batch ACTIVE ARCHIVE HISTORY Search" at bounding box center [680, 156] width 1255 height 577
click at [500, 470] on body "Home Tax Bills" at bounding box center [654, 216] width 1308 height 821
click at [587, 486] on body "Home Tax Bills" at bounding box center [654, 216] width 1308 height 821
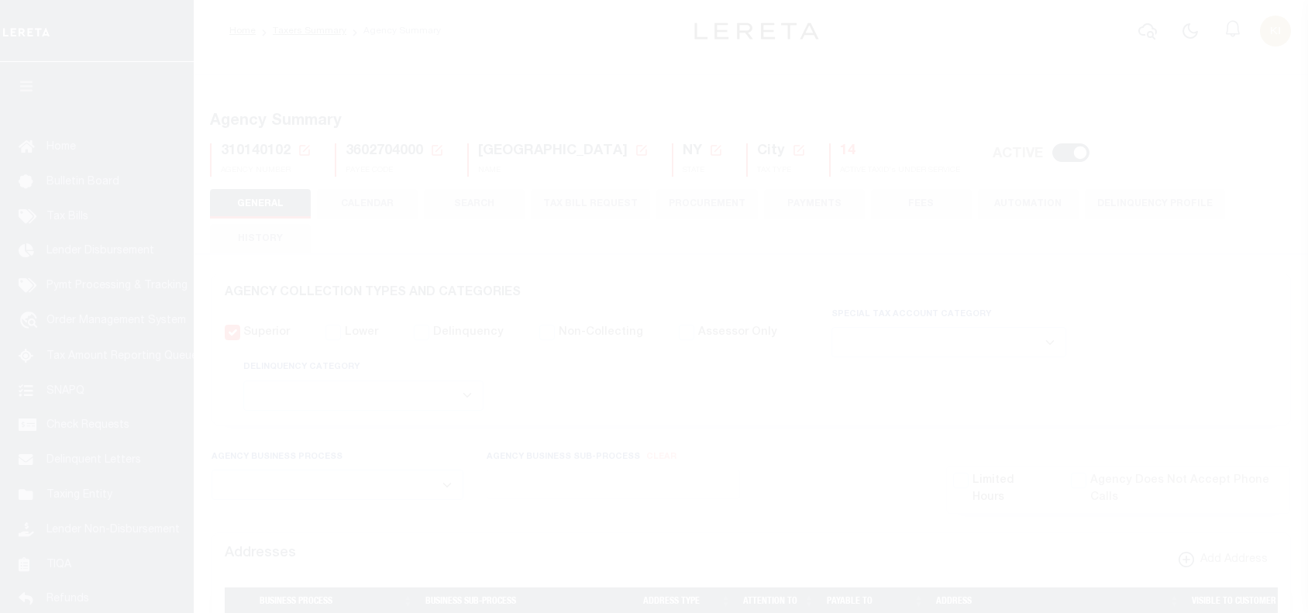
select select
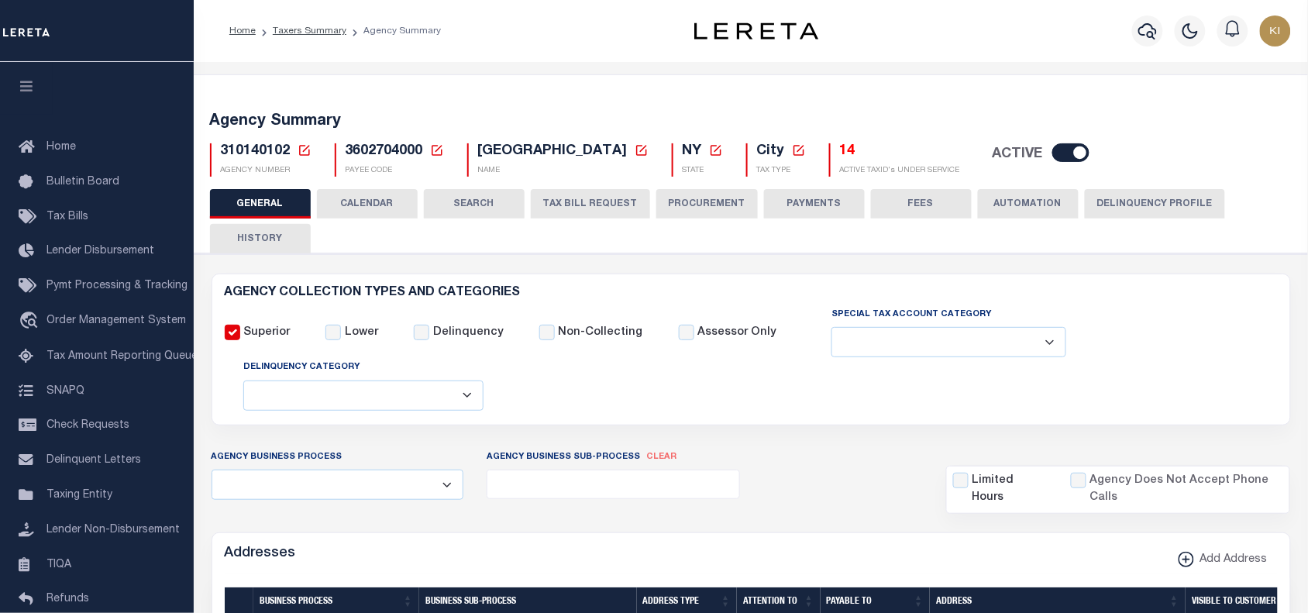
click at [376, 202] on button "CALENDAR" at bounding box center [367, 203] width 101 height 29
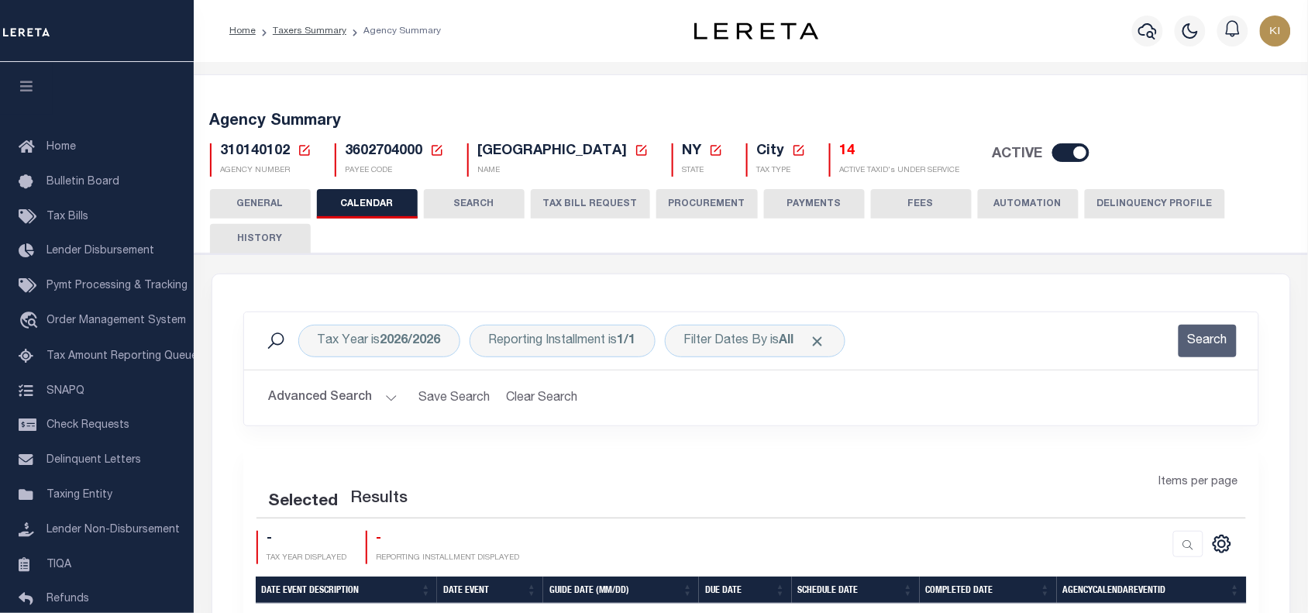
checkbox input "false"
type input "1"
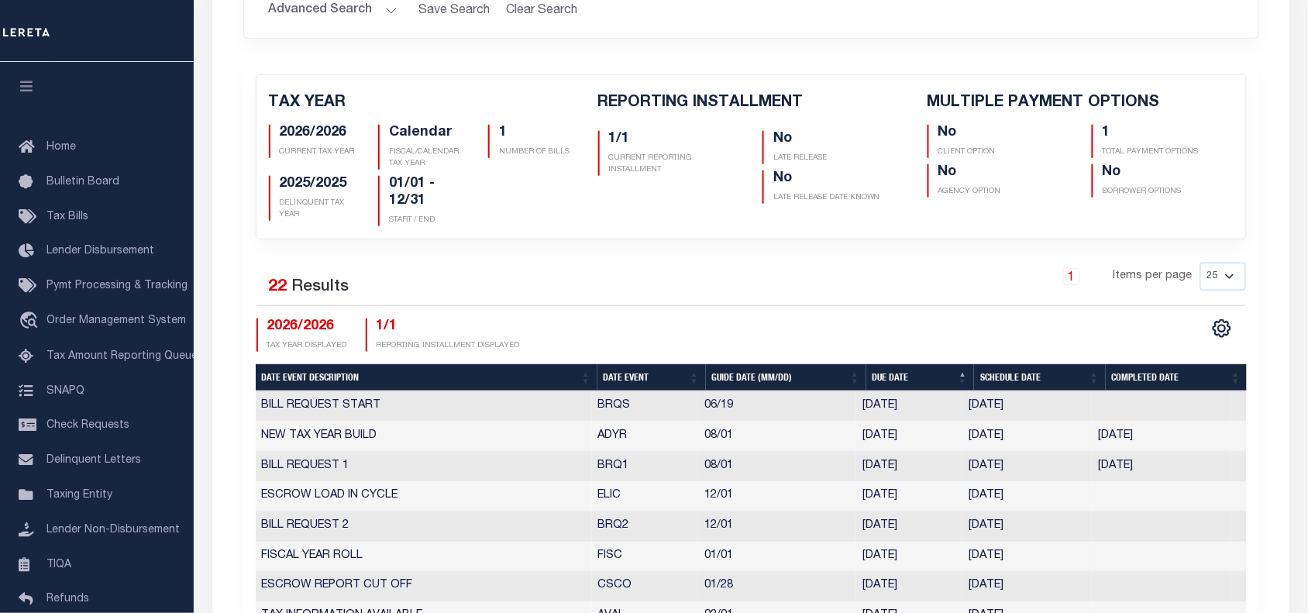
scroll to position [581, 0]
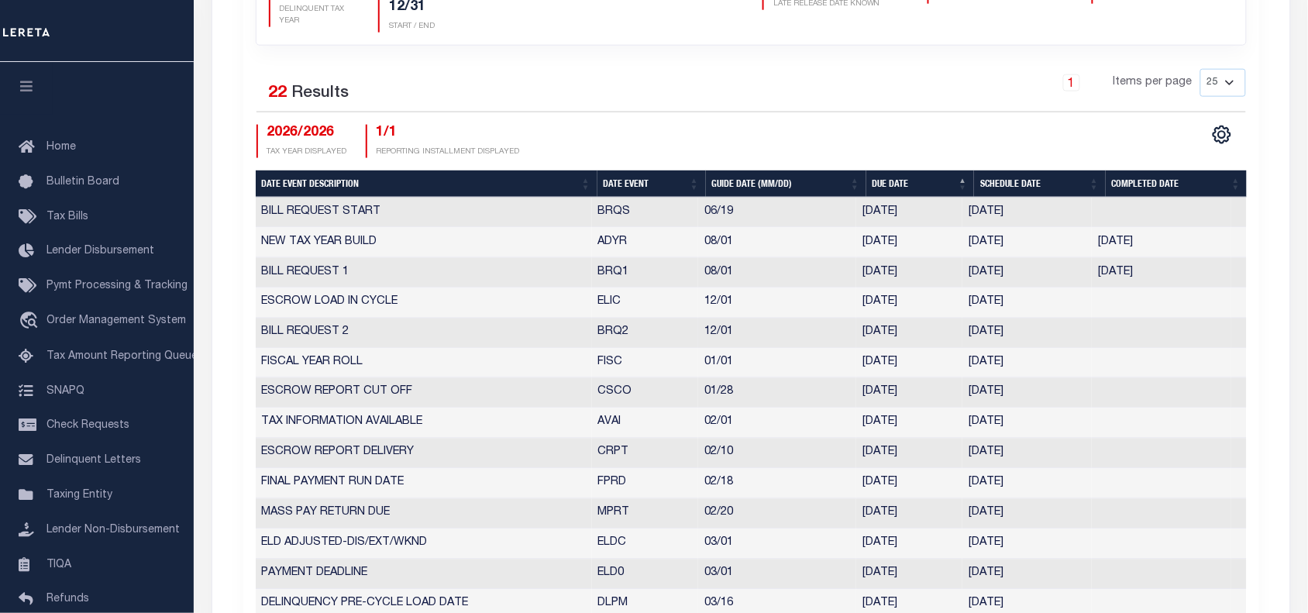
drag, startPoint x: 590, startPoint y: 332, endPoint x: 1044, endPoint y: 337, distance: 453.4
click at [1044, 337] on tr "BILL REQUEST 2 BRQ2 12/01 [DATE] [DATE] 4161344" at bounding box center [751, 333] width 991 height 30
click at [773, 333] on td "12/01" at bounding box center [777, 333] width 158 height 30
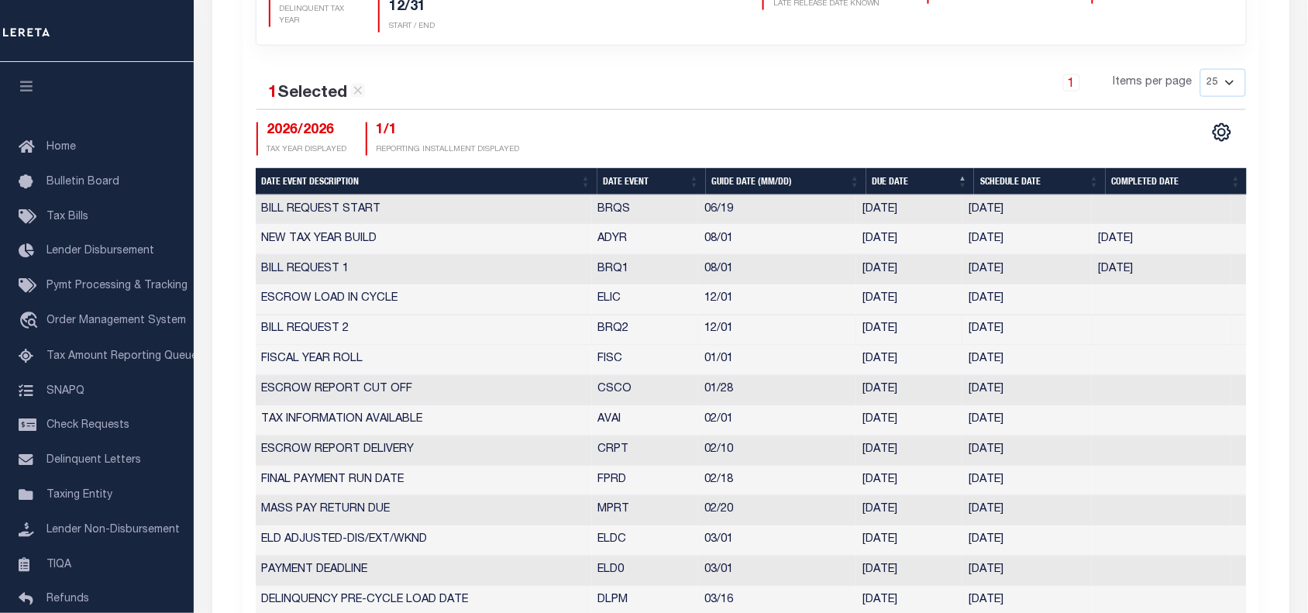
drag, startPoint x: 1031, startPoint y: 331, endPoint x: 980, endPoint y: 339, distance: 51.7
click at [961, 334] on tr "BILL REQUEST 2 BRQ2 12/01 [DATE] [DATE] 4161344" at bounding box center [751, 330] width 991 height 30
click at [1059, 339] on td "11/24/2025" at bounding box center [1026, 330] width 129 height 30
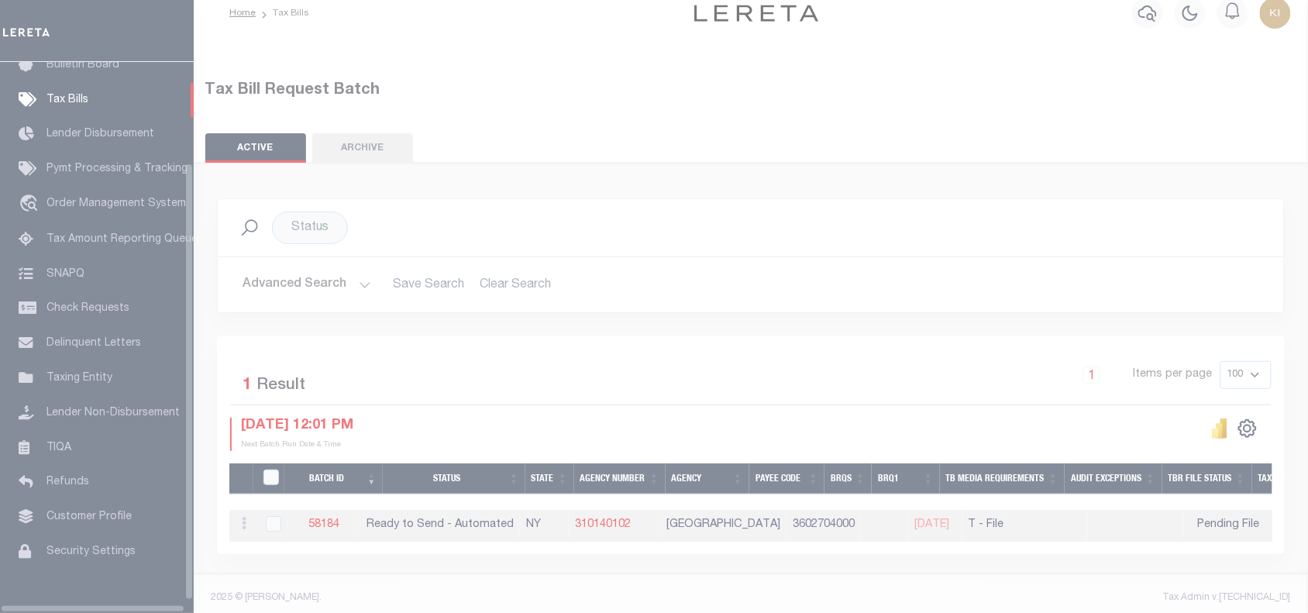
scroll to position [126, 0]
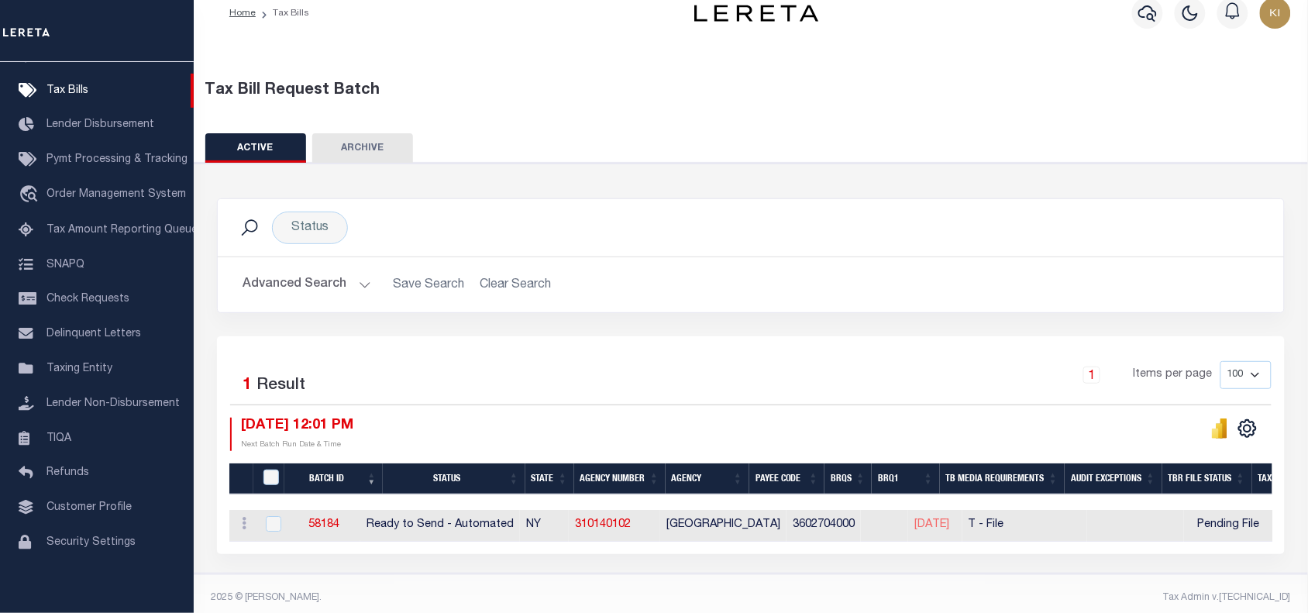
click at [764, 566] on div "Status Search Advanced Search Save Search Clear Search Equals" at bounding box center [751, 368] width 1129 height 411
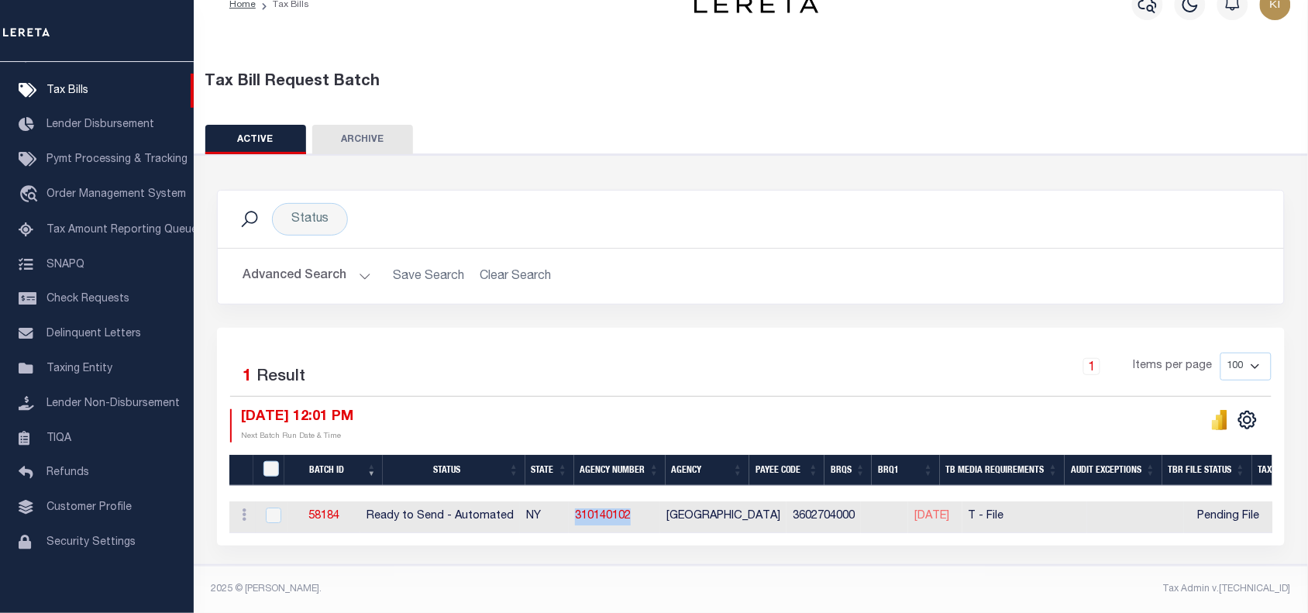
drag, startPoint x: 663, startPoint y: 508, endPoint x: 594, endPoint y: 515, distance: 69.4
click at [594, 515] on td "310140102" at bounding box center [614, 517] width 91 height 32
checkbox input "true"
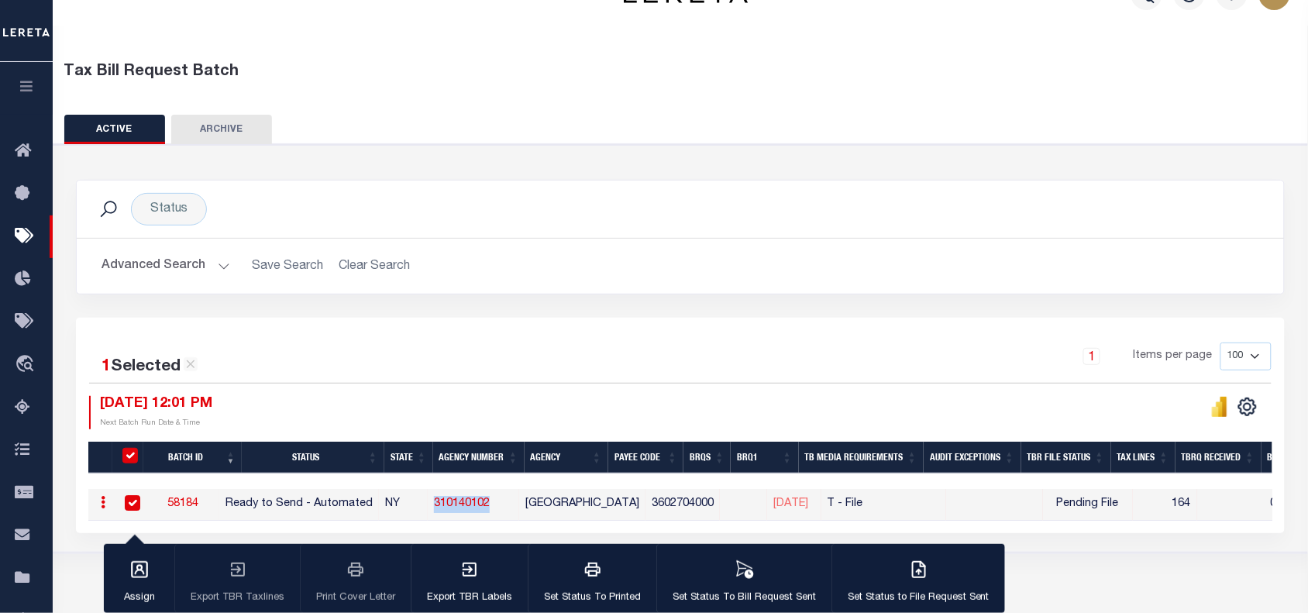
scroll to position [33, 0]
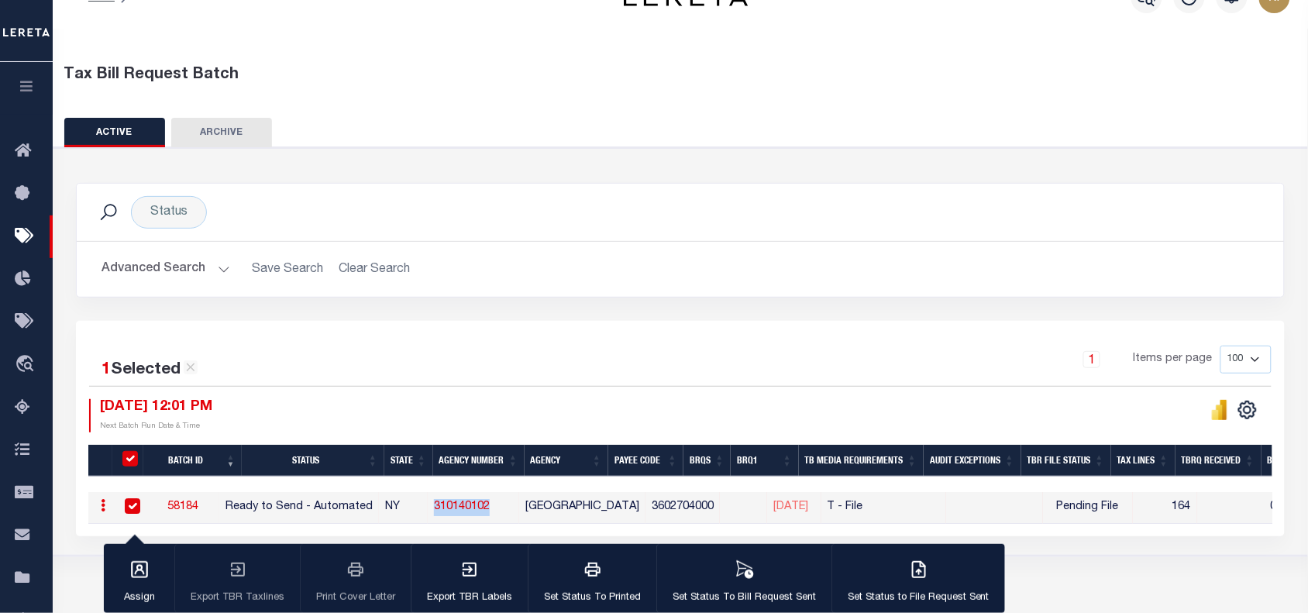
copy link "310140102"
click at [198, 506] on link "58184" at bounding box center [182, 506] width 31 height 11
select select "RTA"
type input "[DATE]"
select select
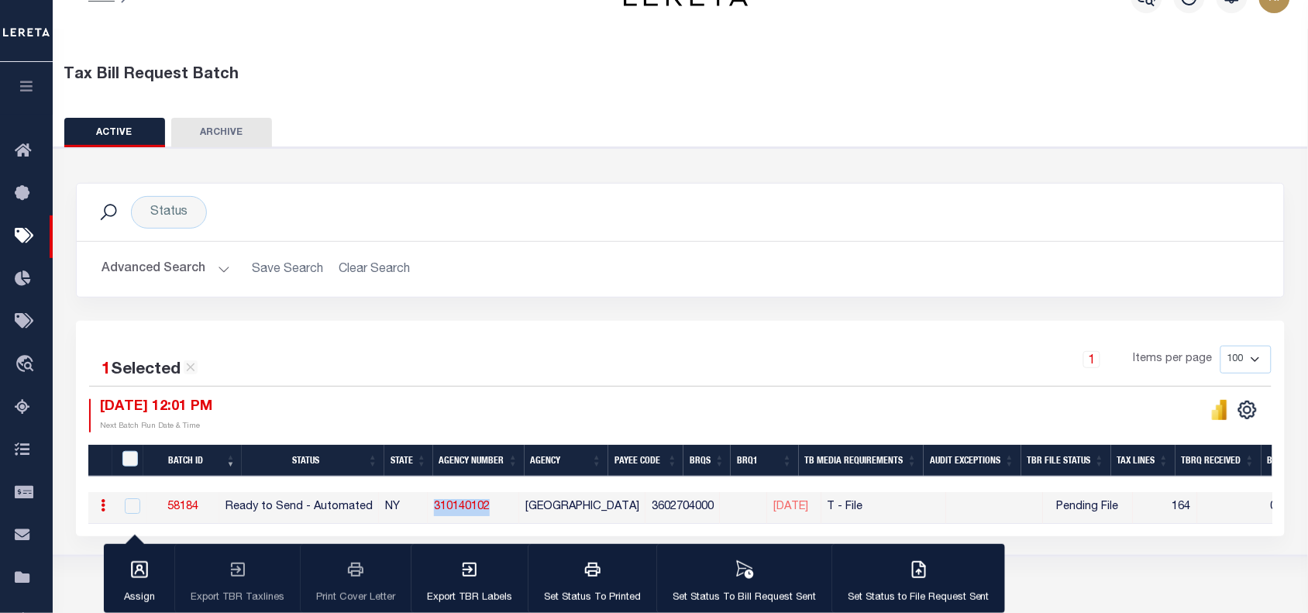
type input "No"
select select "22"
select select "1"
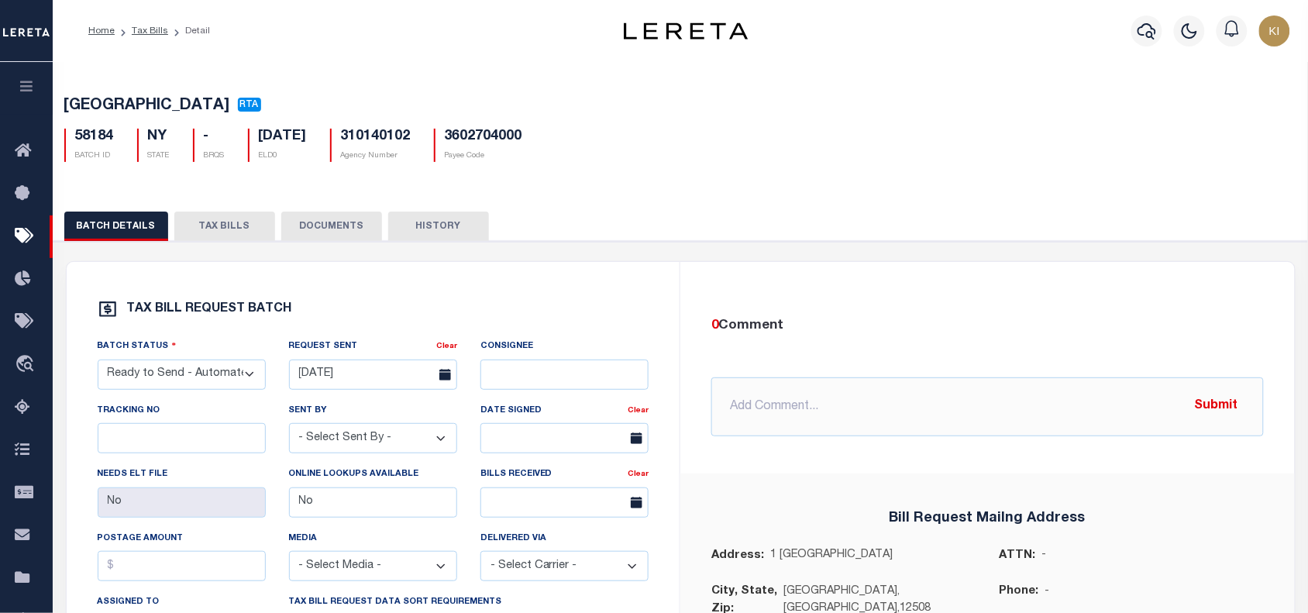
click at [223, 230] on button "TAX BILLS" at bounding box center [224, 226] width 101 height 29
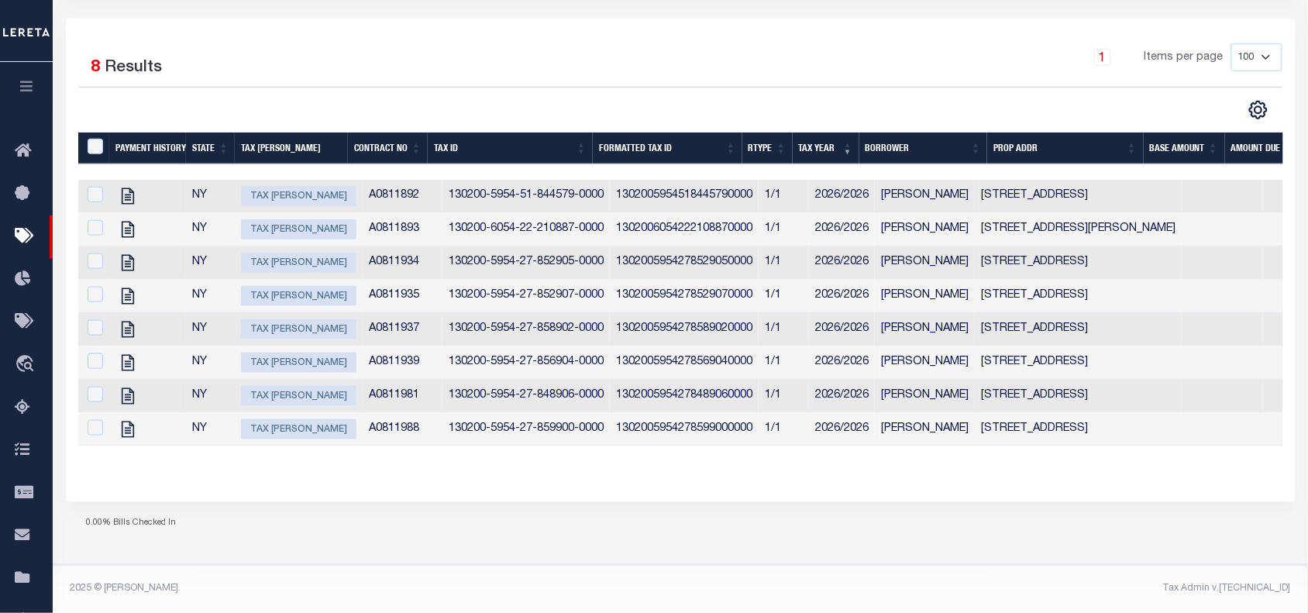
scroll to position [301, 0]
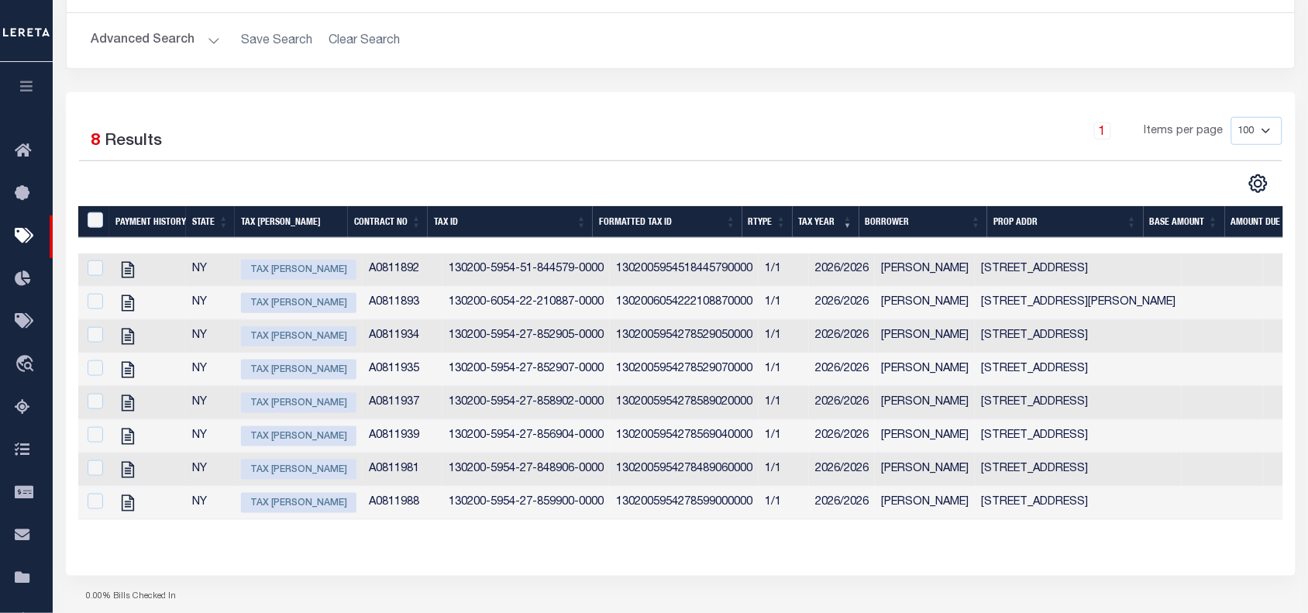
click at [548, 545] on div "Payment History State Tax Bill Amount Contract No Tax Id Formatted Tax Id Rtype…" at bounding box center [680, 375] width 1205 height 339
click at [628, 132] on div "1 Items per page 100 200 500 1000" at bounding box center [833, 137] width 897 height 40
click at [604, 133] on div "1 Items per page 100 200 500 1000" at bounding box center [833, 137] width 897 height 40
click at [644, 120] on div "1 Items per page 100 200 500 1000" at bounding box center [833, 137] width 897 height 40
click at [620, 157] on div "1 Items per page 100 200 500 1000" at bounding box center [833, 137] width 897 height 40
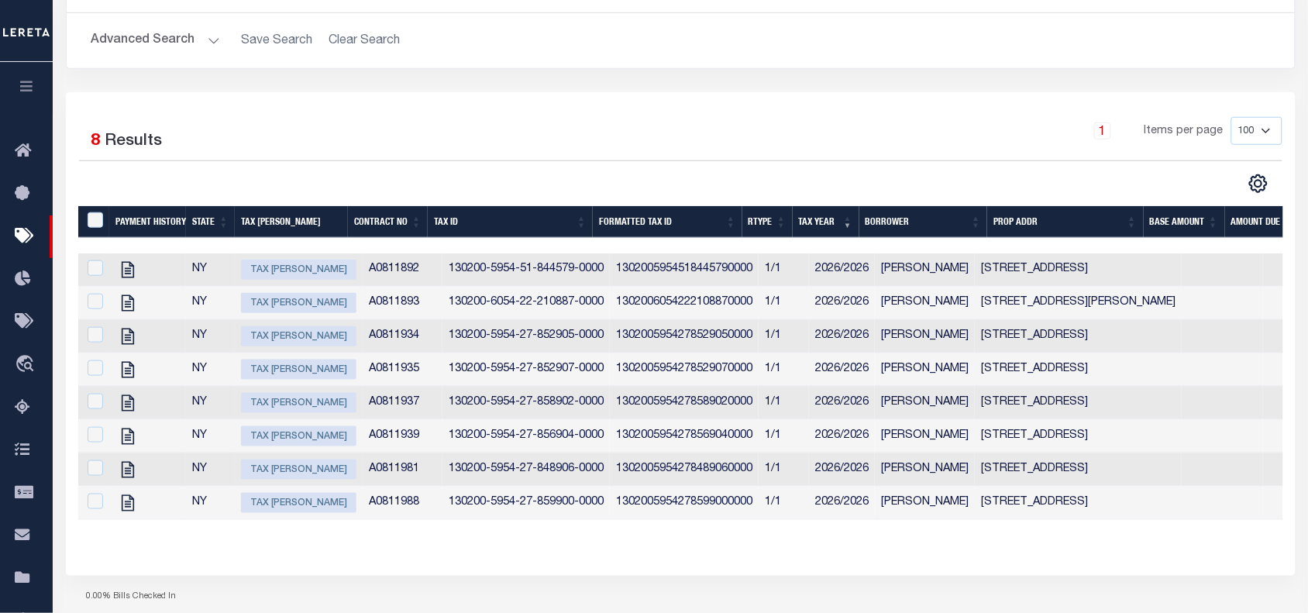
click at [590, 155] on div "1 Items per page 100 200 500 1000" at bounding box center [833, 137] width 897 height 40
click at [586, 157] on div "1 Items per page 100 200 500 1000" at bounding box center [833, 137] width 897 height 40
click at [478, 152] on div "1 Items per page 100 200 500 1000" at bounding box center [833, 137] width 897 height 40
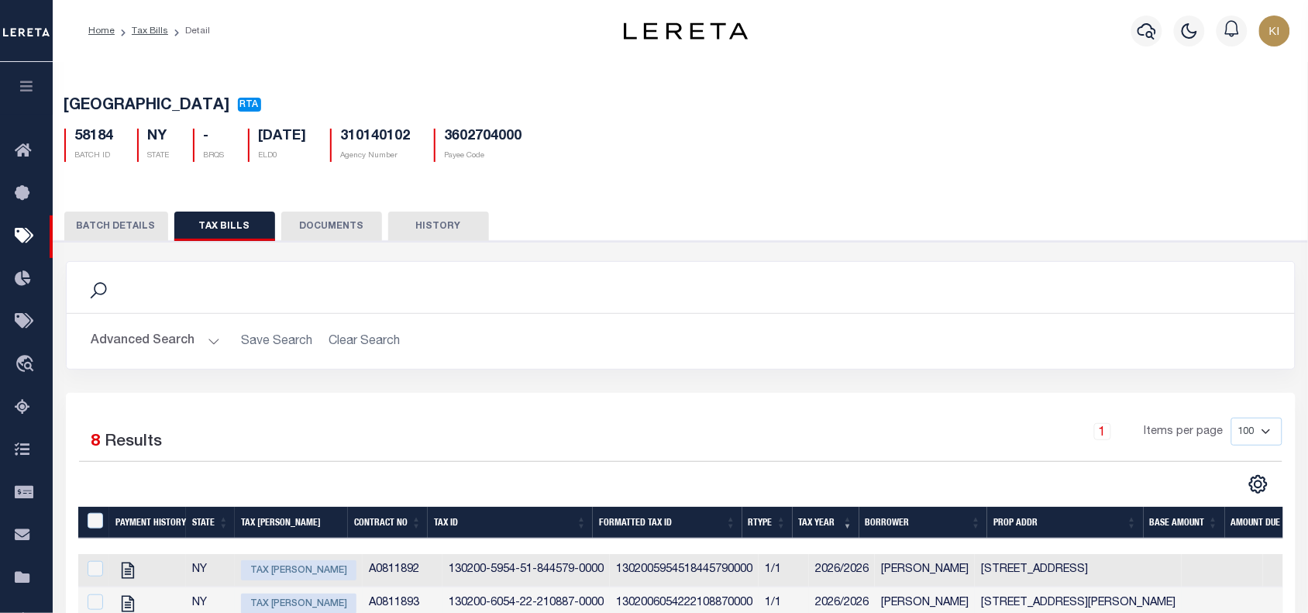
click at [695, 363] on div "Advanced Search Save Search Clear Search Tax Id Contains Contains Is [DEMOGRAPH…" at bounding box center [681, 341] width 1228 height 55
